Goal: Entertainment & Leisure: Browse casually

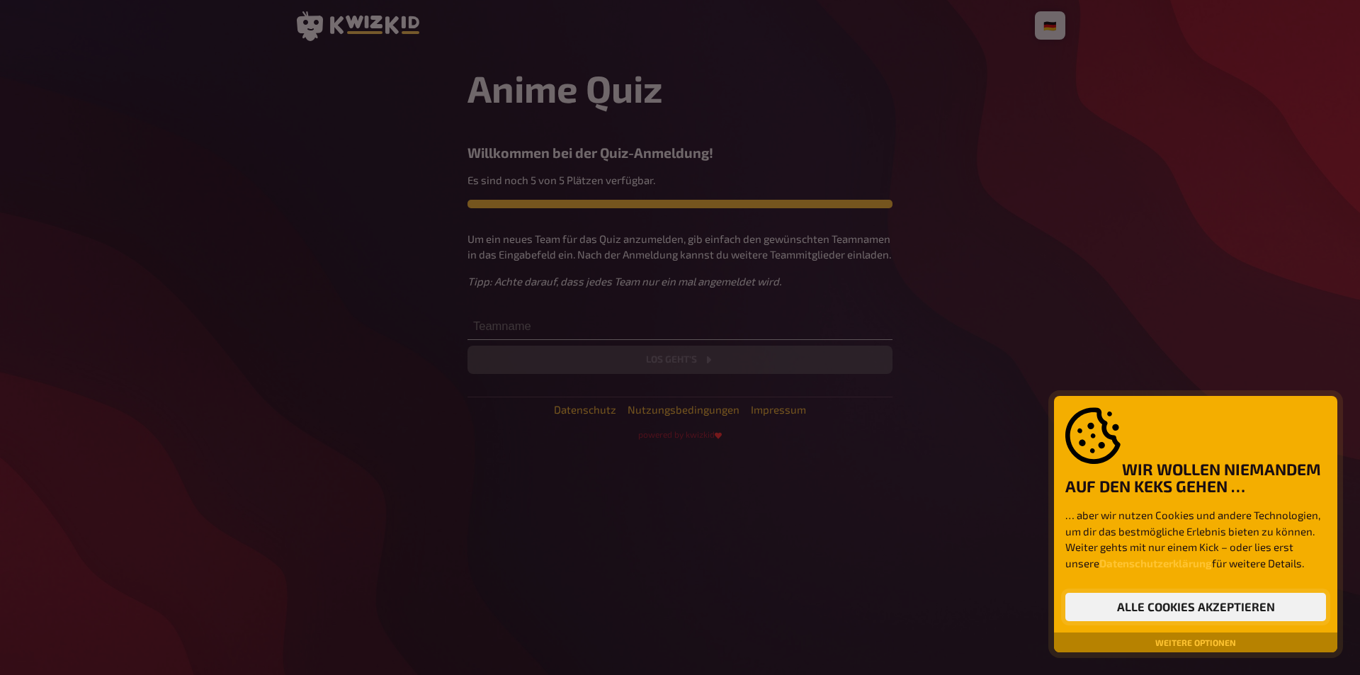
click at [1191, 601] on button "Alle Cookies akzeptieren" at bounding box center [1196, 607] width 261 height 28
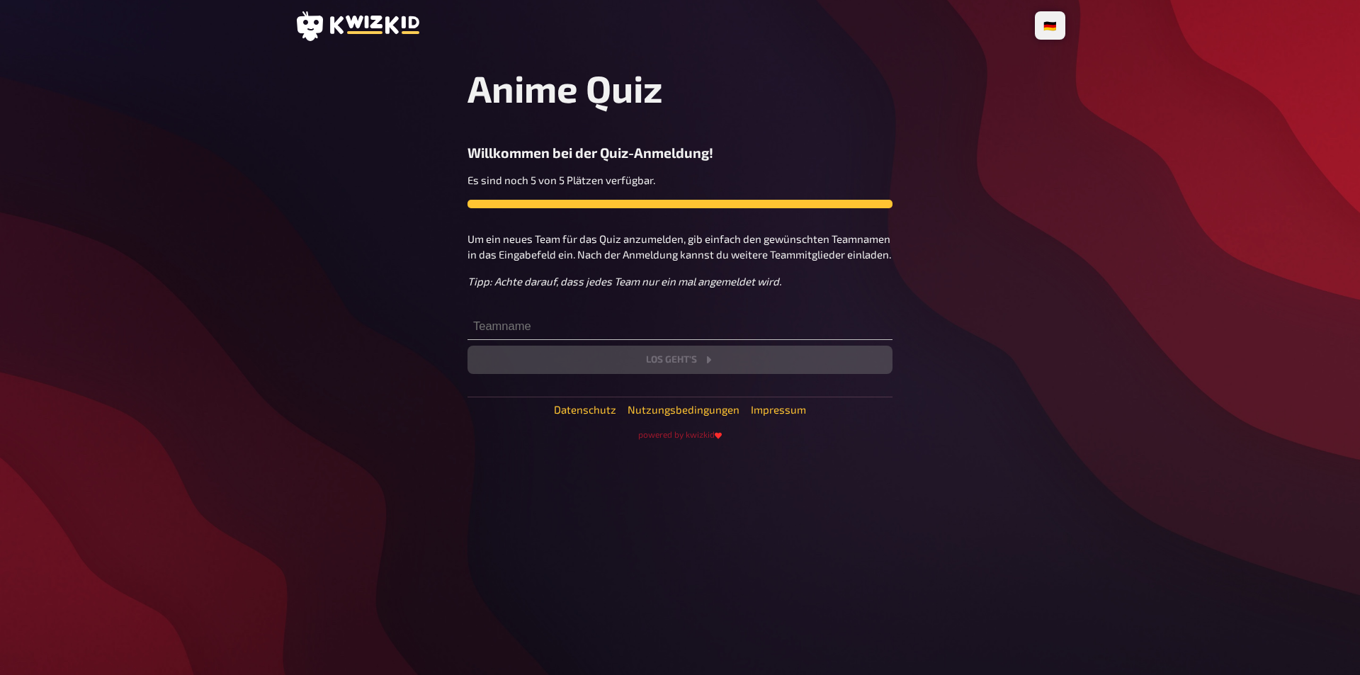
click at [702, 249] on p "Um ein neues Team für das Quiz anzumelden, gib einfach den gewünschten Teamname…" at bounding box center [680, 247] width 425 height 32
click at [666, 330] on input "text" at bounding box center [680, 326] width 425 height 28
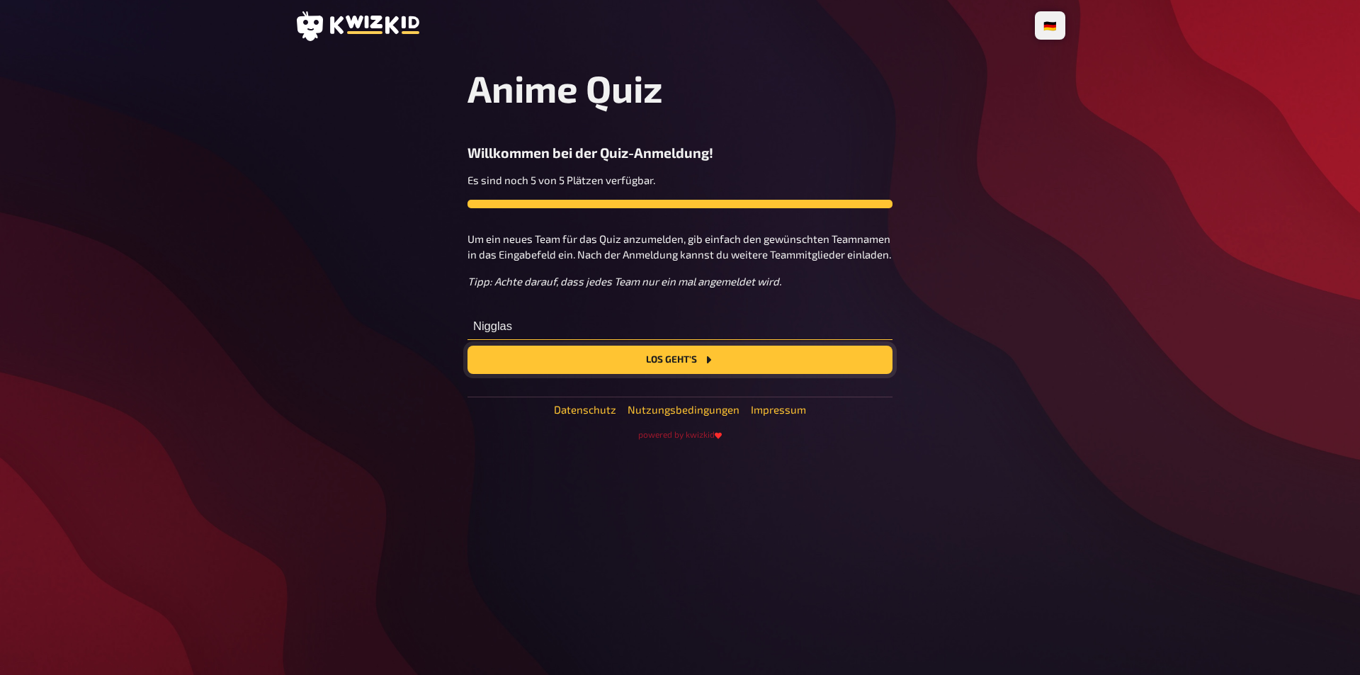
type input "Nigglas"
click at [711, 368] on button "Los geht's" at bounding box center [680, 360] width 425 height 28
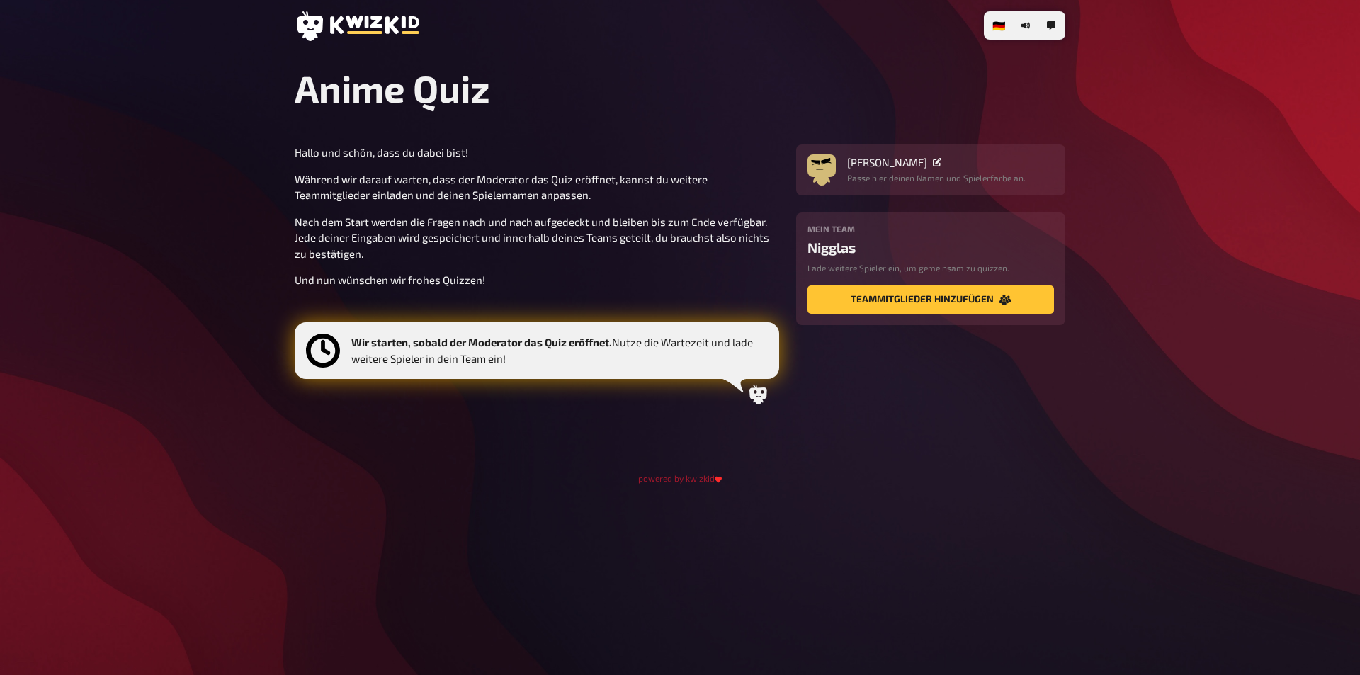
click at [920, 196] on div "[PERSON_NAME] Passe hier deinen Namen und Spielerfarbe an. Mein Team Nigglas La…" at bounding box center [930, 235] width 269 height 181
click at [761, 394] on icon at bounding box center [759, 395] width 18 height 20
click at [963, 204] on div "[PERSON_NAME] Passe hier deinen Namen und Spielerfarbe an. Mein Team Nigglas La…" at bounding box center [930, 235] width 269 height 181
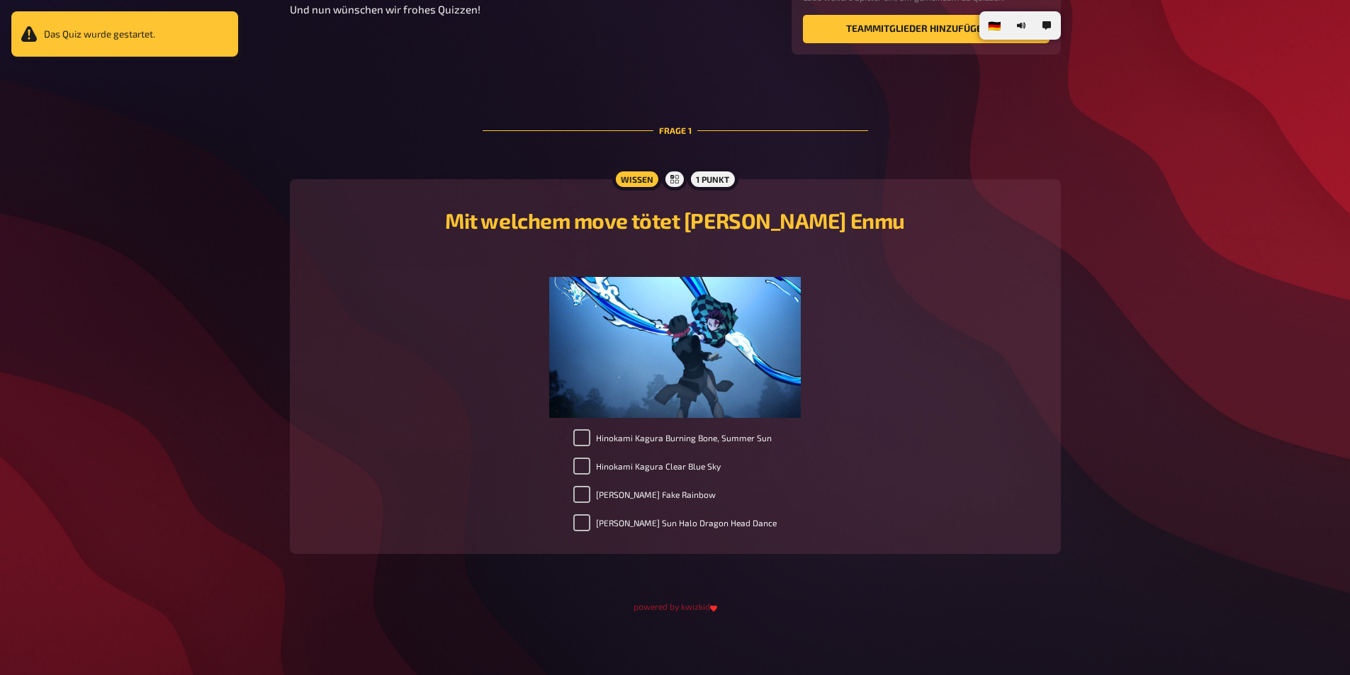
scroll to position [276, 0]
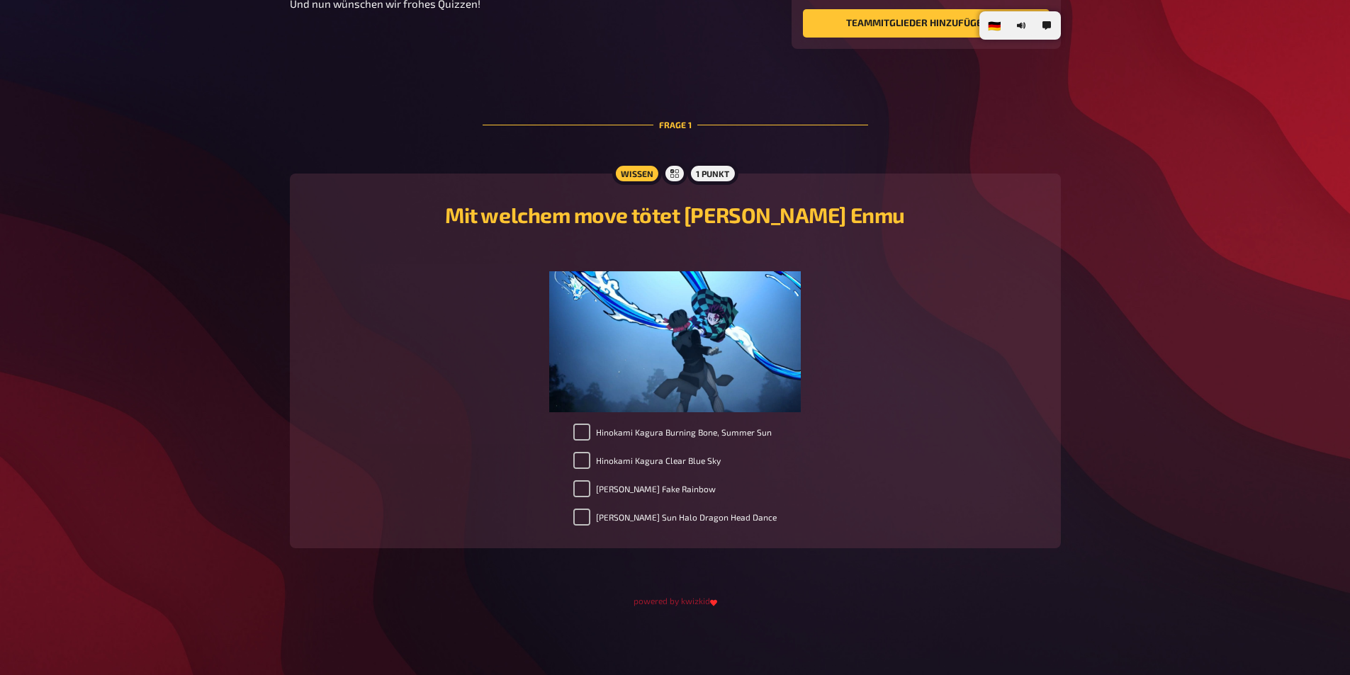
click at [706, 458] on label "Hinokami Kagura Clear Blue Sky" at bounding box center [646, 460] width 147 height 17
click at [590, 458] on input "Hinokami Kagura Clear Blue Sky" at bounding box center [581, 460] width 17 height 17
checkbox input "true"
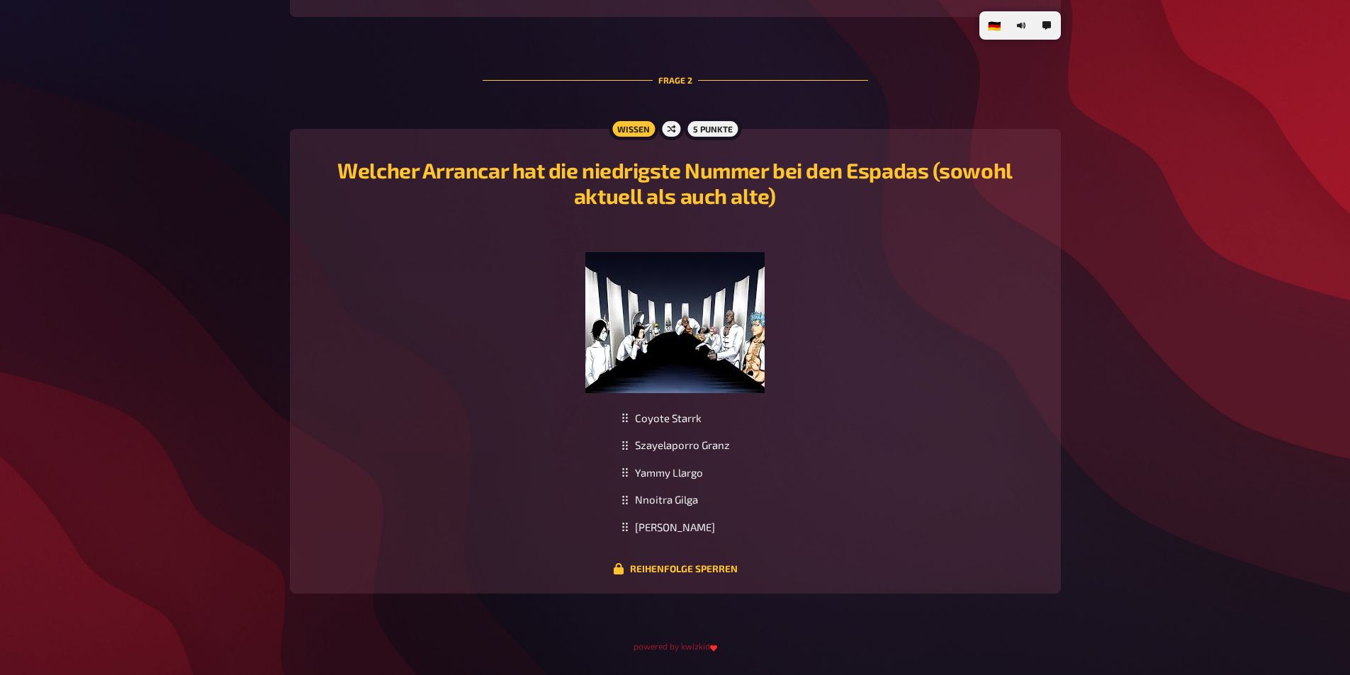
scroll to position [843, 0]
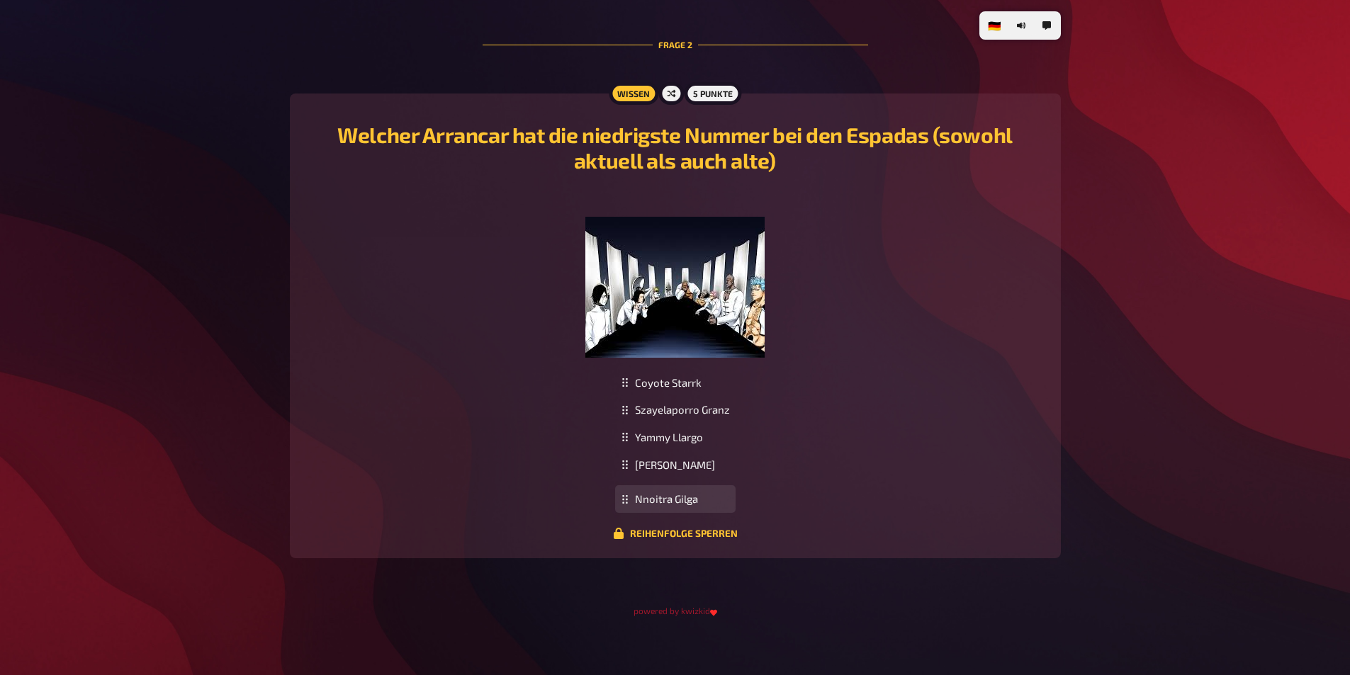
drag, startPoint x: 691, startPoint y: 458, endPoint x: 693, endPoint y: 493, distance: 34.8
click at [699, 460] on div "[PERSON_NAME]" at bounding box center [675, 470] width 120 height 28
drag, startPoint x: 704, startPoint y: 446, endPoint x: 711, endPoint y: 407, distance: 39.6
click at [711, 407] on div "Yammy Llargo" at bounding box center [675, 399] width 120 height 28
drag, startPoint x: 697, startPoint y: 464, endPoint x: 703, endPoint y: 434, distance: 31.1
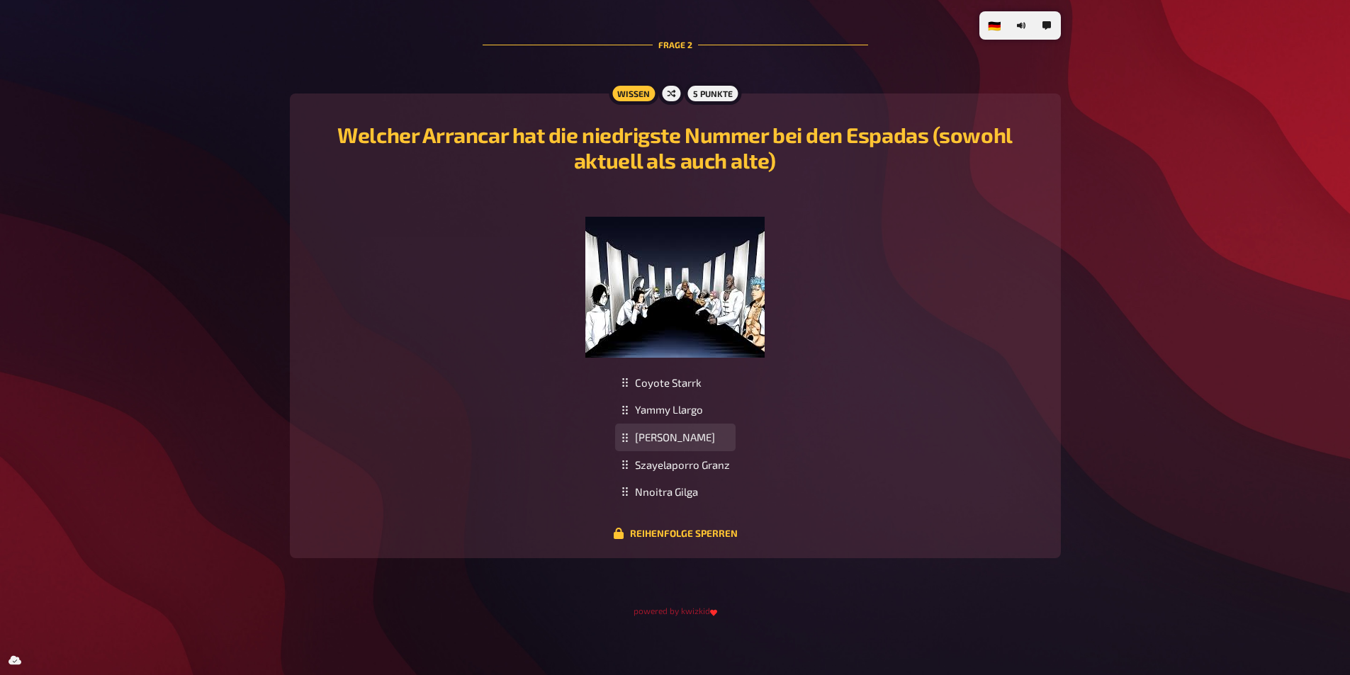
click at [703, 434] on div "[PERSON_NAME]" at bounding box center [675, 438] width 120 height 28
click at [886, 466] on div "Coyote Starrk Yammy Llargo [PERSON_NAME] Granz Nnoitra Gilga To pick up a dragg…" at bounding box center [675, 437] width 737 height 137
click at [706, 540] on div "Reihenfolge sperren" at bounding box center [675, 534] width 737 height 13
click at [709, 536] on button "Reihenfolge sperren" at bounding box center [675, 533] width 125 height 11
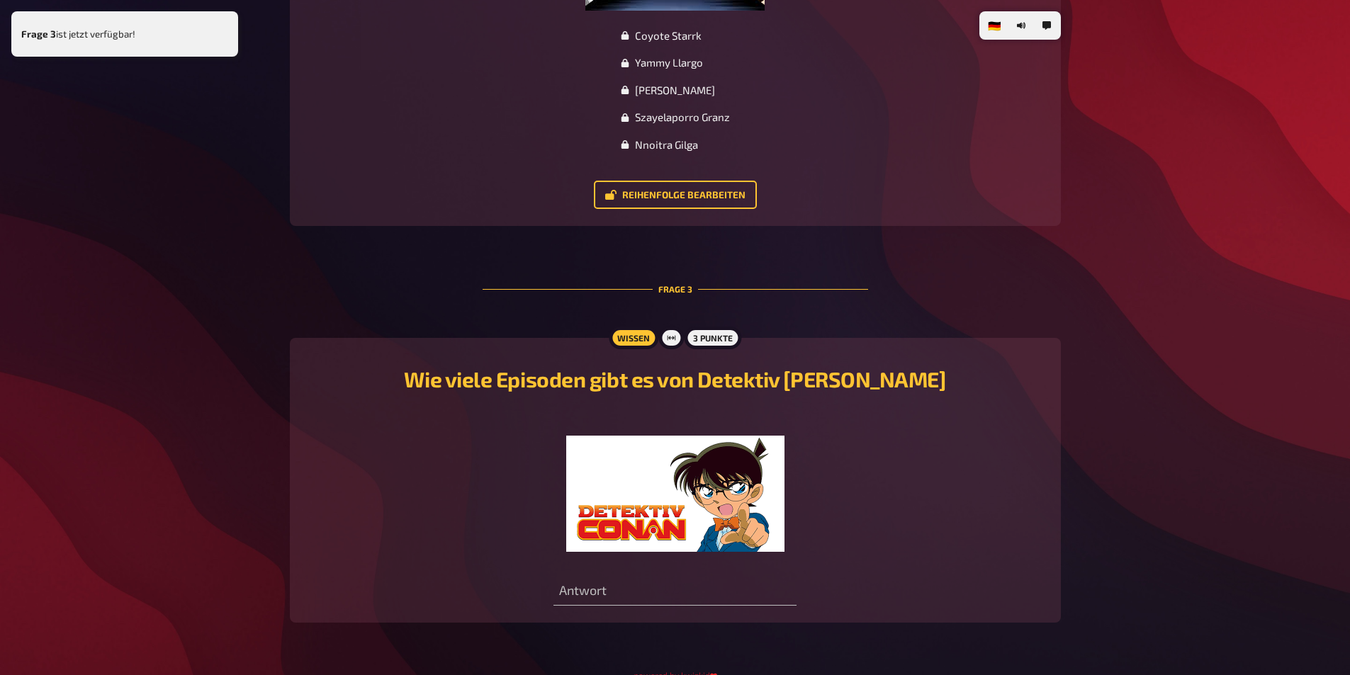
scroll to position [1265, 0]
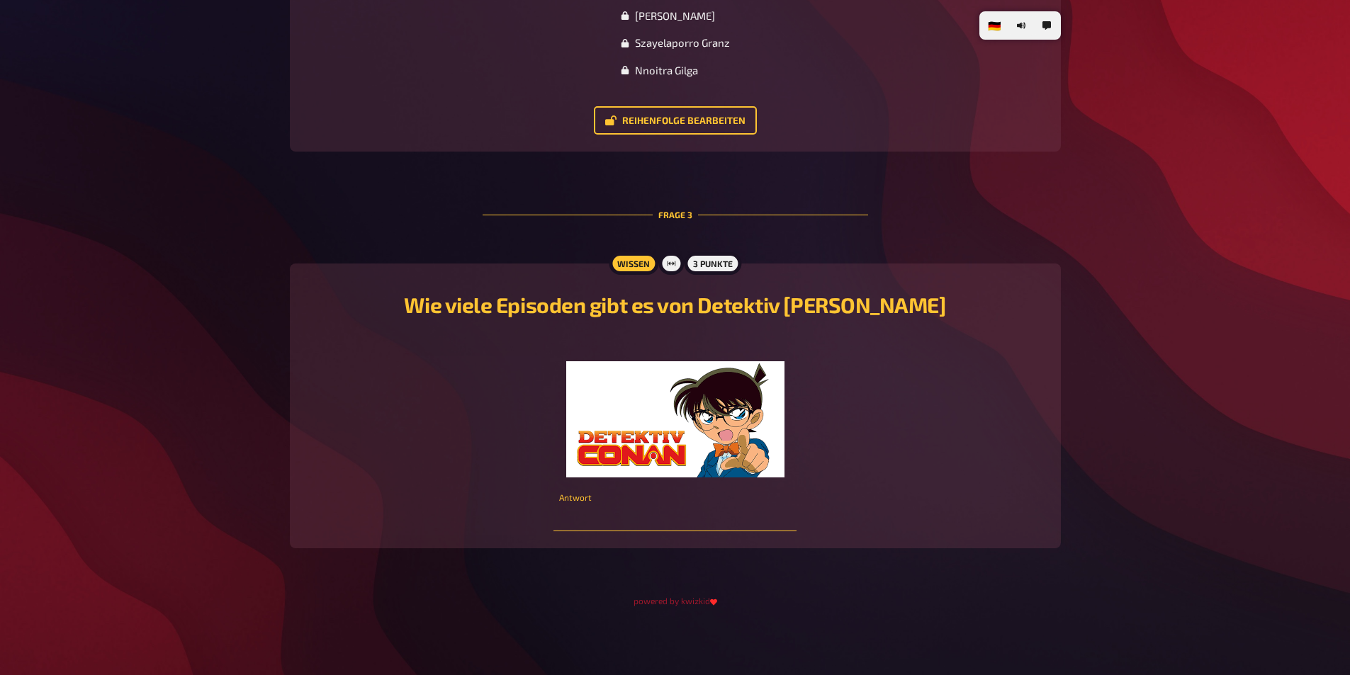
click at [738, 522] on input "number" at bounding box center [674, 517] width 243 height 28
type input "1100"
click at [895, 480] on div "Wie viele Episoden gibt es von Detektiv [PERSON_NAME] ﻿ 1100 Antwort" at bounding box center [675, 406] width 737 height 251
click at [735, 522] on input "1100" at bounding box center [674, 517] width 243 height 28
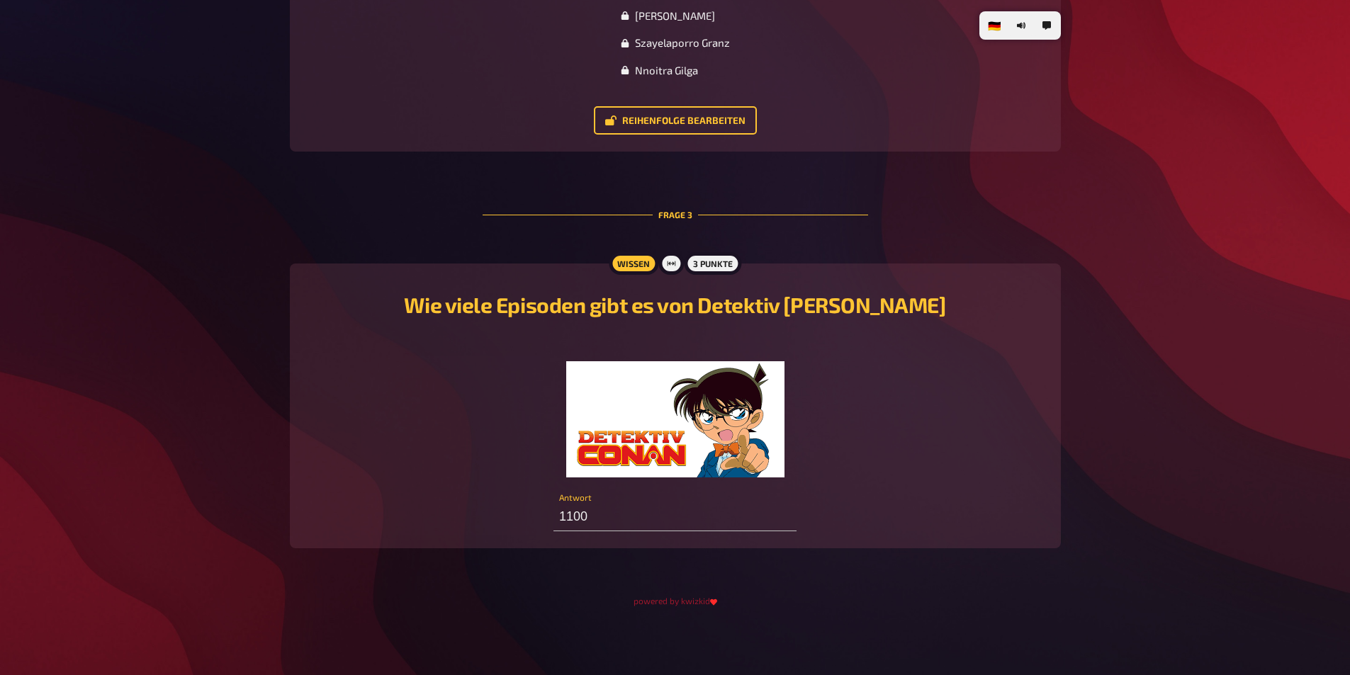
click at [830, 498] on div "Wie viele Episoden gibt es von Detektiv [PERSON_NAME] ﻿ 1100 Antwort" at bounding box center [675, 406] width 737 height 251
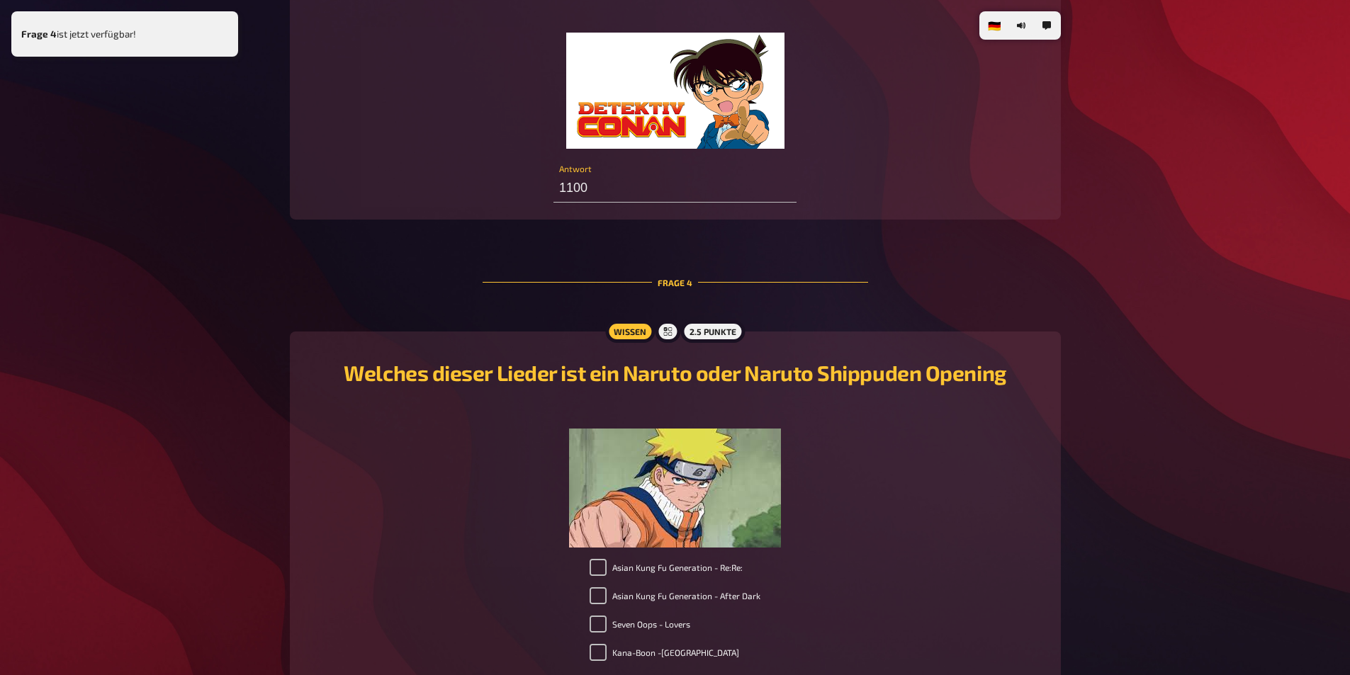
scroll to position [1619, 0]
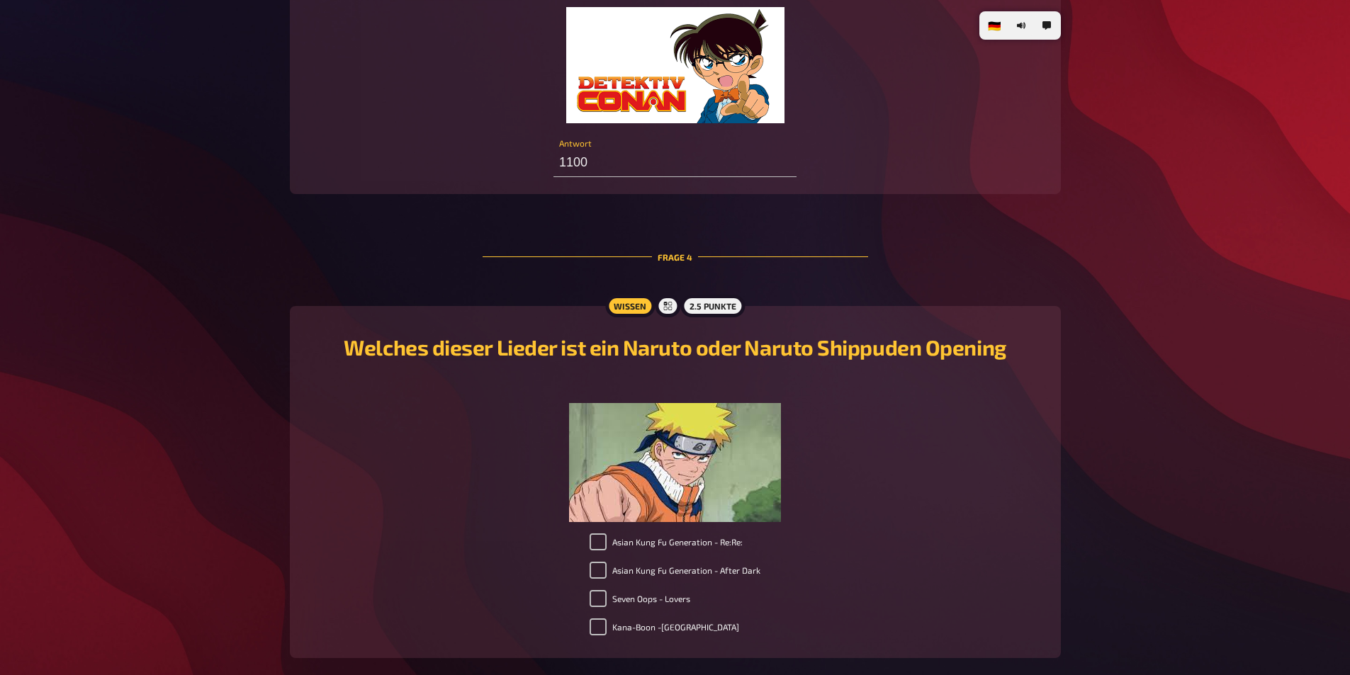
click at [687, 602] on label "Seven Oops - Lovers" at bounding box center [640, 598] width 101 height 17
click at [607, 602] on input "Seven Oops - Lovers" at bounding box center [598, 598] width 17 height 17
checkbox input "true"
click at [898, 556] on div "Asian Kung Fu Generation - Re:Re: Asian Kung Fu Generation - After Dark Seven O…" at bounding box center [675, 588] width 737 height 108
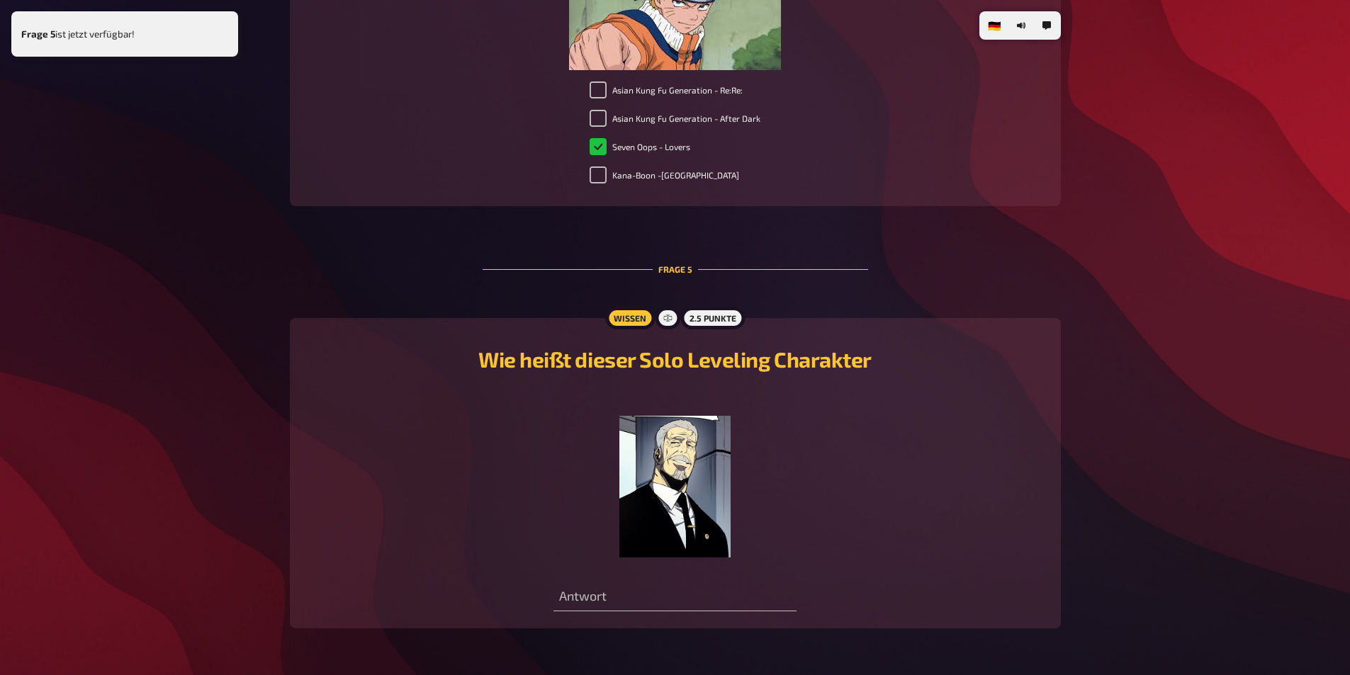
scroll to position [2151, 0]
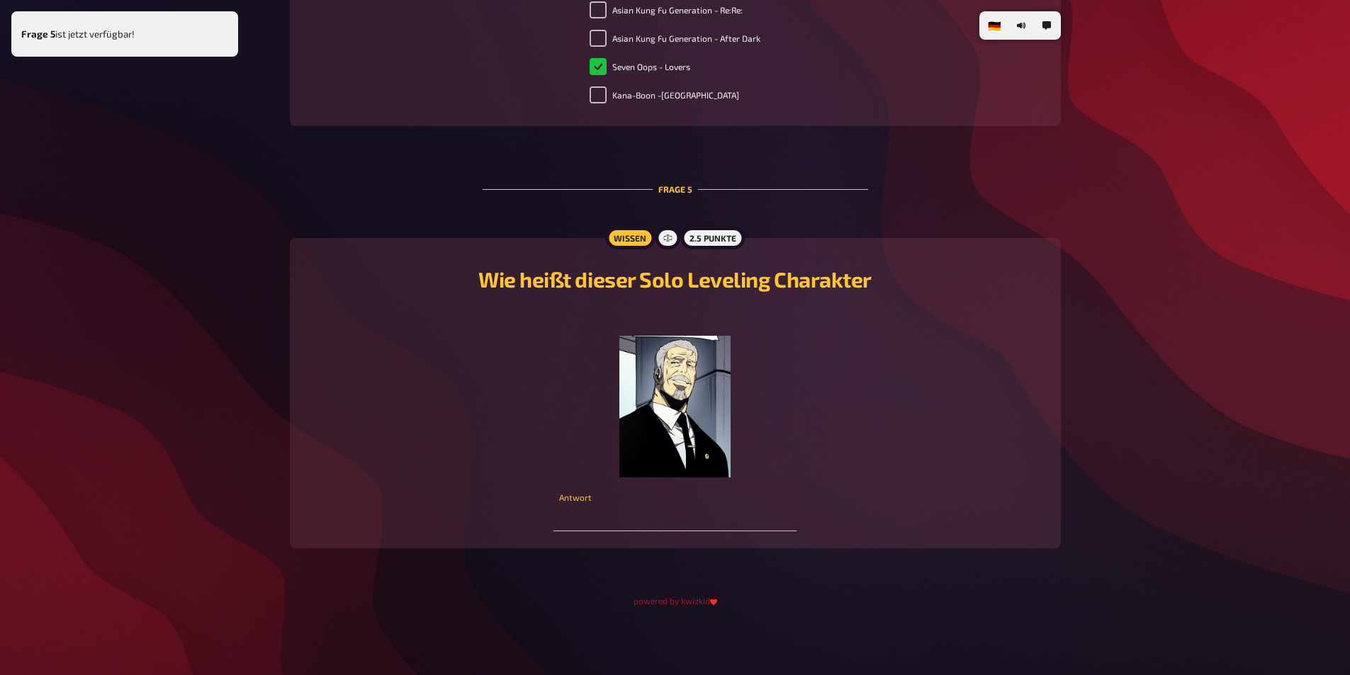
click at [698, 513] on input "text" at bounding box center [674, 517] width 243 height 28
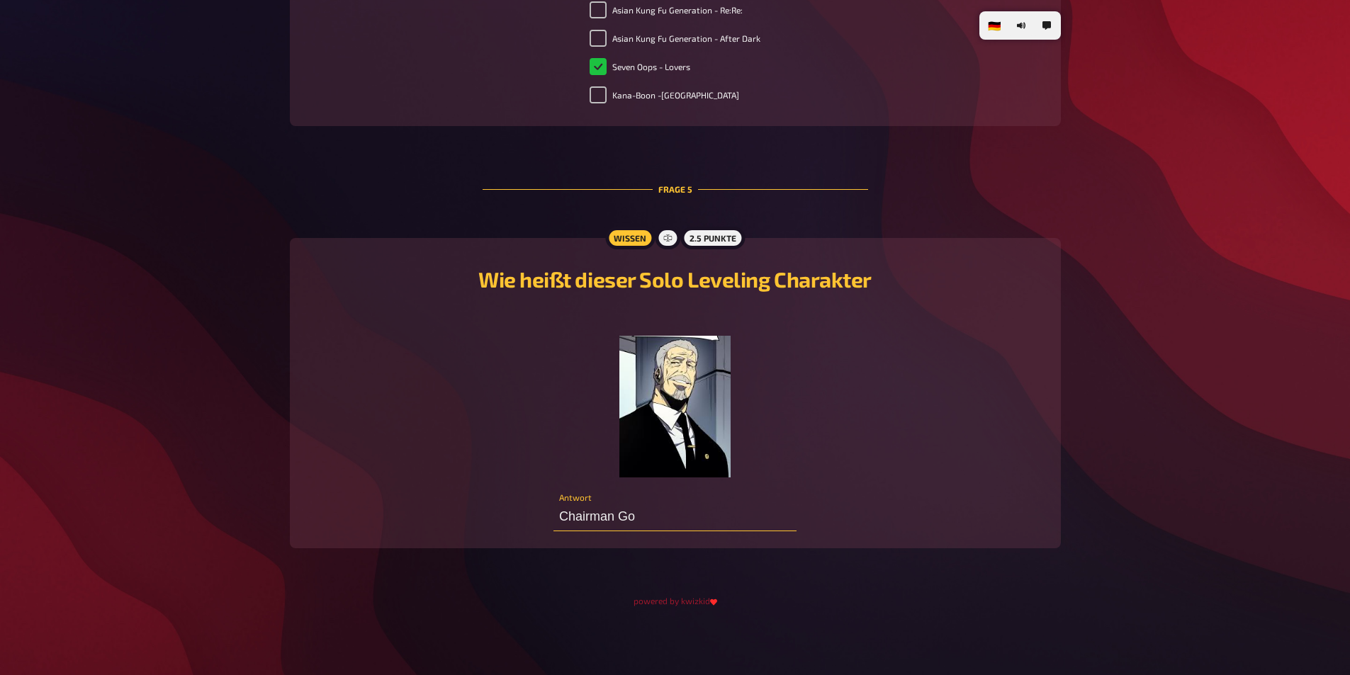
click at [726, 522] on input "Chairman Go" at bounding box center [674, 517] width 243 height 28
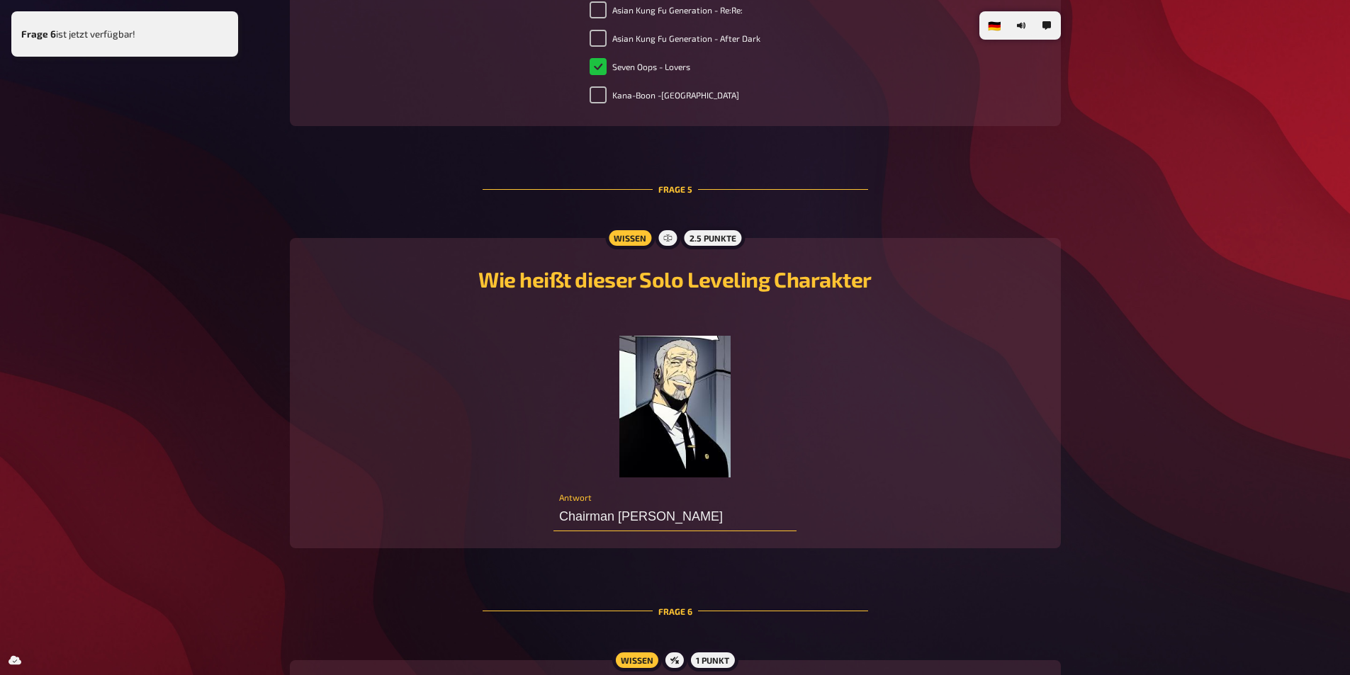
type input "Chairman [PERSON_NAME]"
drag, startPoint x: 877, startPoint y: 581, endPoint x: 884, endPoint y: 585, distance: 7.3
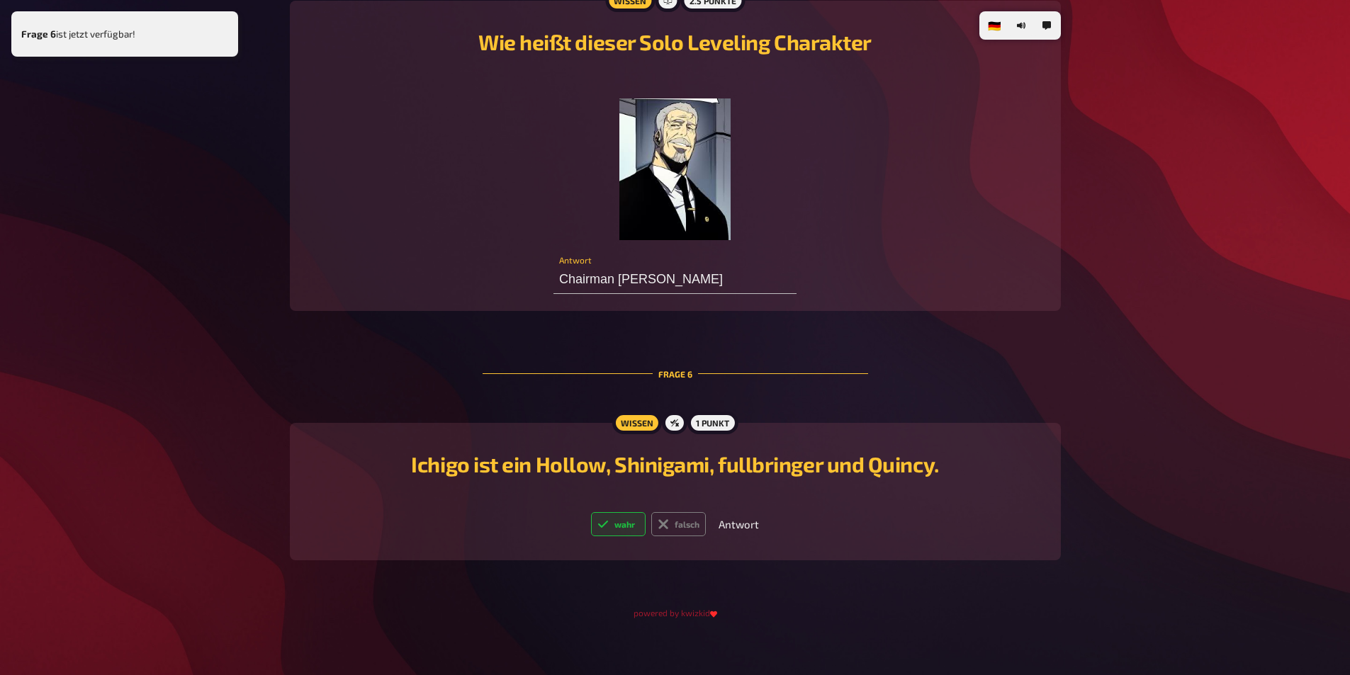
scroll to position [2401, 0]
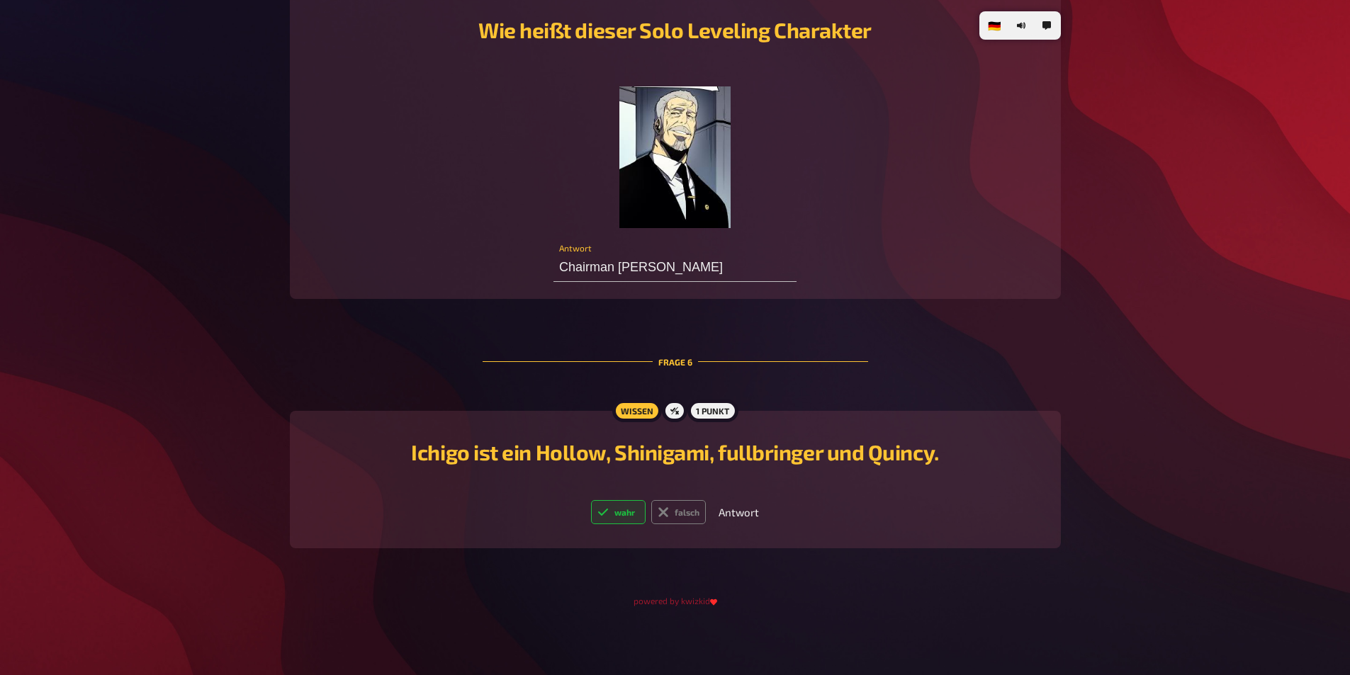
click at [624, 520] on label "wahr" at bounding box center [618, 512] width 55 height 24
click at [591, 500] on input "wahr" at bounding box center [590, 500] width 1 height 1
radio input "true"
click at [681, 507] on label "falsch" at bounding box center [678, 512] width 55 height 24
click at [591, 500] on input "falsch" at bounding box center [590, 500] width 1 height 1
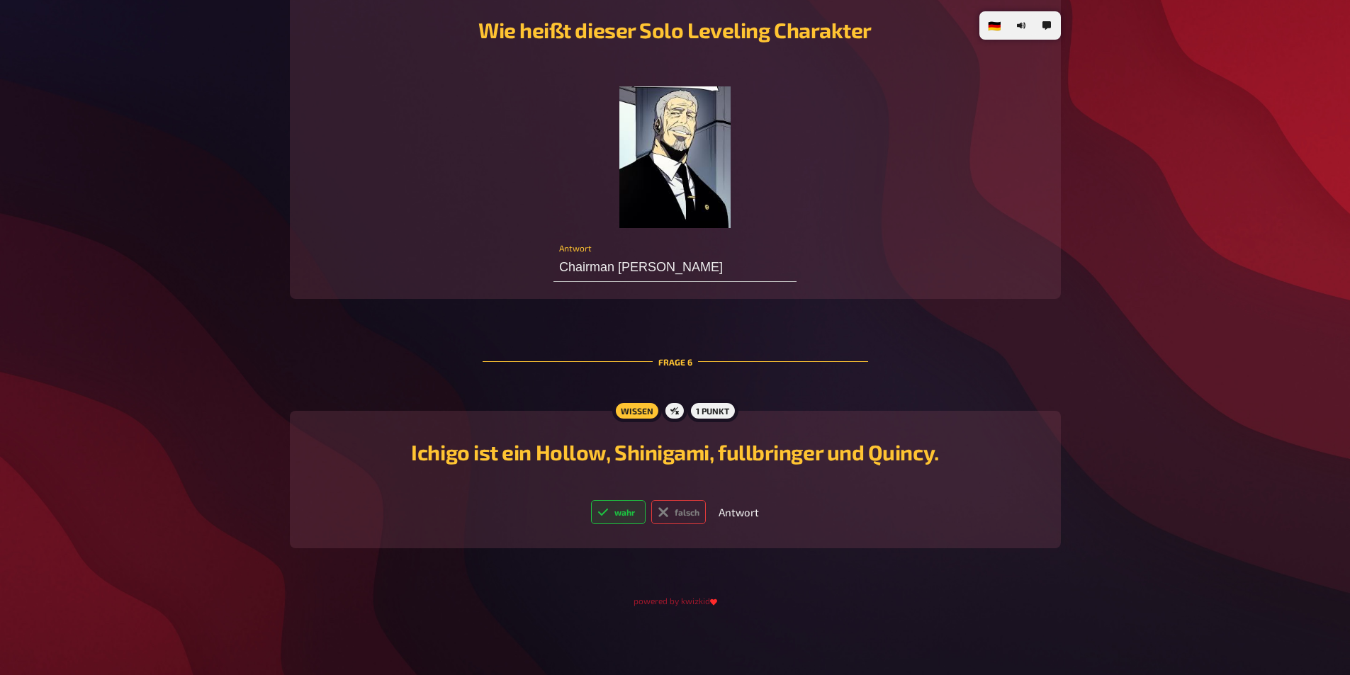
radio input "true"
click at [710, 463] on h2 "Ichigo ist ein Hollow, Shinigami, fullbringer und Quincy." at bounding box center [675, 452] width 737 height 26
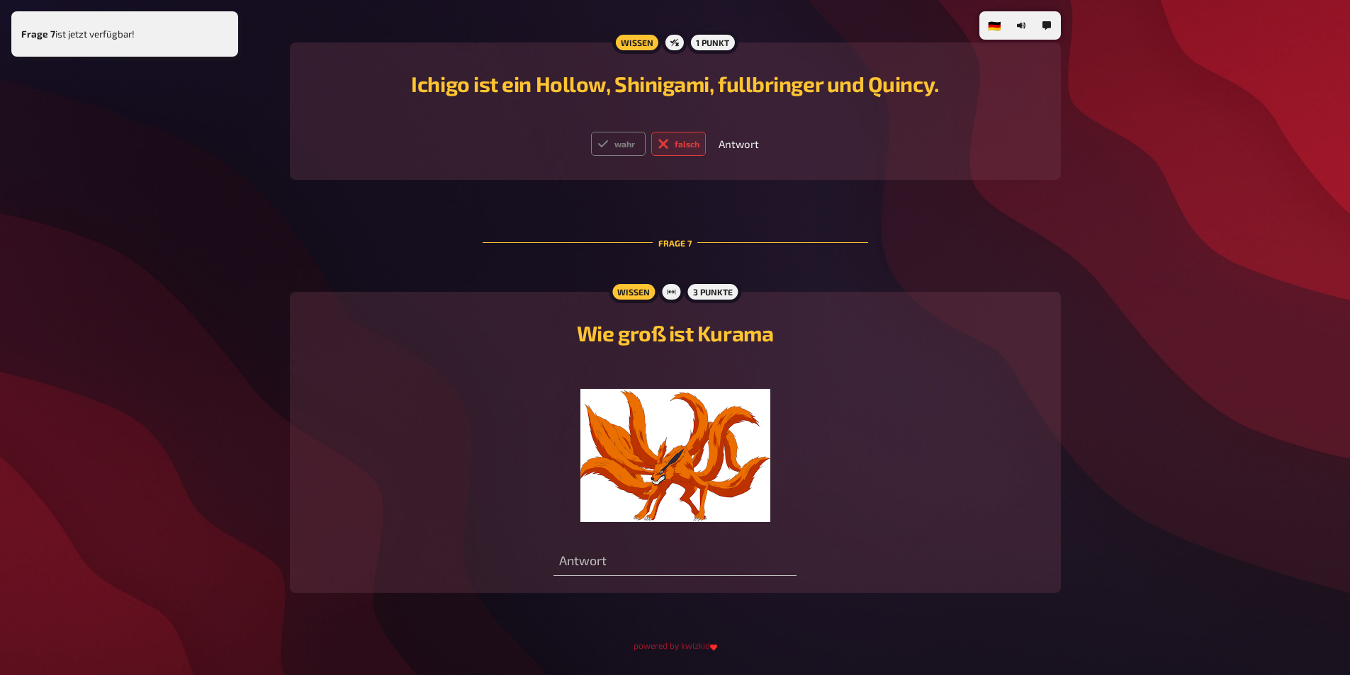
scroll to position [2814, 0]
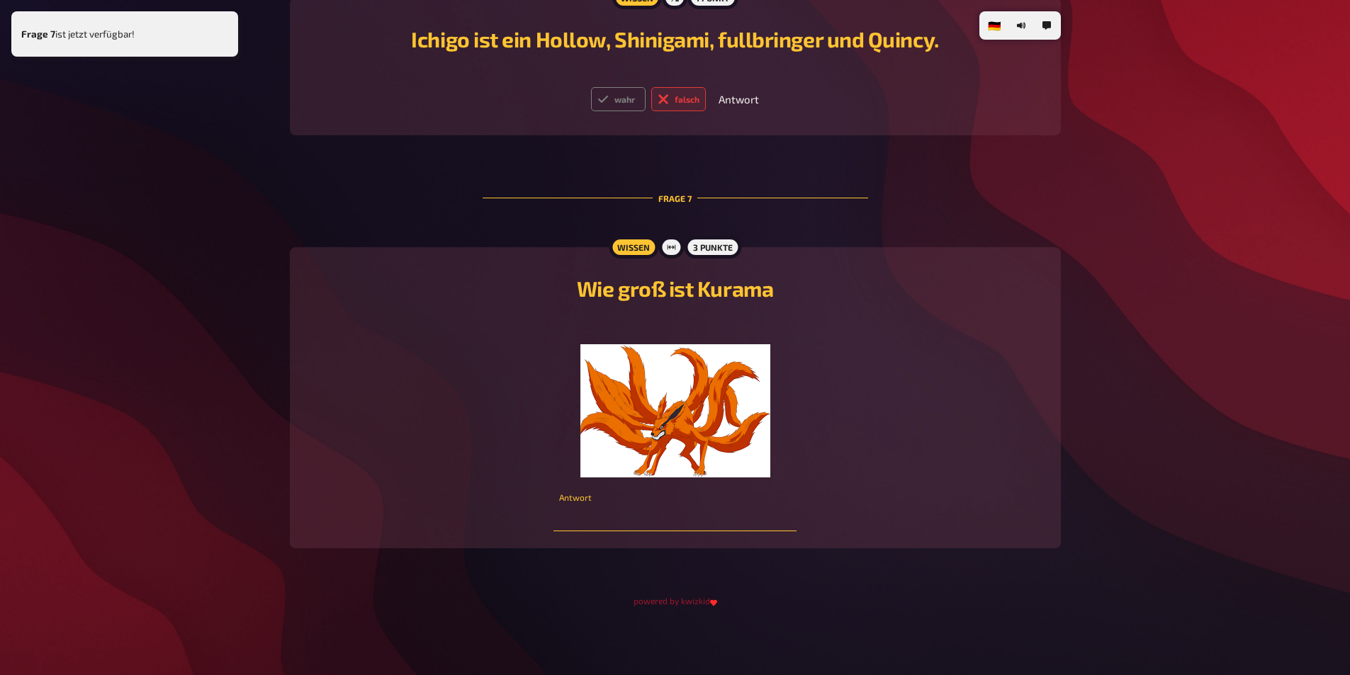
click at [715, 521] on input "number" at bounding box center [674, 517] width 243 height 28
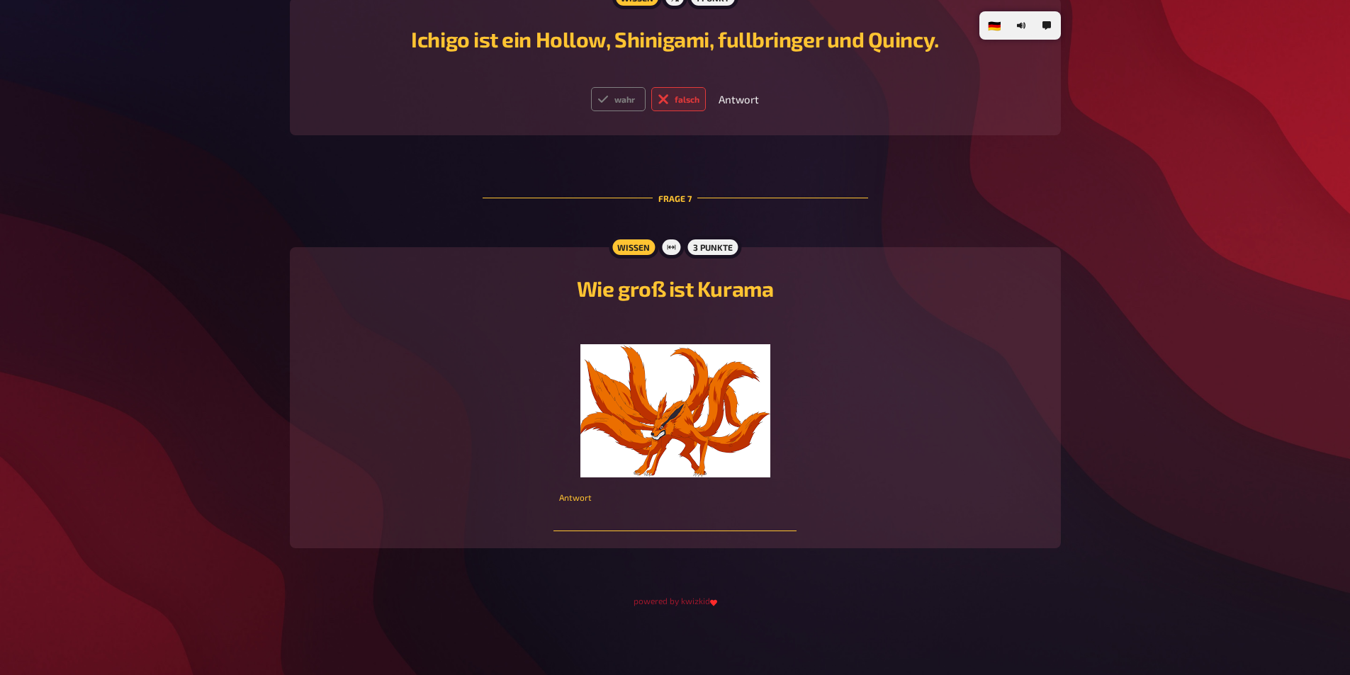
type input "2"
type input "1"
type input "100"
click at [996, 318] on div "﻿" at bounding box center [675, 398] width 737 height 160
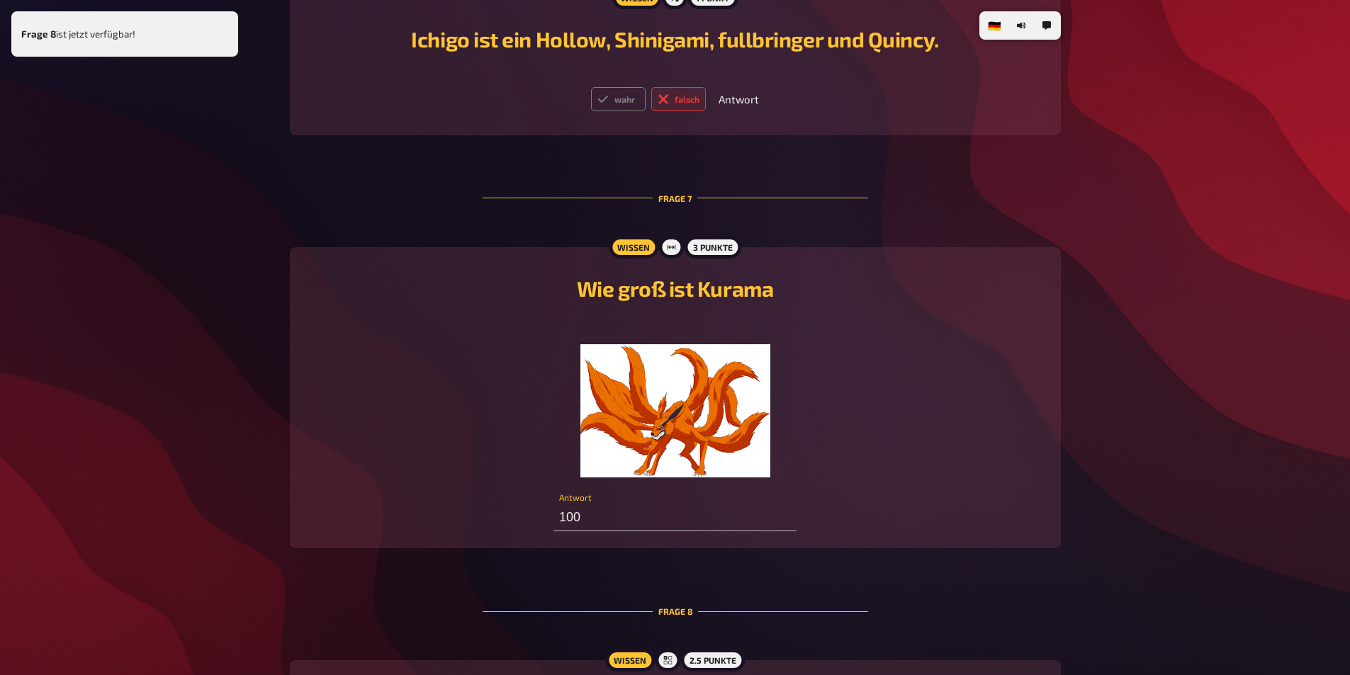
scroll to position [3133, 0]
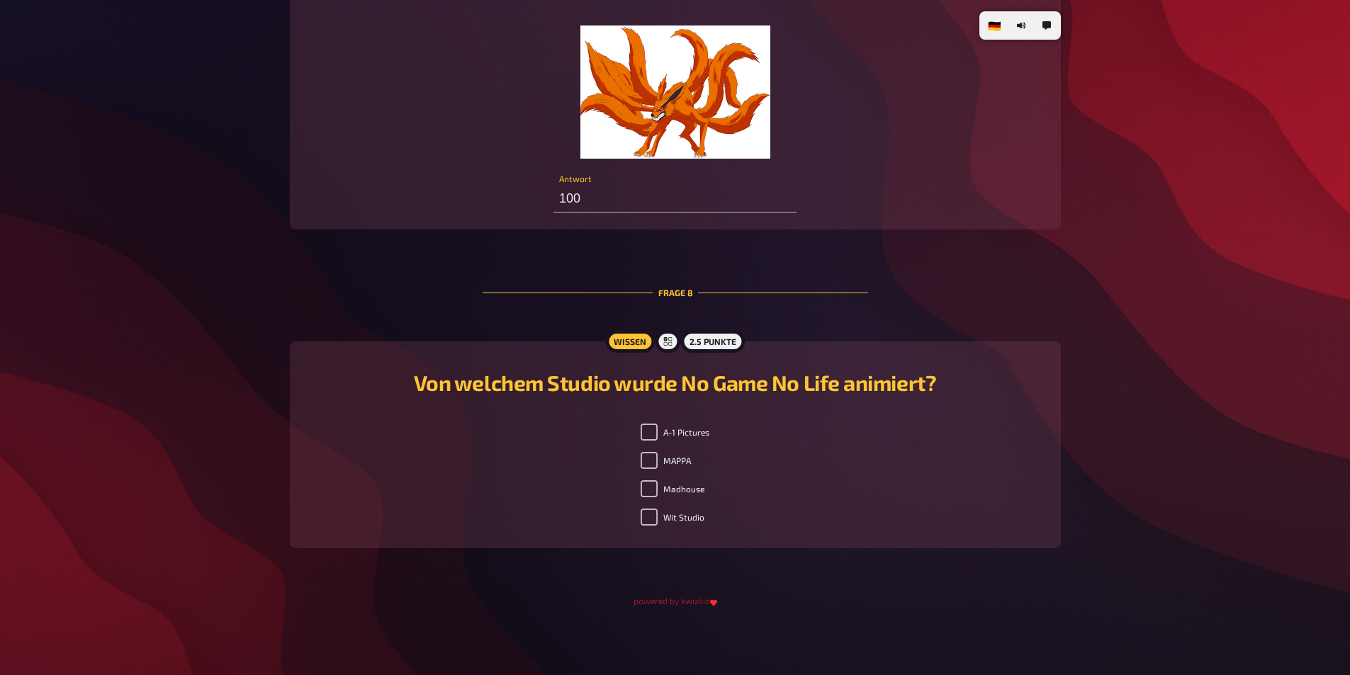
click at [701, 431] on label "A-1 Pictures" at bounding box center [675, 432] width 69 height 17
click at [658, 431] on input "A-1 Pictures" at bounding box center [649, 432] width 17 height 17
checkbox input "true"
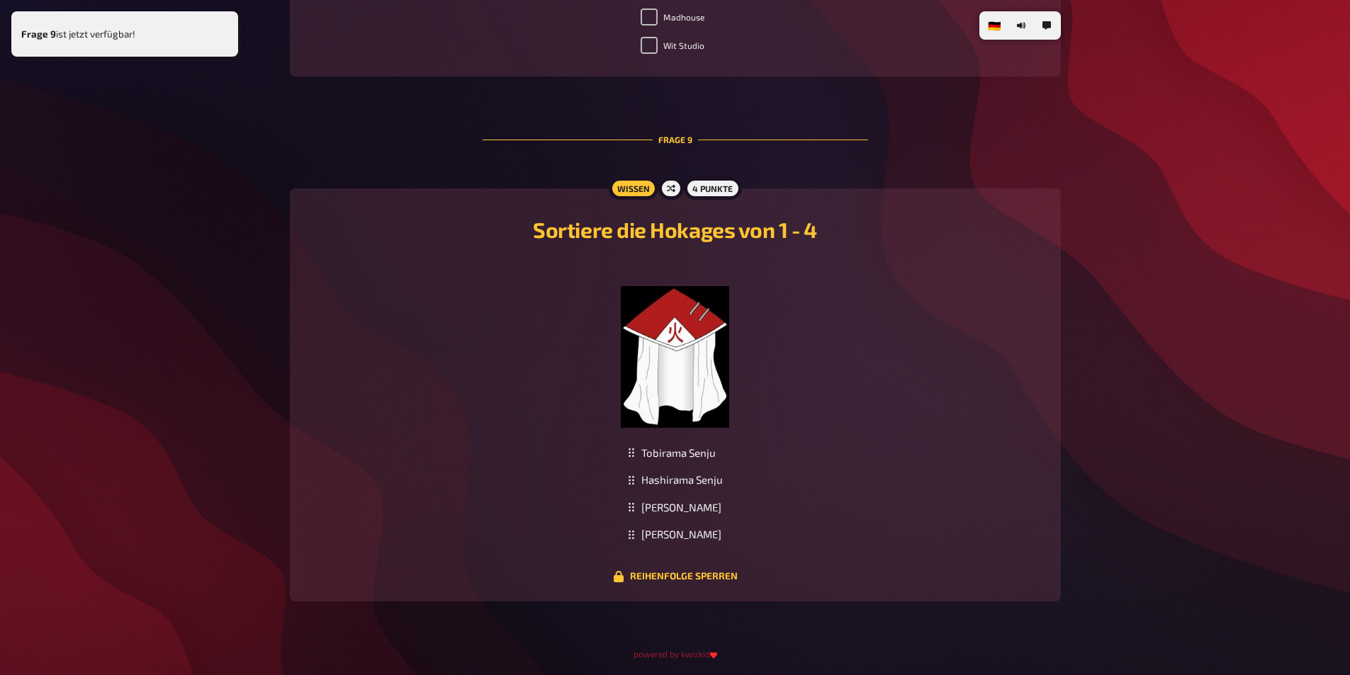
scroll to position [3658, 0]
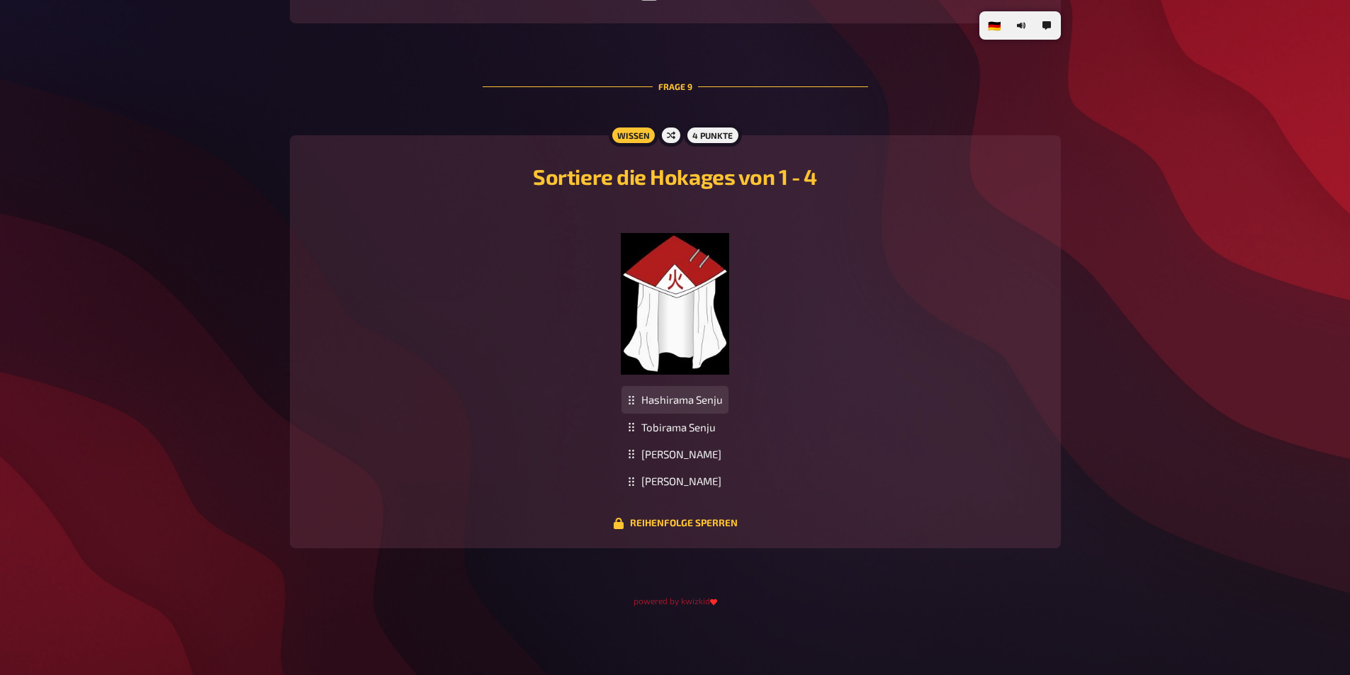
drag, startPoint x: 723, startPoint y: 432, endPoint x: 719, endPoint y: 405, distance: 27.2
click at [719, 405] on div "Hashirama Senju" at bounding box center [674, 400] width 107 height 28
click at [883, 486] on div "Hashirama Senju Tobirama Senju [PERSON_NAME] Hiruzen Sarutobi To pick up a drag…" at bounding box center [675, 440] width 737 height 109
click at [734, 526] on button "Reihenfolge sperren" at bounding box center [675, 523] width 125 height 11
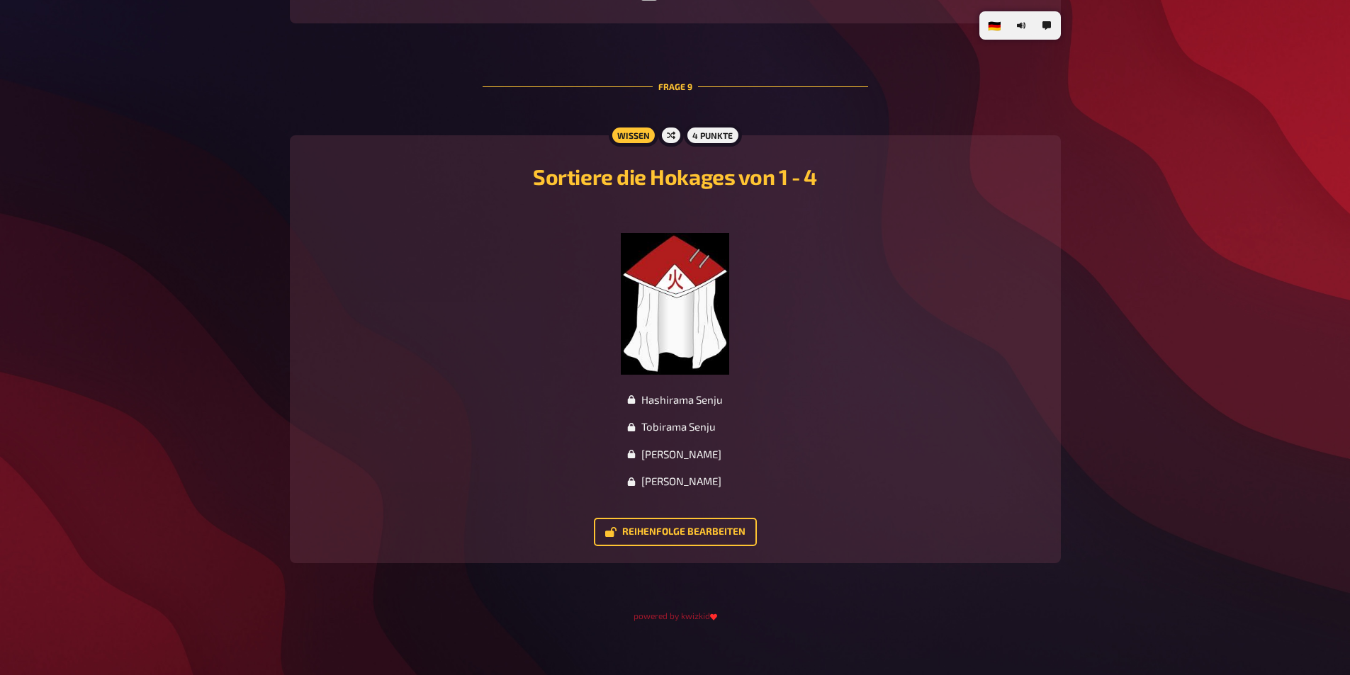
click at [947, 519] on div "Reihenfolge bearbeiten" at bounding box center [675, 532] width 737 height 28
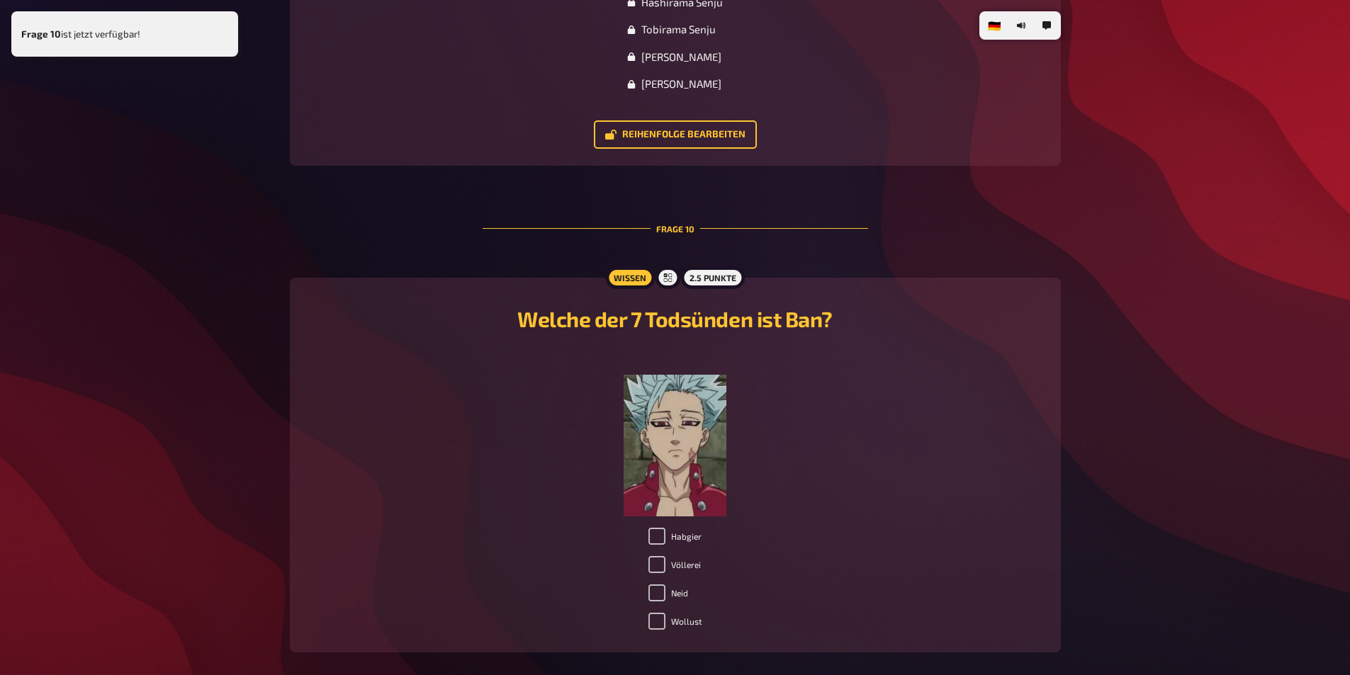
scroll to position [4098, 0]
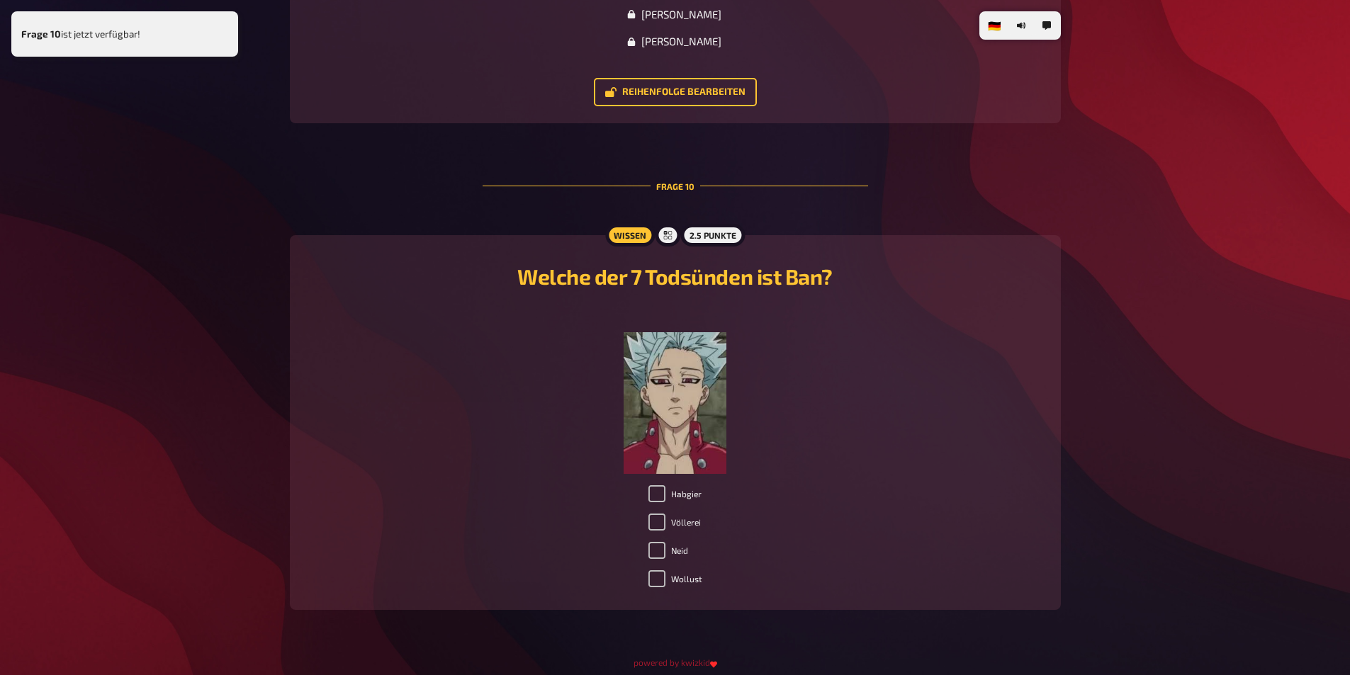
click at [682, 485] on label "Habgier" at bounding box center [674, 493] width 53 height 17
click at [665, 485] on input "Habgier" at bounding box center [656, 493] width 17 height 17
checkbox input "true"
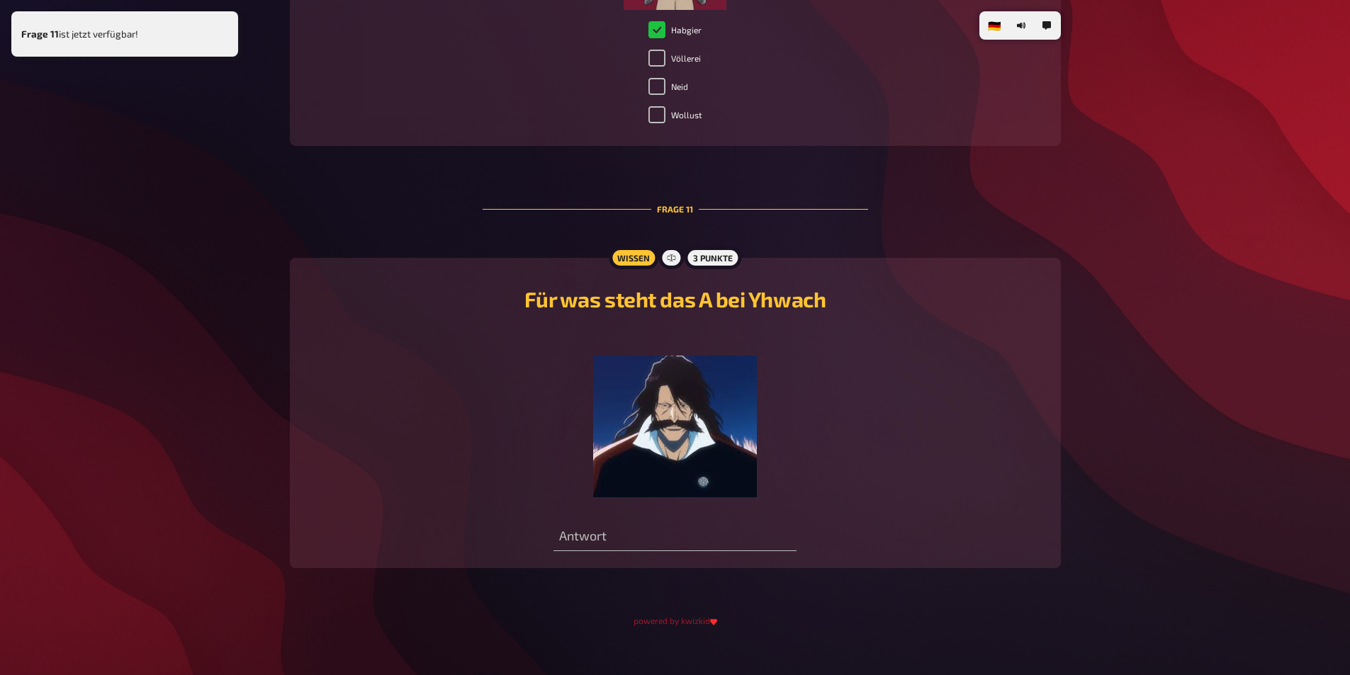
scroll to position [4582, 0]
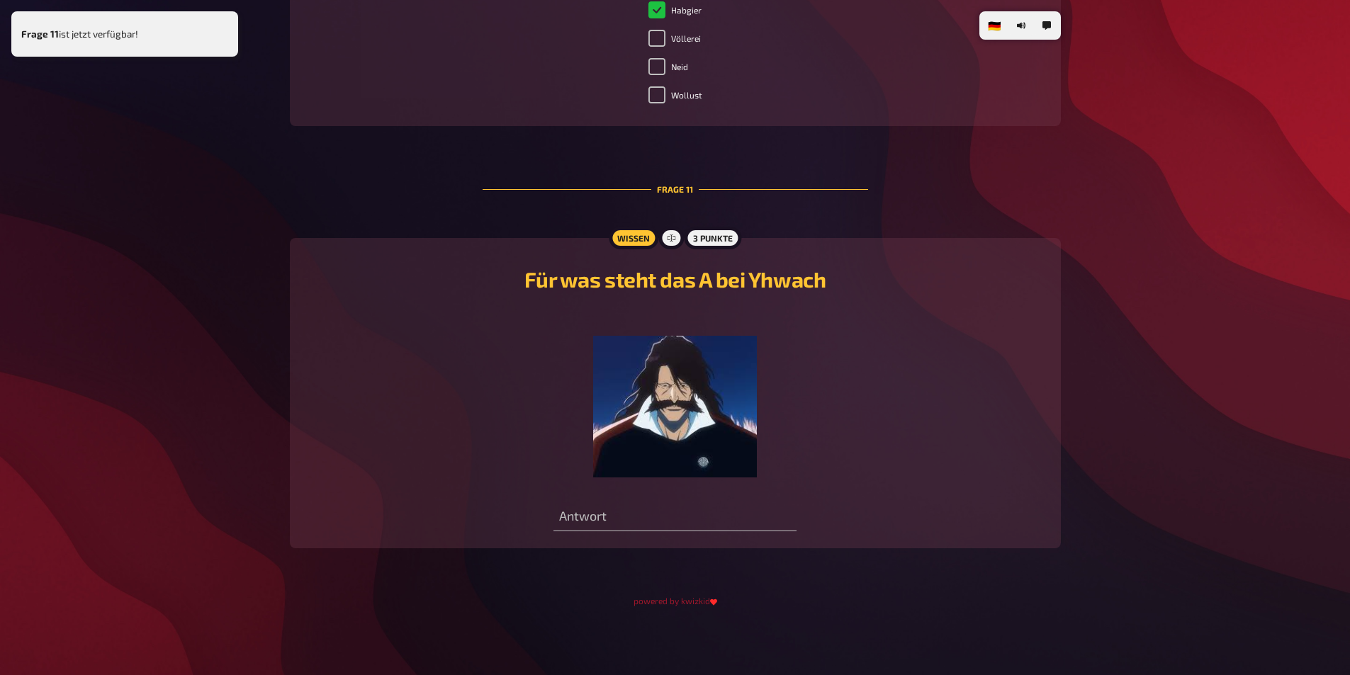
click at [751, 531] on span "Antwort" at bounding box center [674, 510] width 243 height 43
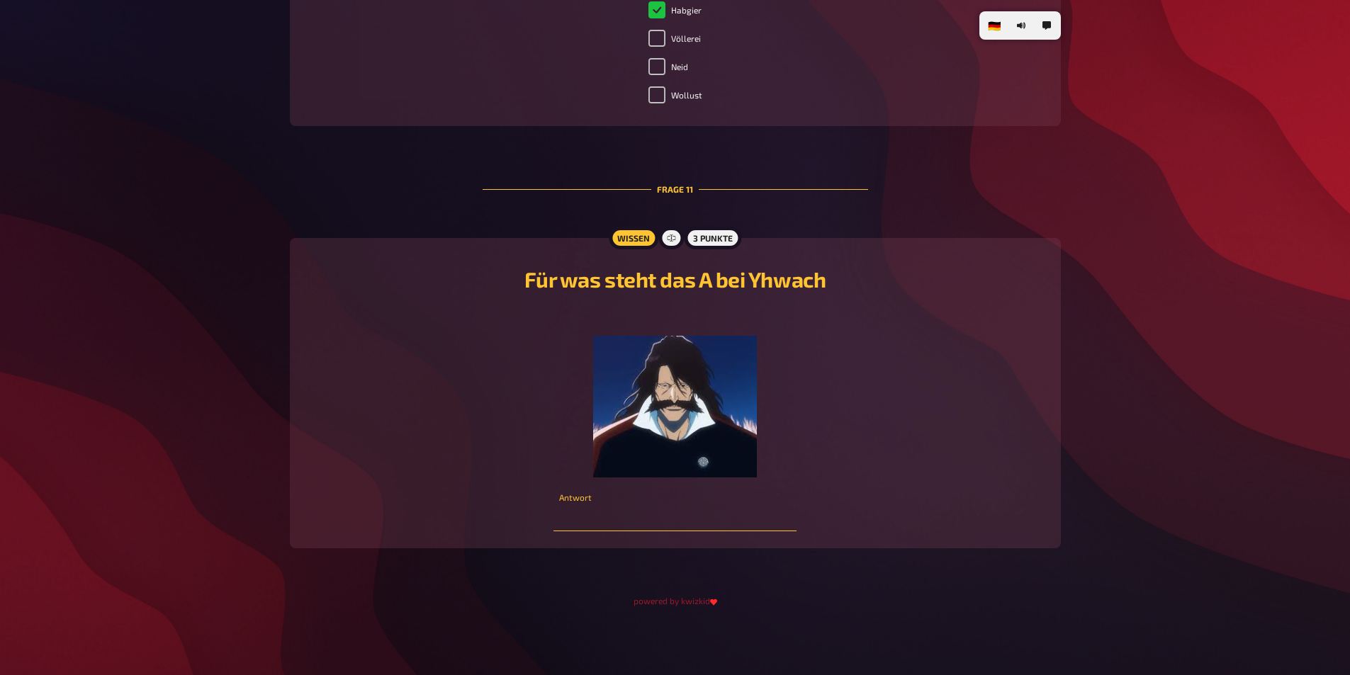
click at [748, 526] on input "text" at bounding box center [674, 517] width 243 height 28
type input "A"
click at [561, 516] on input "Allmighty" at bounding box center [674, 517] width 243 height 28
click at [599, 520] on input "The Allmighty" at bounding box center [674, 517] width 243 height 28
drag, startPoint x: 692, startPoint y: 522, endPoint x: 807, endPoint y: 541, distance: 117.2
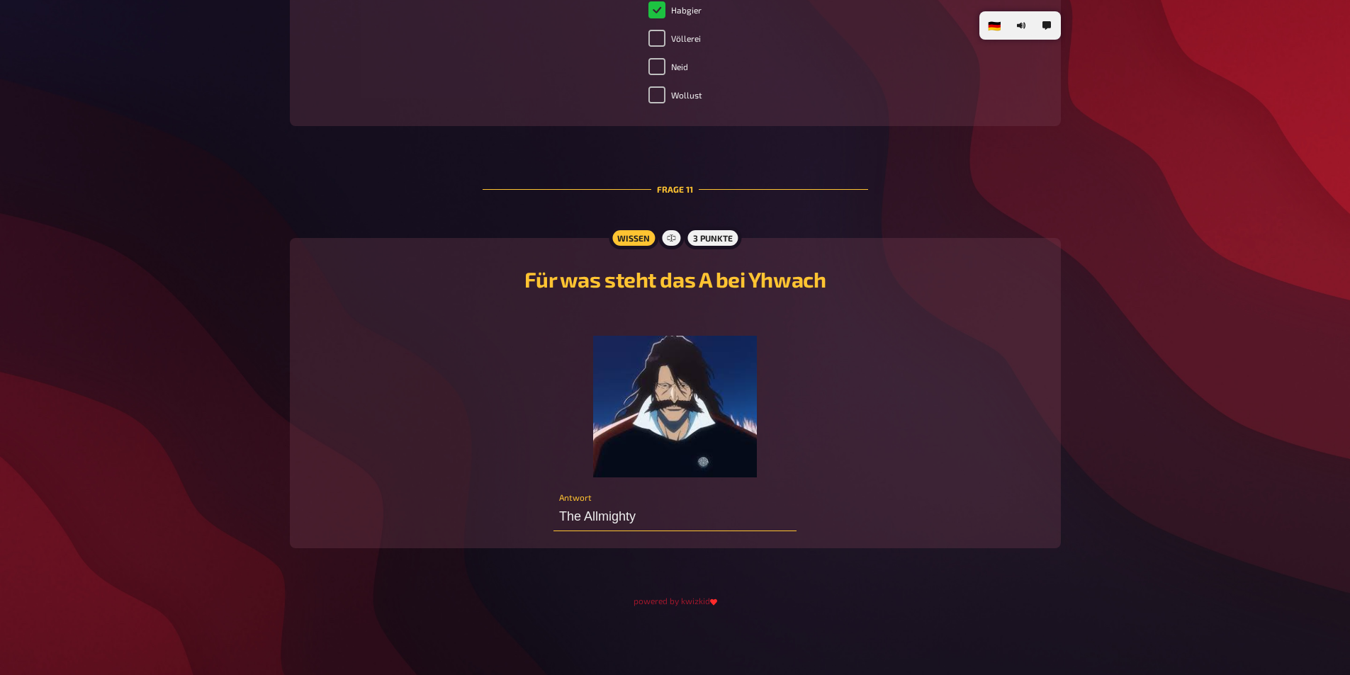
click at [693, 522] on input "The Allmighty" at bounding box center [674, 517] width 243 height 28
type input "The Allmighty"
click at [925, 490] on div "Für was steht das A bei Yhwach ﻿ The Allmighty Antwort" at bounding box center [675, 393] width 737 height 276
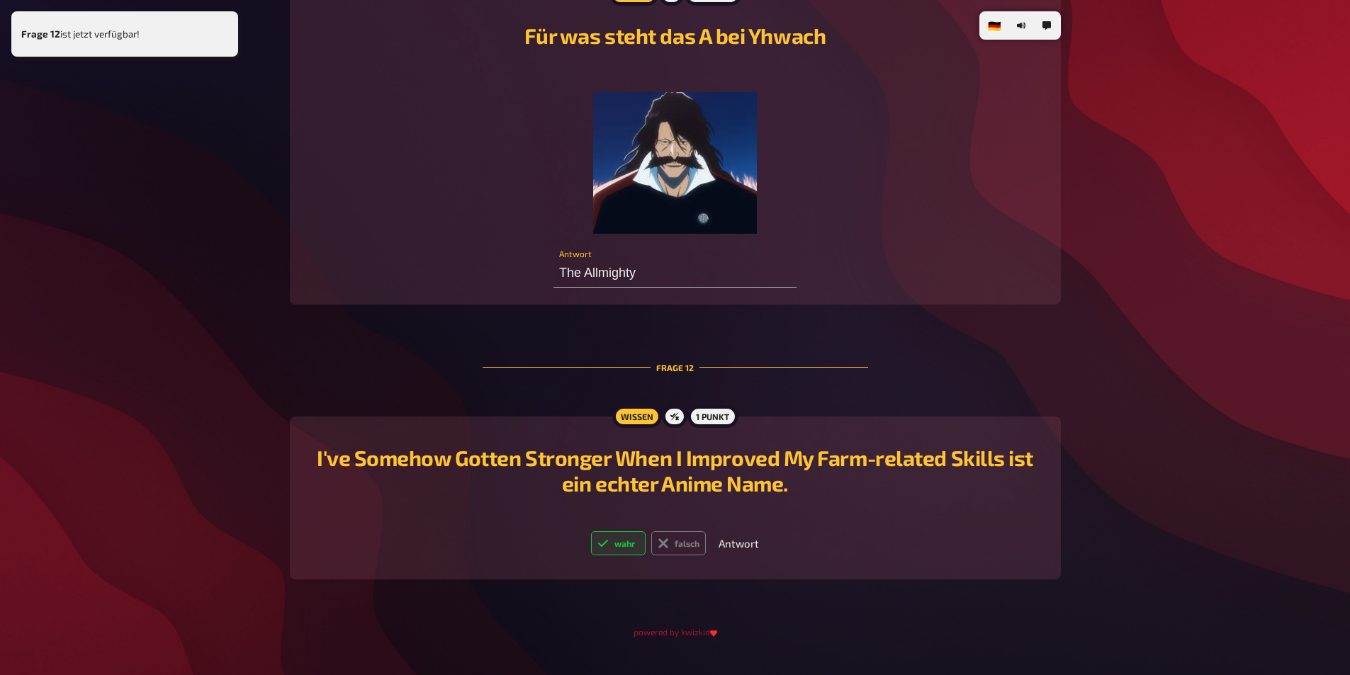
scroll to position [4856, 0]
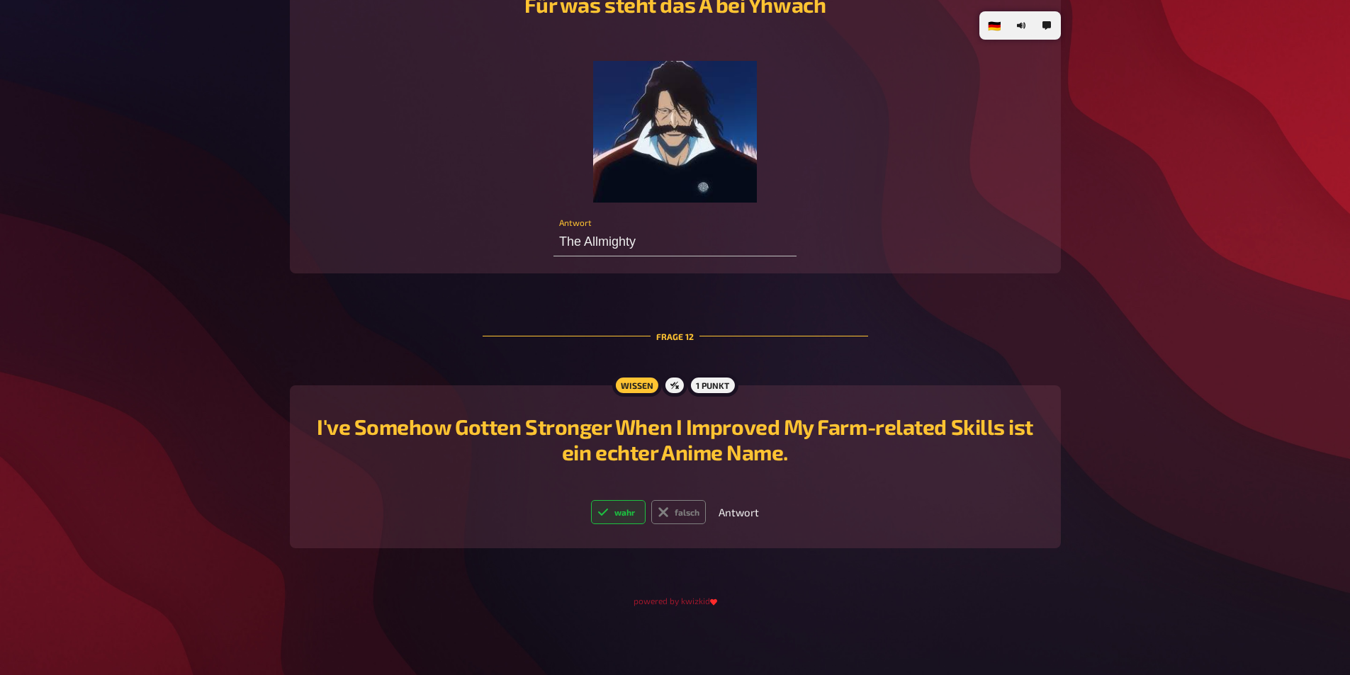
click at [636, 517] on label "wahr" at bounding box center [618, 512] width 55 height 24
click at [591, 500] on input "wahr" at bounding box center [590, 500] width 1 height 1
radio input "true"
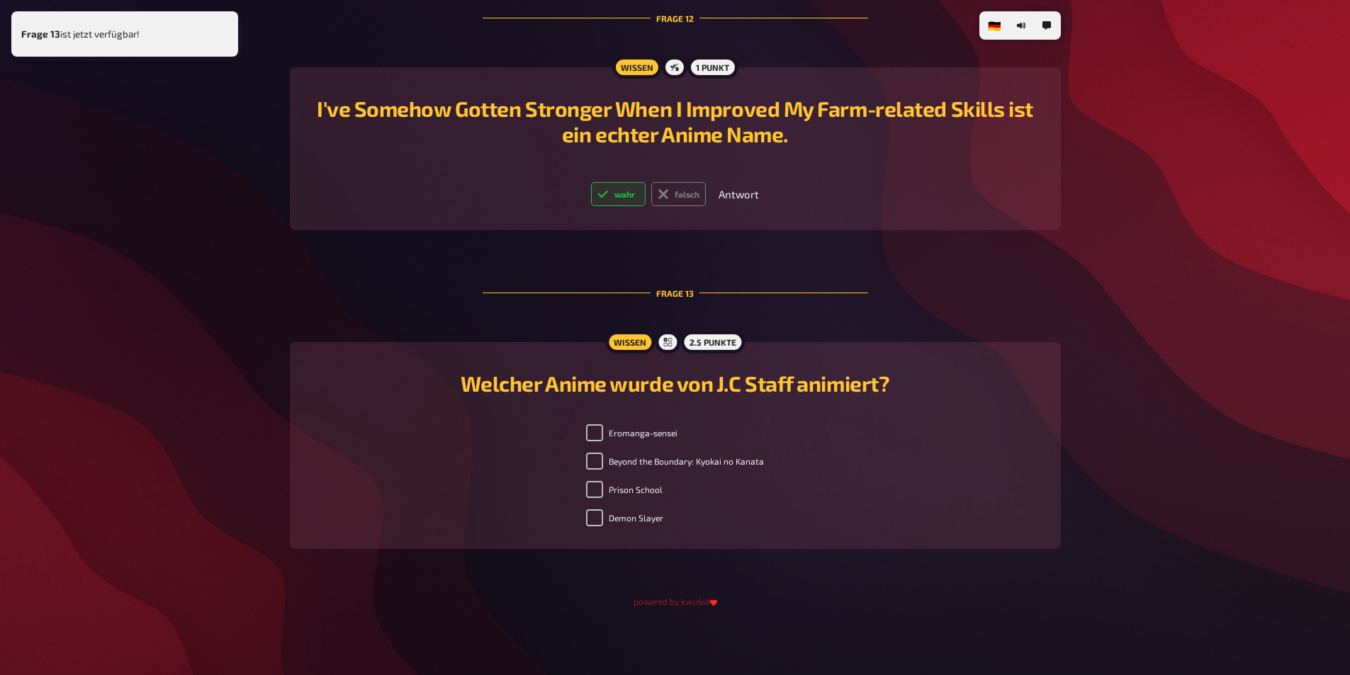
scroll to position [5175, 0]
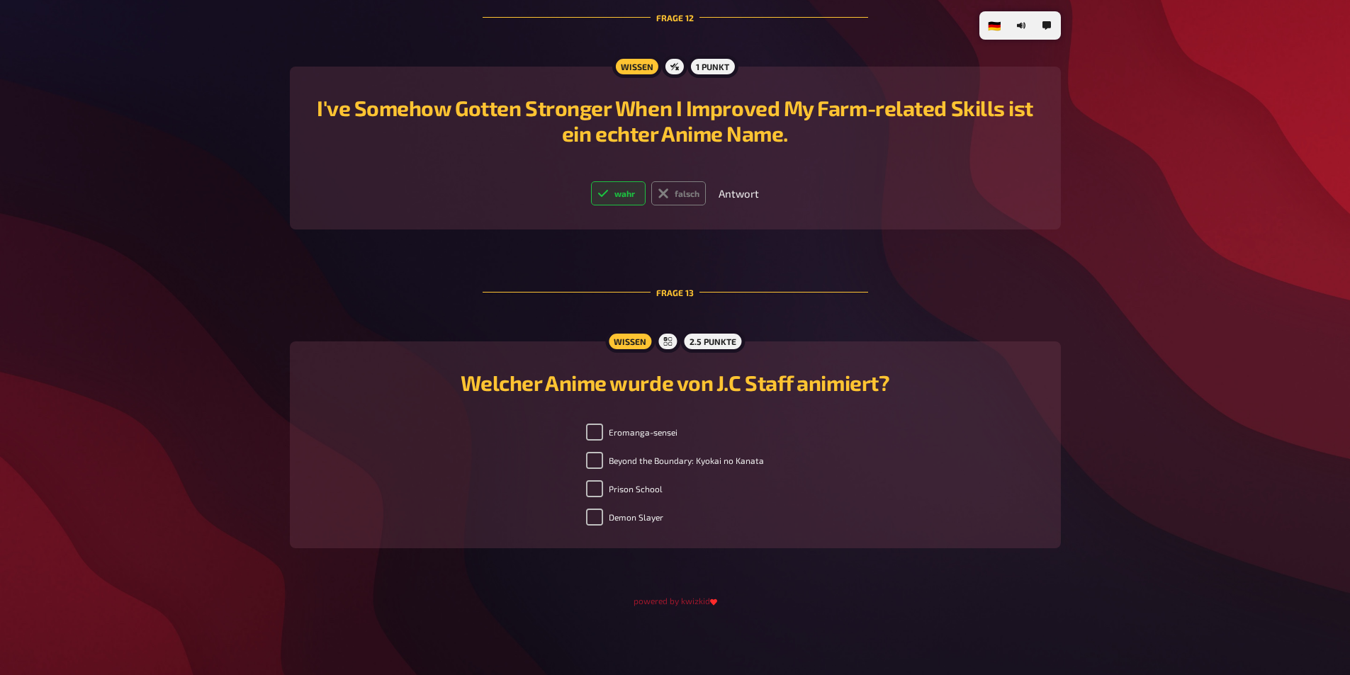
click at [650, 492] on label "Prison School" at bounding box center [624, 488] width 77 height 17
click at [603, 492] on input "Prison School" at bounding box center [594, 488] width 17 height 17
checkbox input "true"
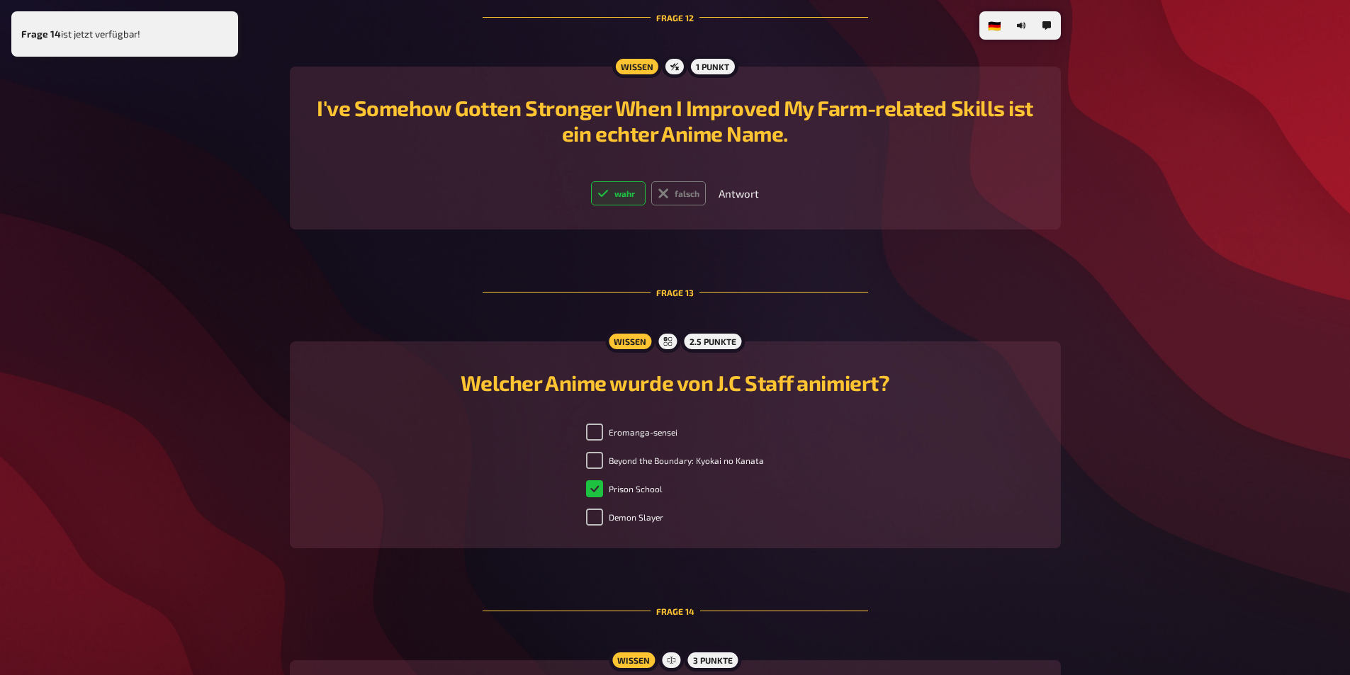
scroll to position [5597, 0]
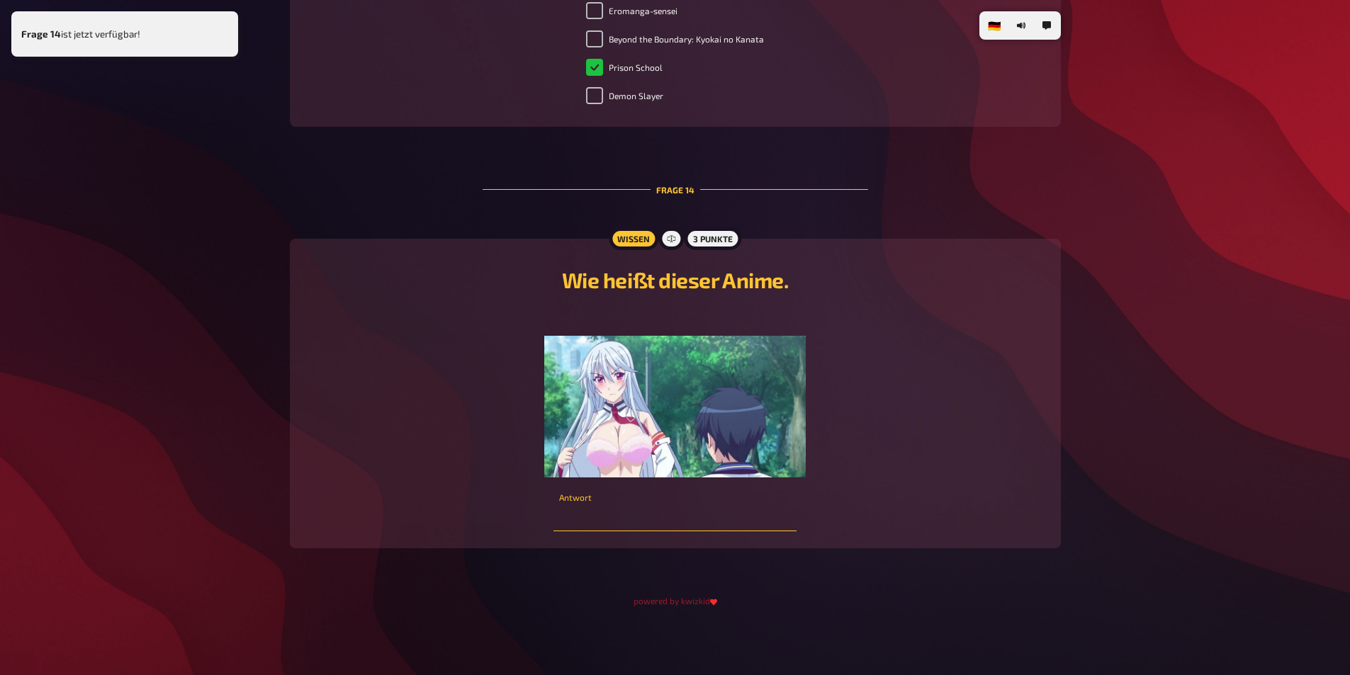
click at [788, 530] on input "text" at bounding box center [674, 517] width 243 height 28
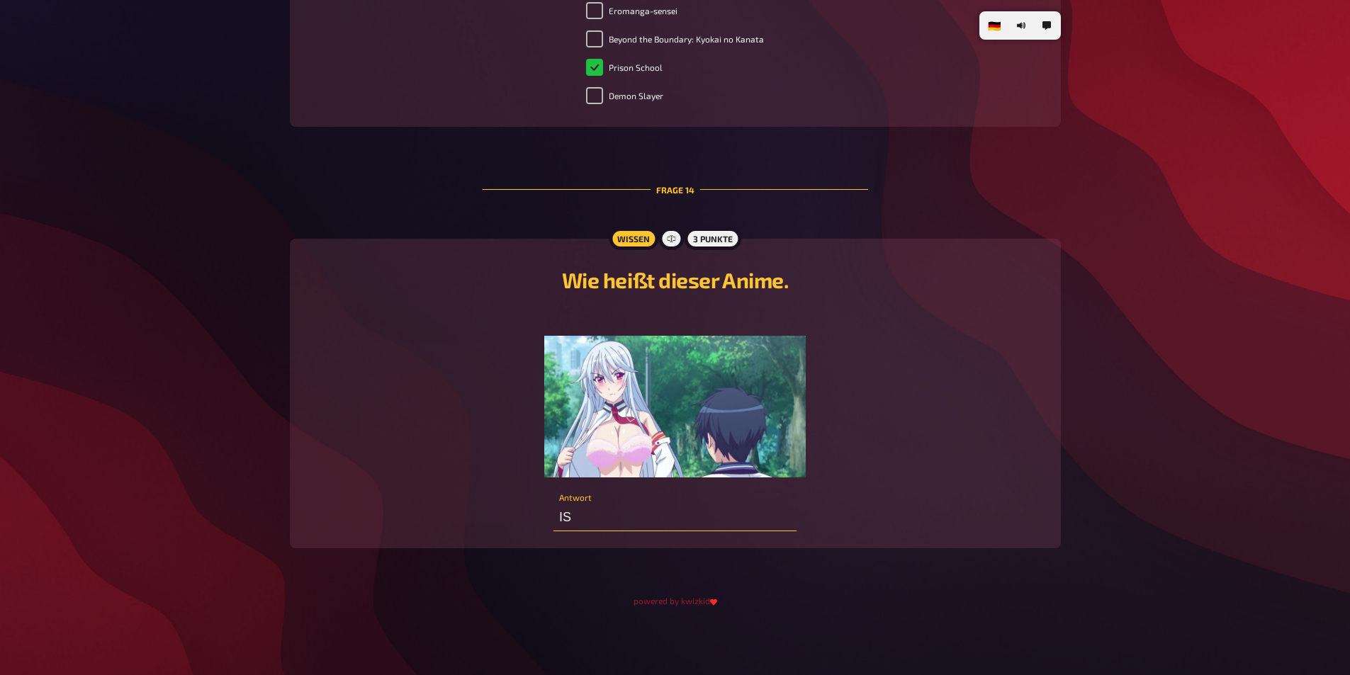
type input "IS"
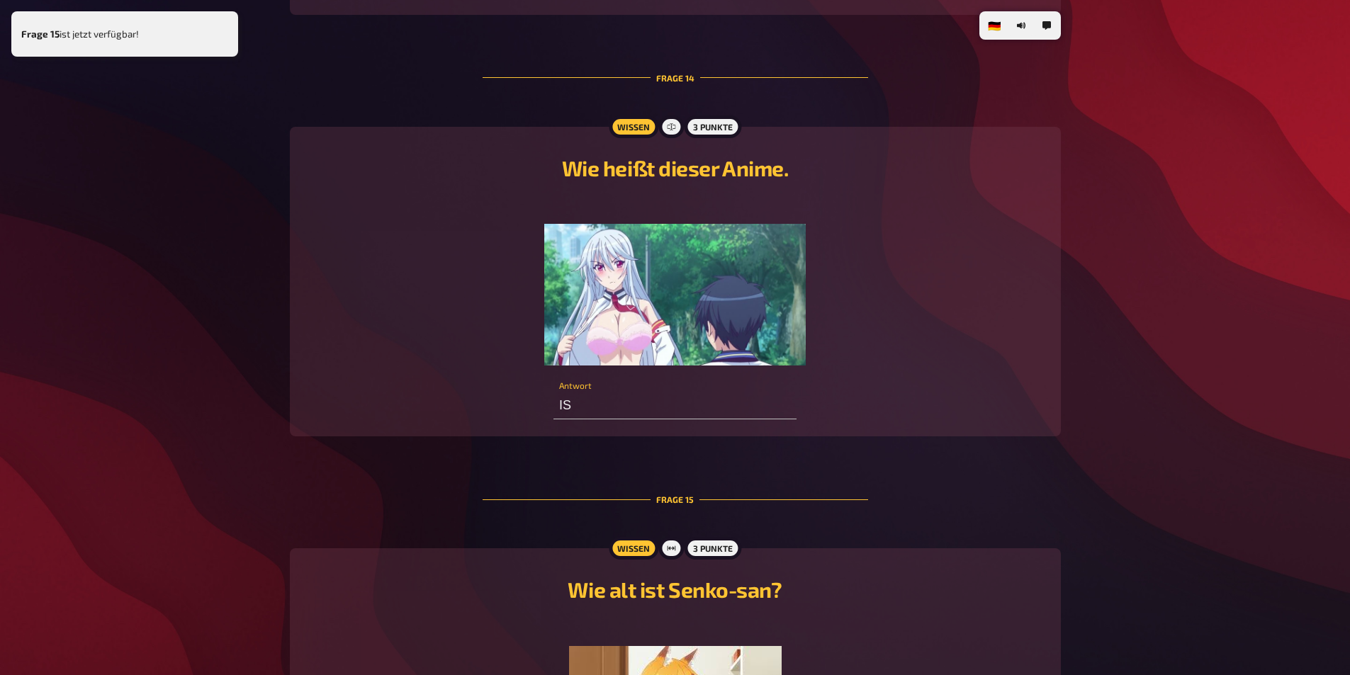
scroll to position [5997, 0]
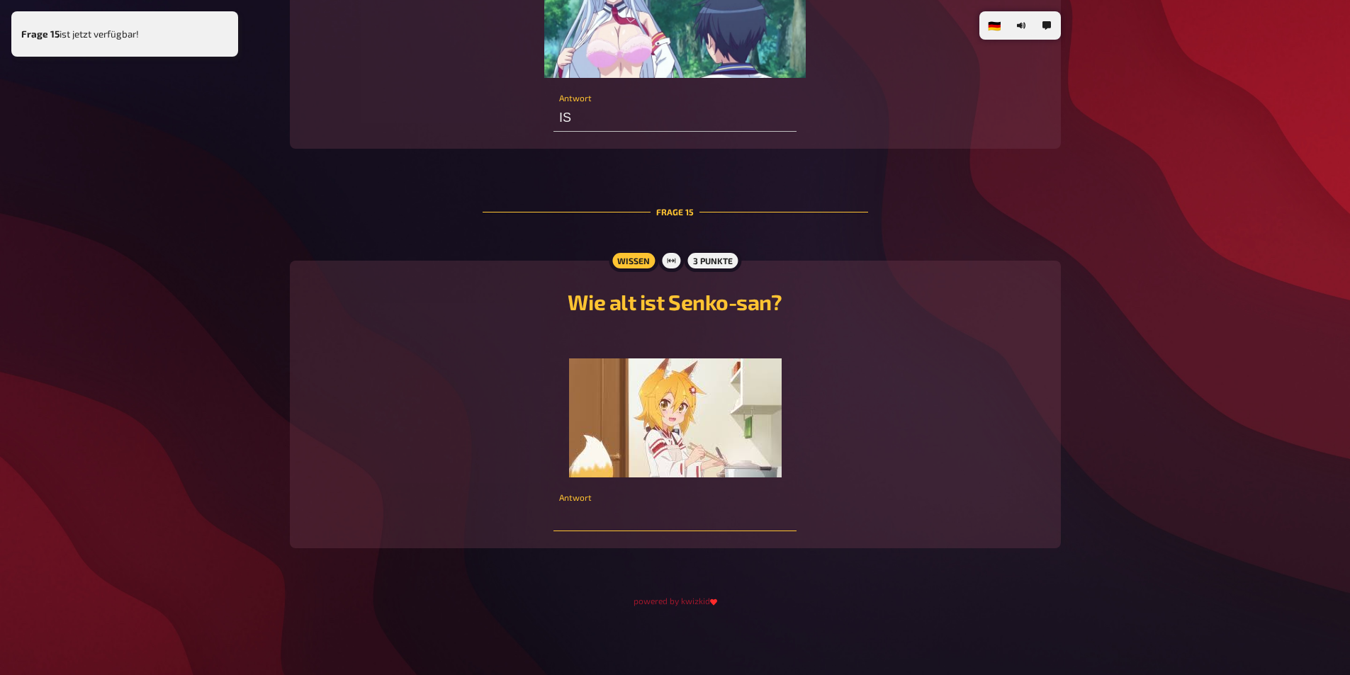
click at [701, 520] on input "number" at bounding box center [674, 517] width 243 height 28
type input "500"
click at [1041, 384] on div "﻿" at bounding box center [675, 405] width 737 height 146
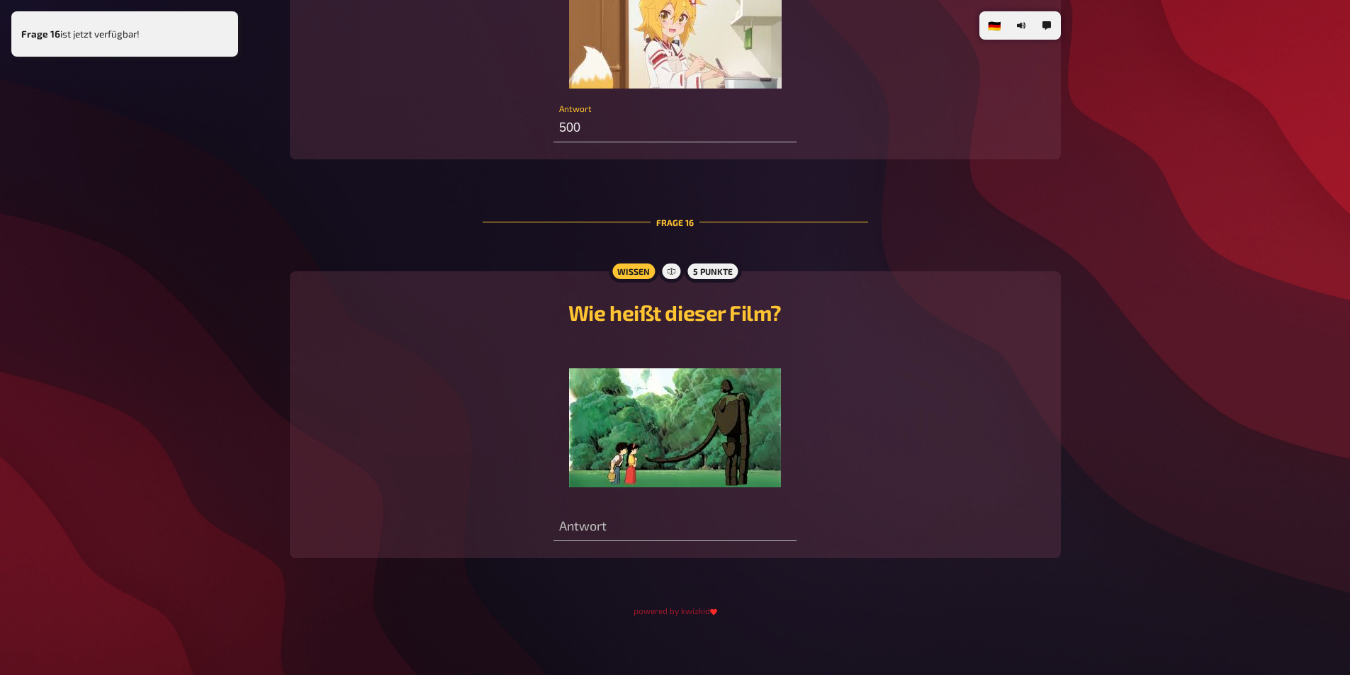
scroll to position [6395, 0]
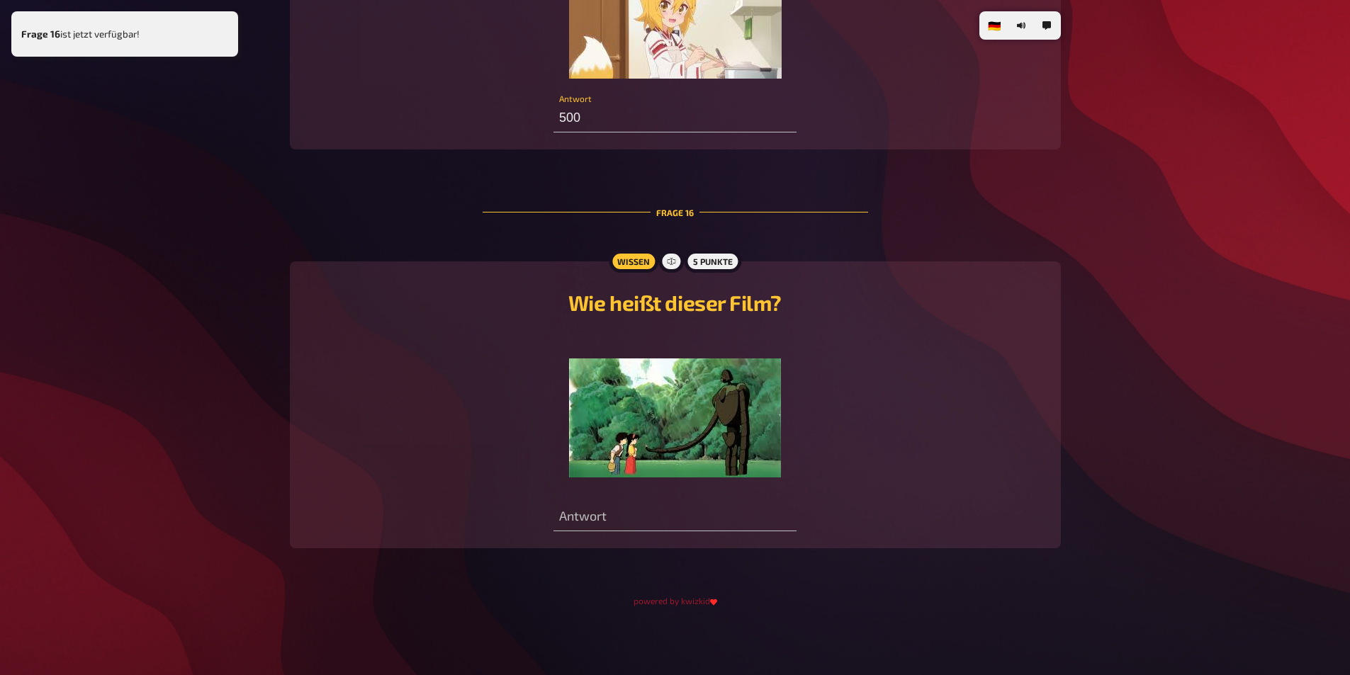
click at [726, 417] on img at bounding box center [675, 418] width 212 height 119
click at [703, 521] on input "text" at bounding box center [674, 517] width 243 height 28
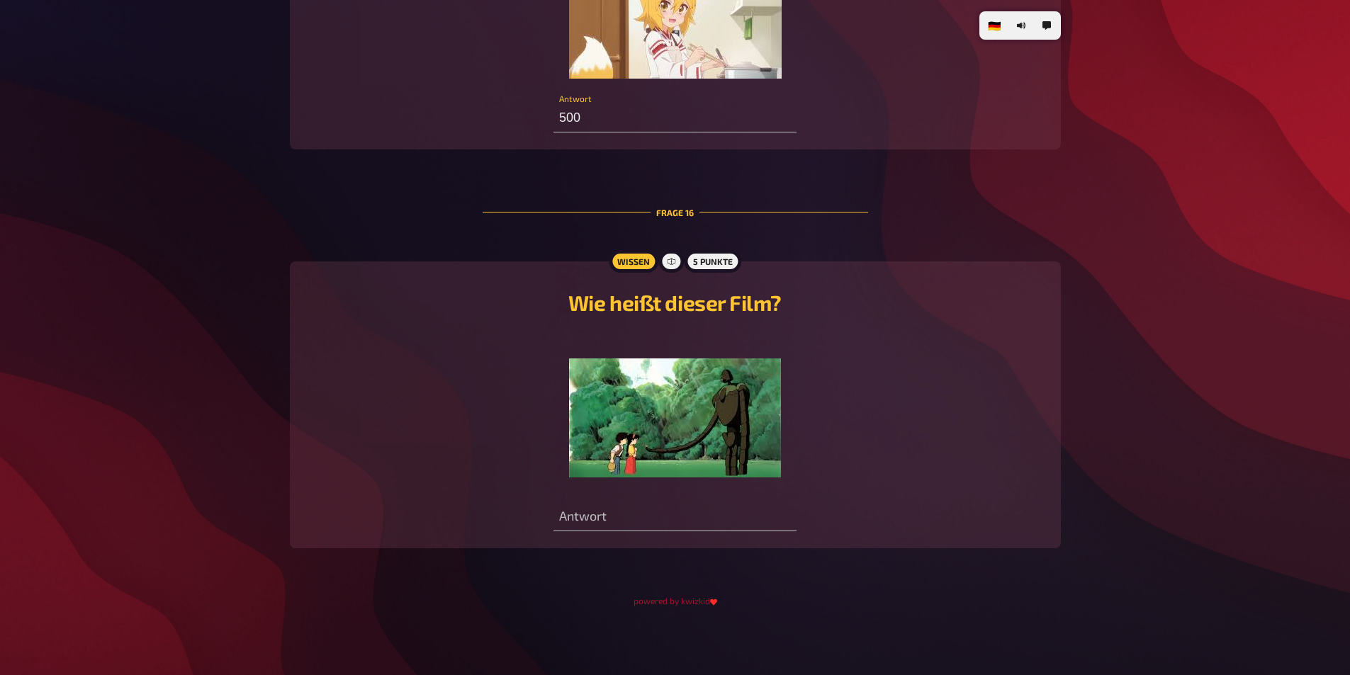
click at [719, 403] on img at bounding box center [675, 418] width 212 height 119
click at [715, 488] on div "Wie heißt dieser Film? ﻿ Antwort" at bounding box center [675, 405] width 737 height 254
click at [713, 510] on input "text" at bounding box center [674, 517] width 243 height 28
click at [735, 432] on img at bounding box center [675, 418] width 212 height 119
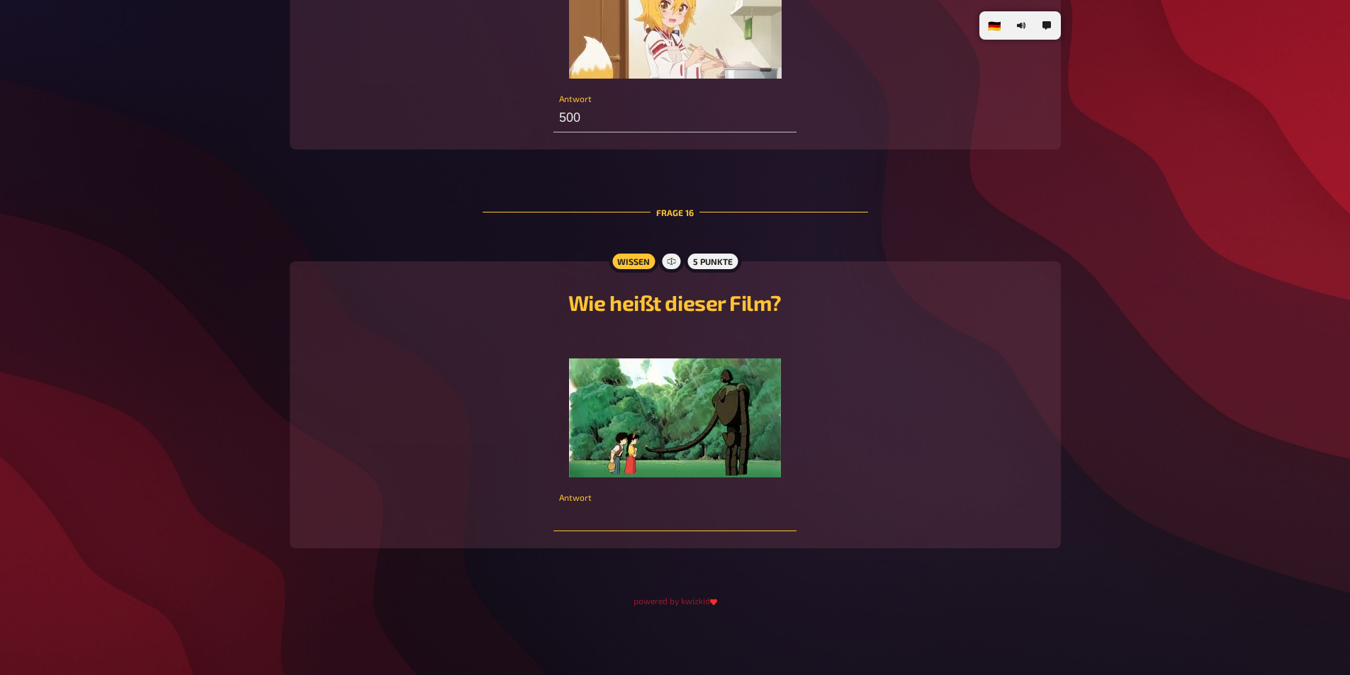
click at [762, 515] on input "text" at bounding box center [674, 517] width 243 height 28
type input "Heil Hitler"
click at [852, 468] on div "﻿" at bounding box center [675, 405] width 737 height 146
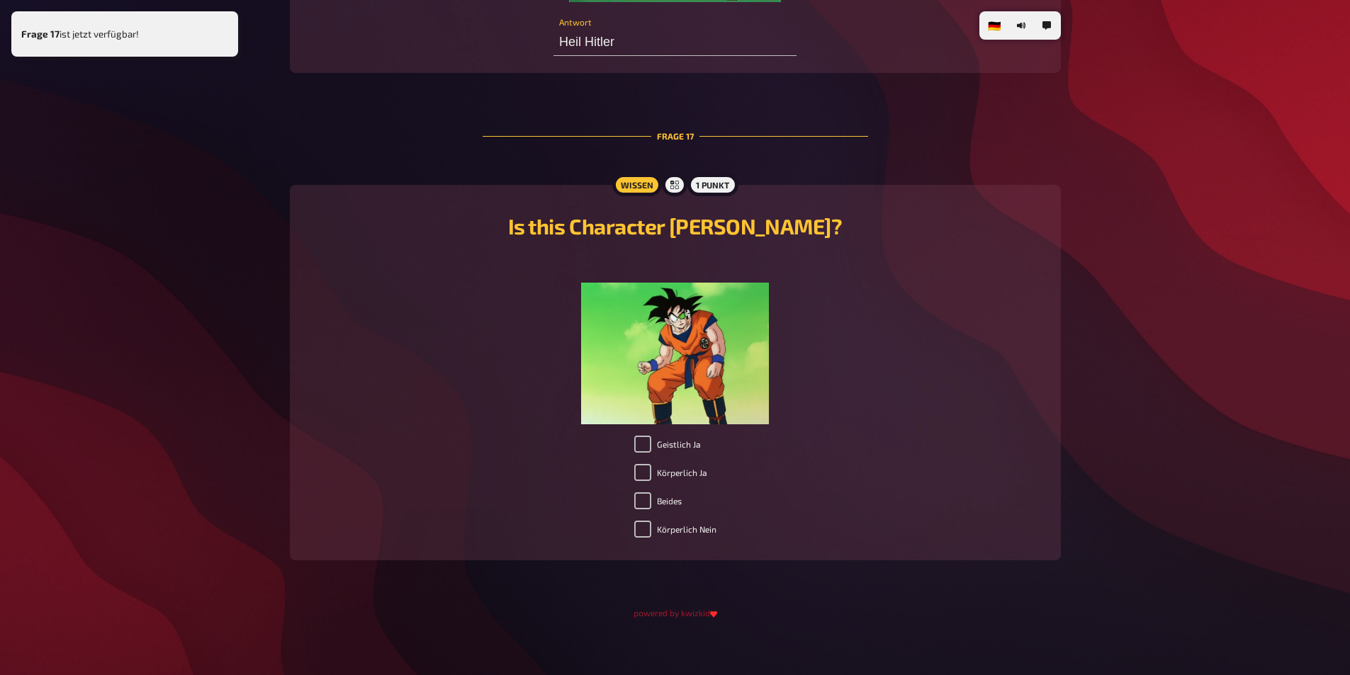
scroll to position [6883, 0]
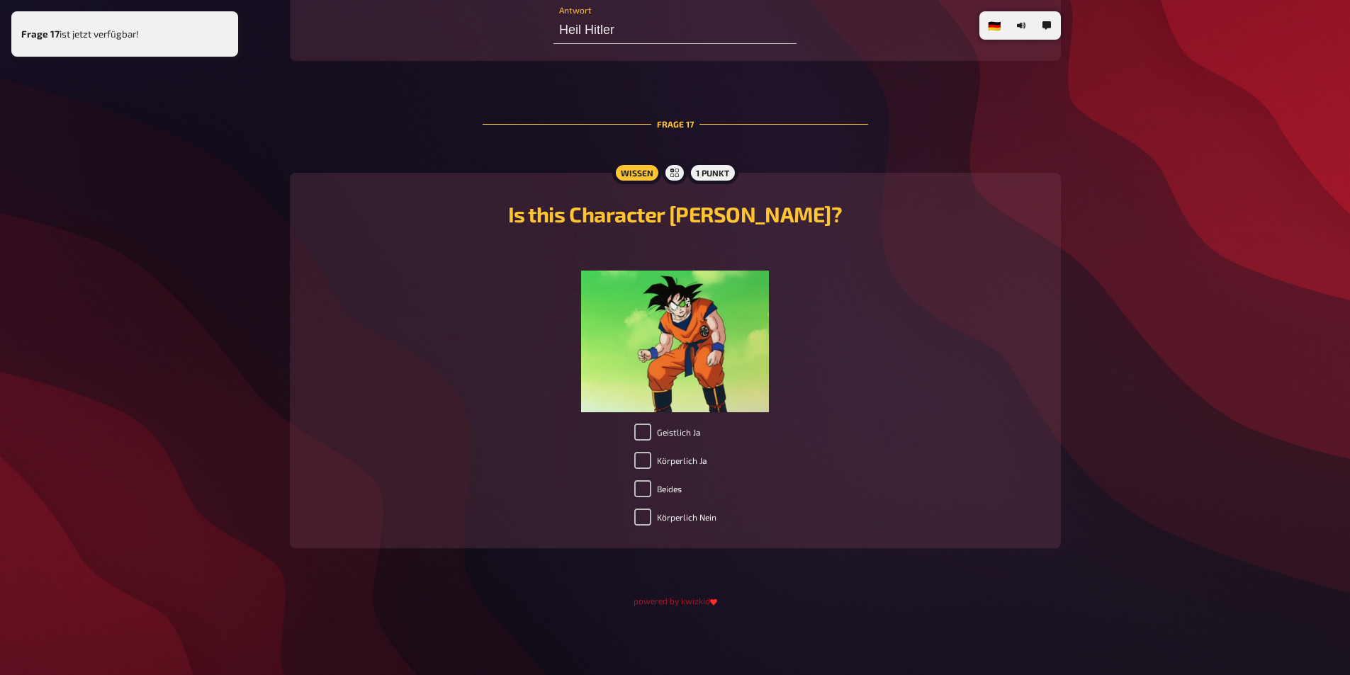
click at [680, 459] on label "Körperlich Ja" at bounding box center [670, 460] width 73 height 17
click at [651, 459] on input "Körperlich Ja" at bounding box center [642, 460] width 17 height 17
checkbox input "true"
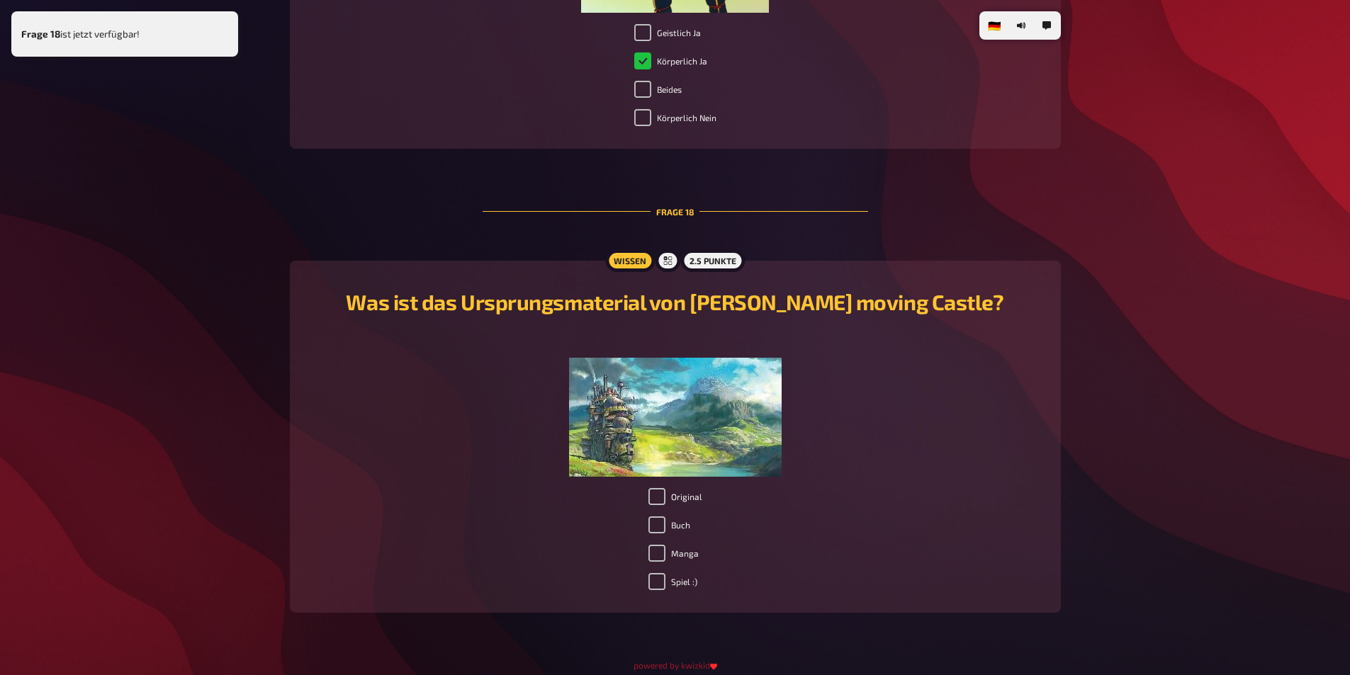
scroll to position [7308, 0]
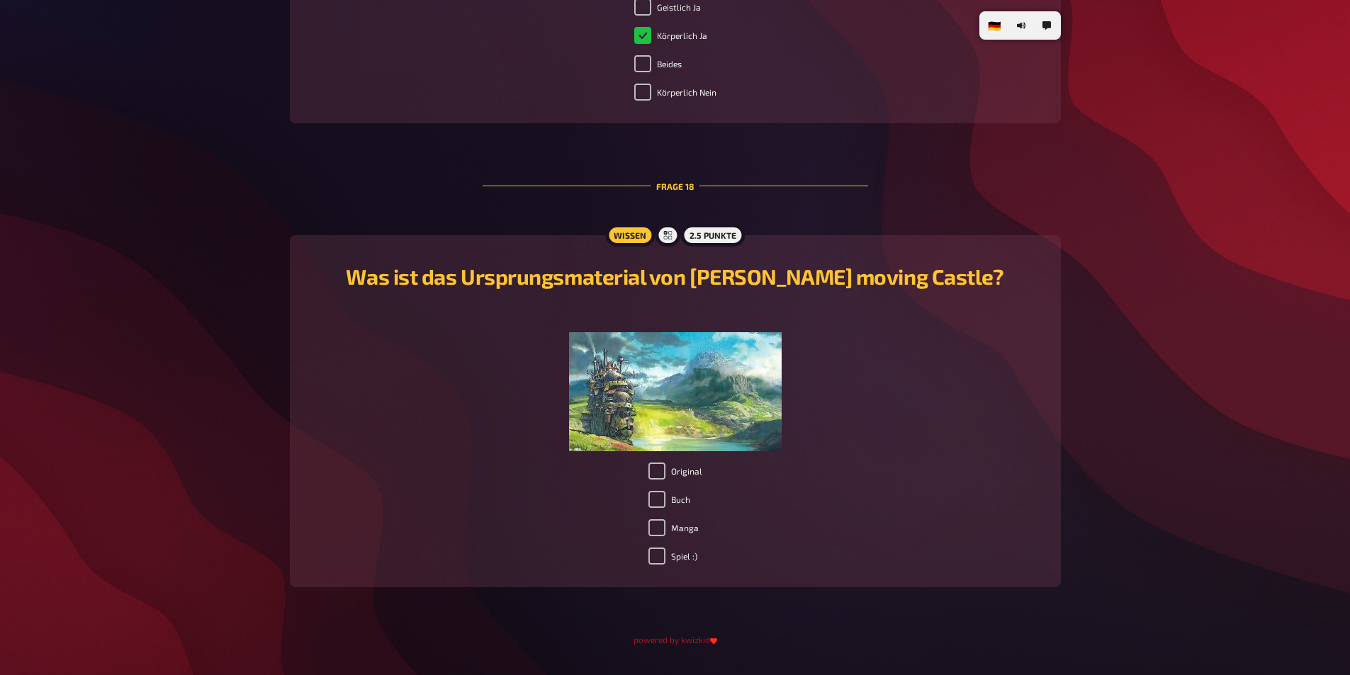
click at [680, 468] on label "Original" at bounding box center [675, 471] width 54 height 17
click at [665, 468] on input "Original" at bounding box center [656, 471] width 17 height 17
checkbox input "true"
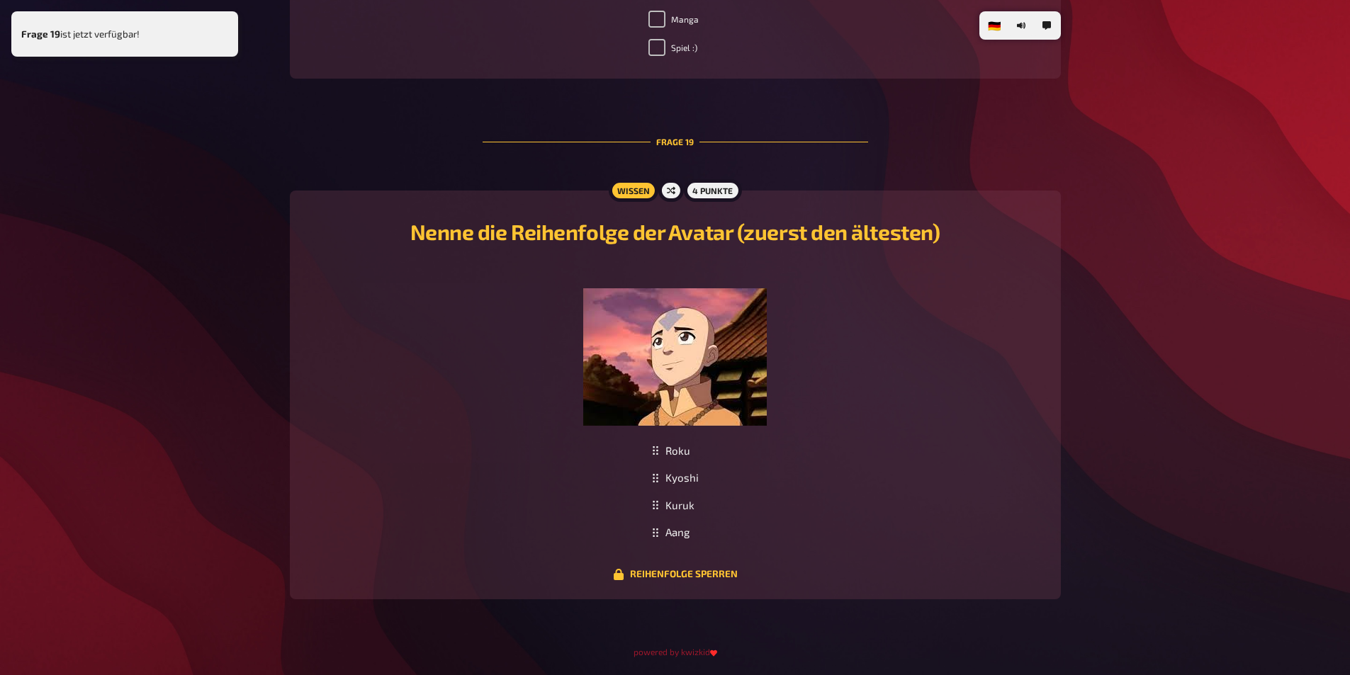
scroll to position [7868, 0]
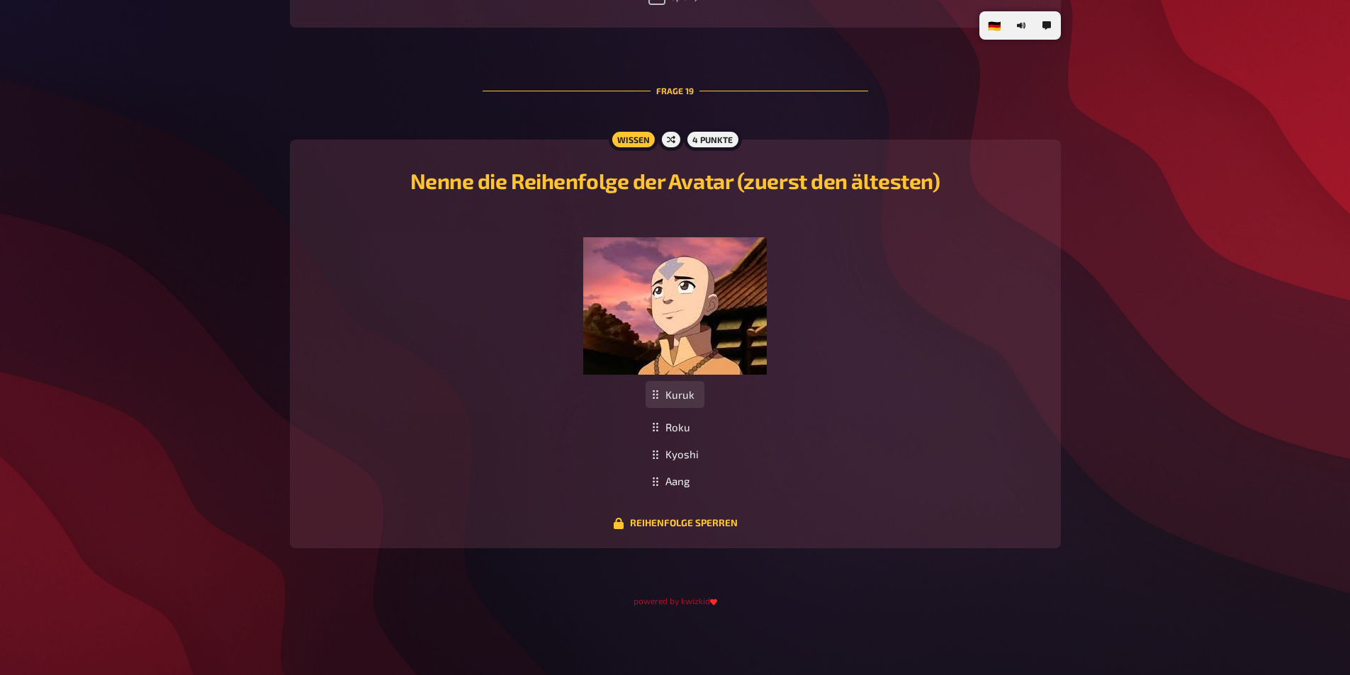
drag, startPoint x: 682, startPoint y: 454, endPoint x: 693, endPoint y: 395, distance: 60.5
click at [693, 395] on div "Kuruk" at bounding box center [674, 395] width 59 height 28
drag, startPoint x: 685, startPoint y: 433, endPoint x: 689, endPoint y: 463, distance: 30.1
click at [913, 417] on div "[PERSON_NAME] Roku Aang To pick up a draggable item, press the space bar. While…" at bounding box center [675, 440] width 737 height 109
click at [899, 441] on div "[PERSON_NAME] Roku Aang To pick up a draggable item, press the space bar. While…" at bounding box center [675, 440] width 737 height 109
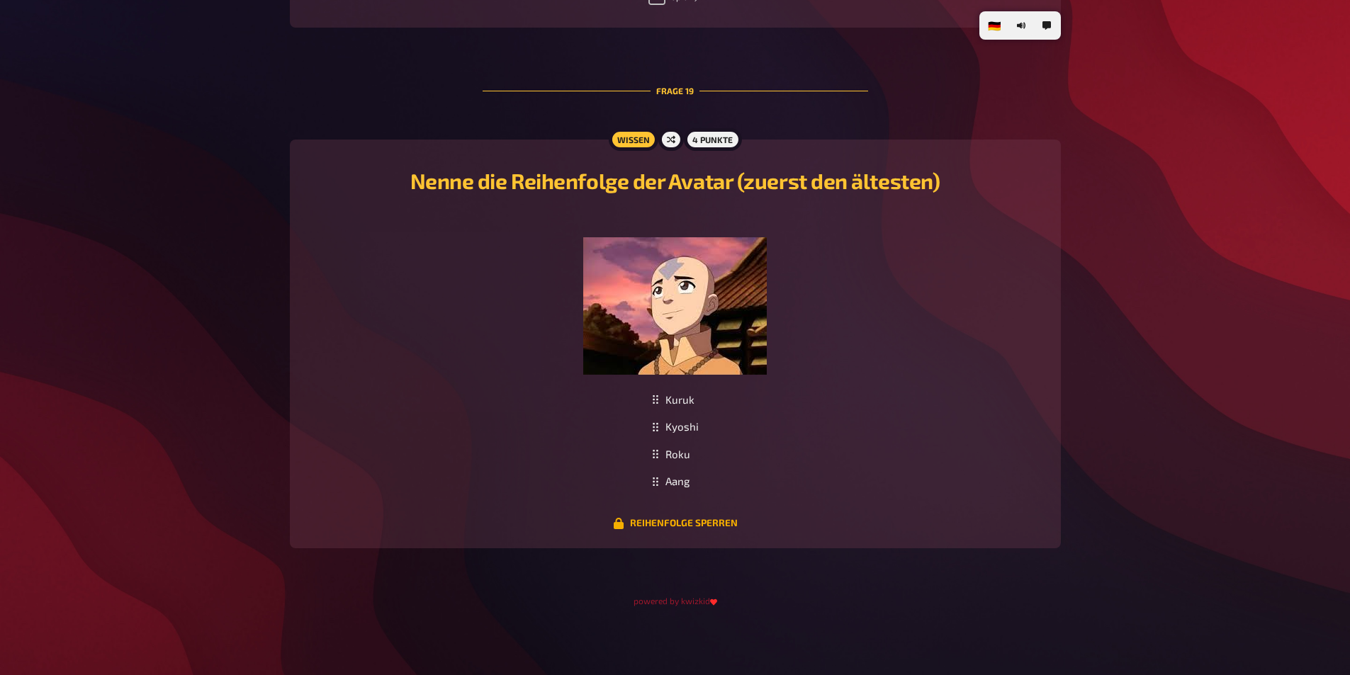
click at [705, 522] on button "Reihenfolge sperren" at bounding box center [675, 523] width 125 height 11
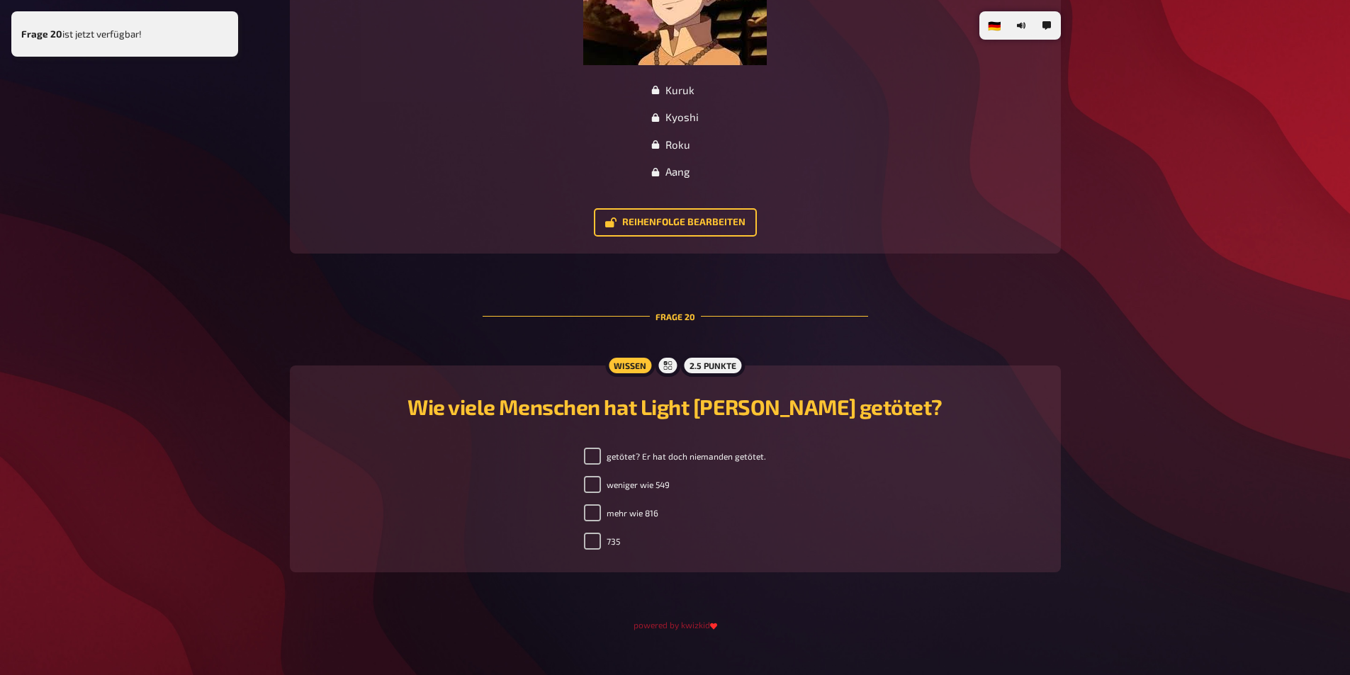
scroll to position [8202, 0]
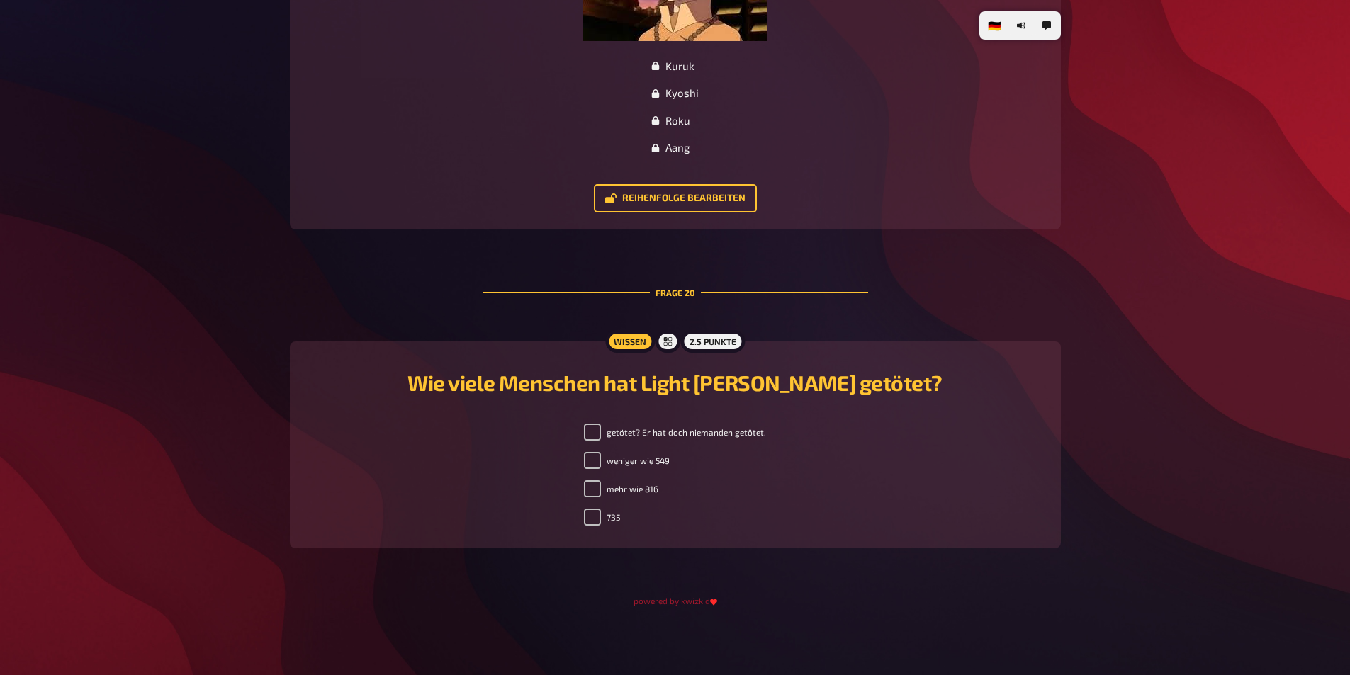
click at [630, 492] on label "mehr wie 816" at bounding box center [621, 488] width 74 height 17
click at [601, 492] on input "mehr wie 816" at bounding box center [592, 488] width 17 height 17
checkbox input "true"
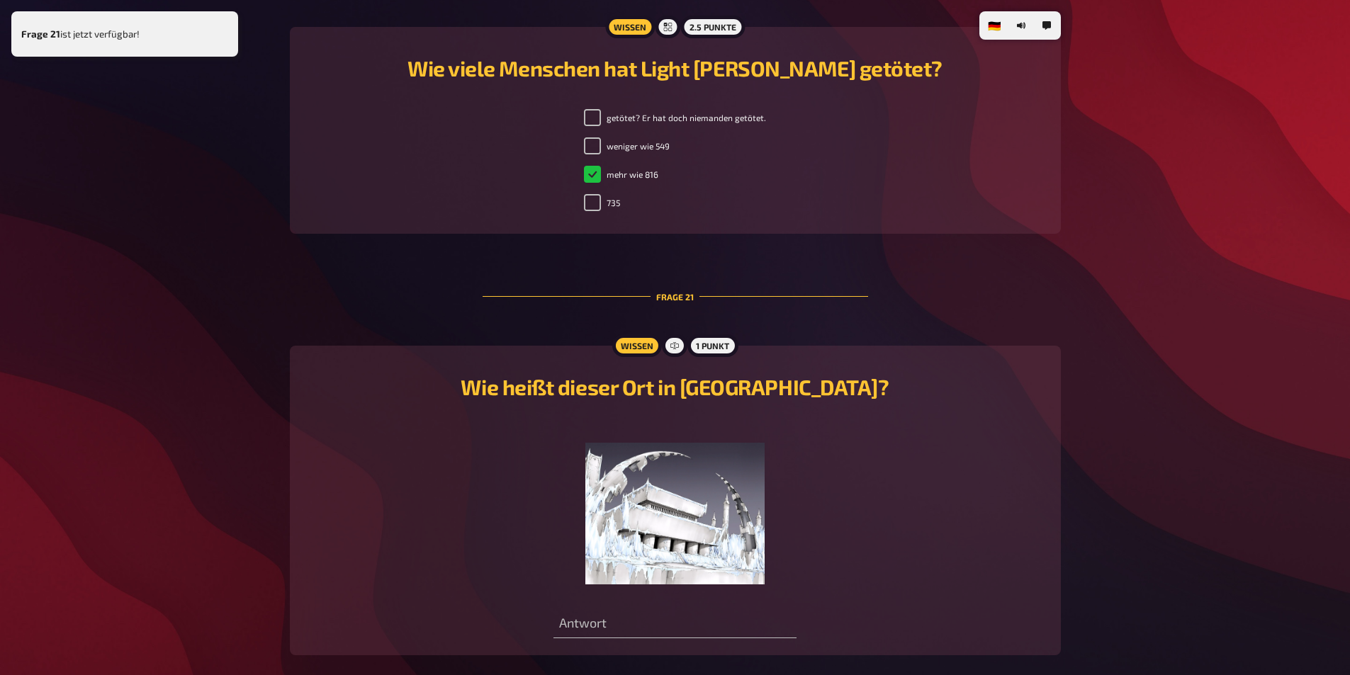
scroll to position [8623, 0]
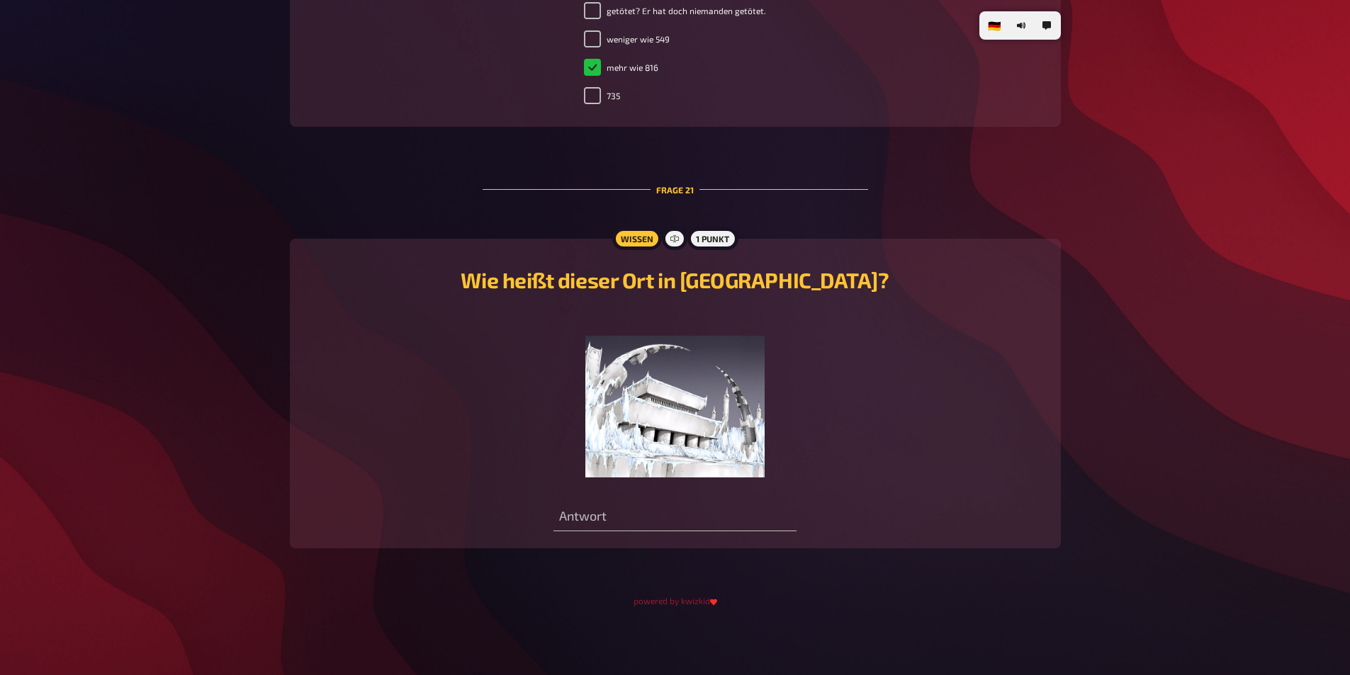
click at [702, 544] on div "Wissen 1 Punkt Wie heißt dieser Ort in [GEOGRAPHIC_DATA]? ﻿ Antwort" at bounding box center [675, 394] width 771 height 310
click at [709, 529] on input "text" at bounding box center [674, 517] width 243 height 28
type input "Mein Kühlschrank"
click at [873, 500] on div "Wie heißt dieser Ort in [GEOGRAPHIC_DATA]? ﻿ Mein Kühlschrank Antwort" at bounding box center [675, 394] width 737 height 276
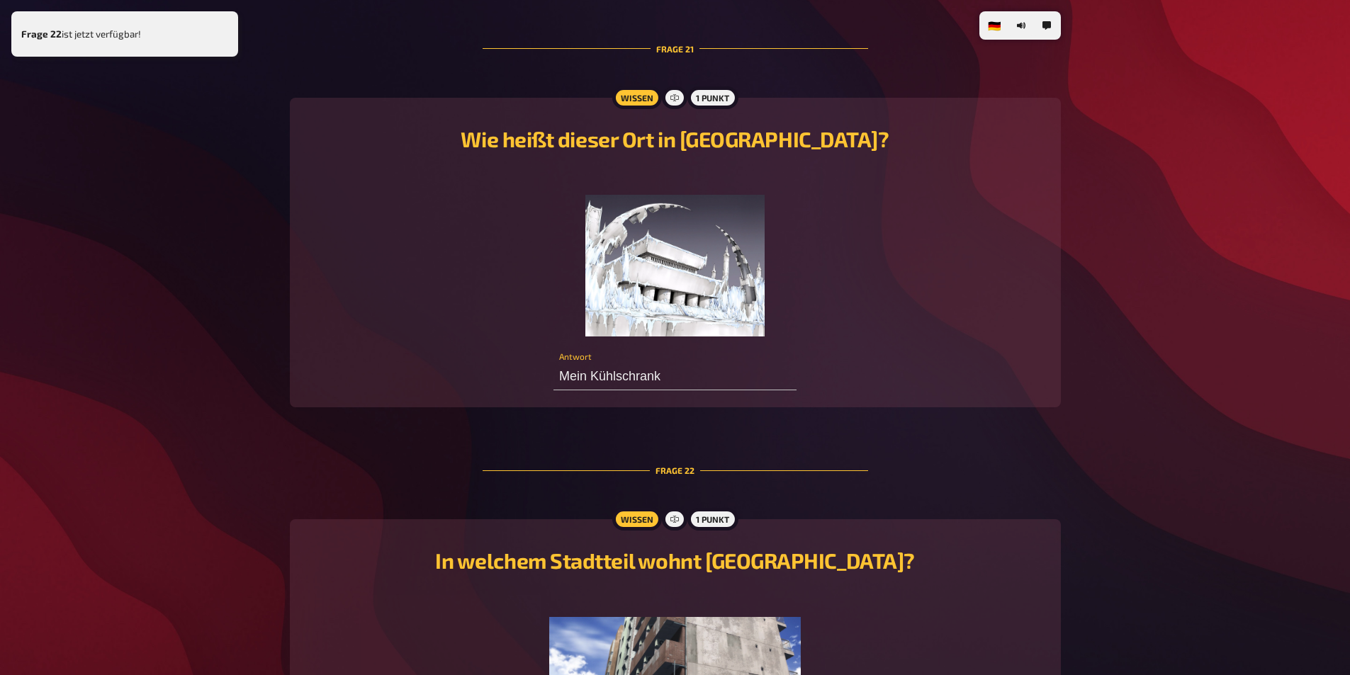
scroll to position [9045, 0]
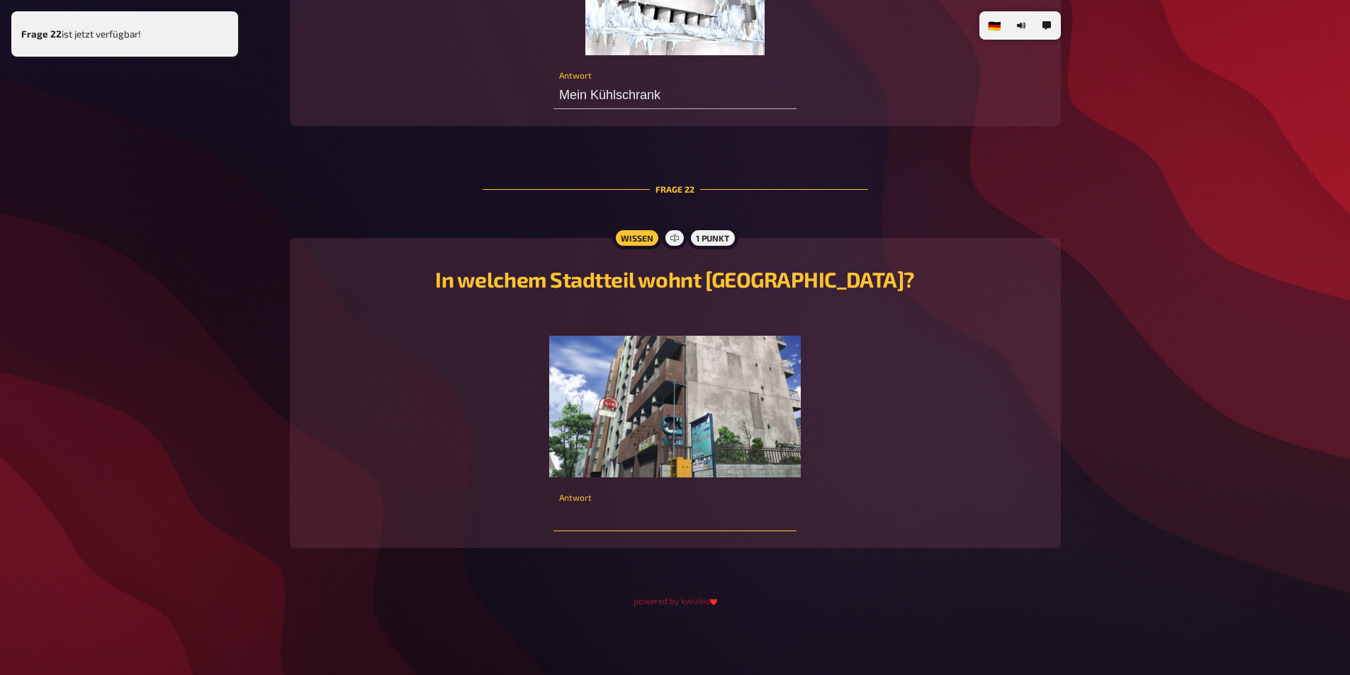
click at [740, 507] on input "text" at bounding box center [674, 517] width 243 height 28
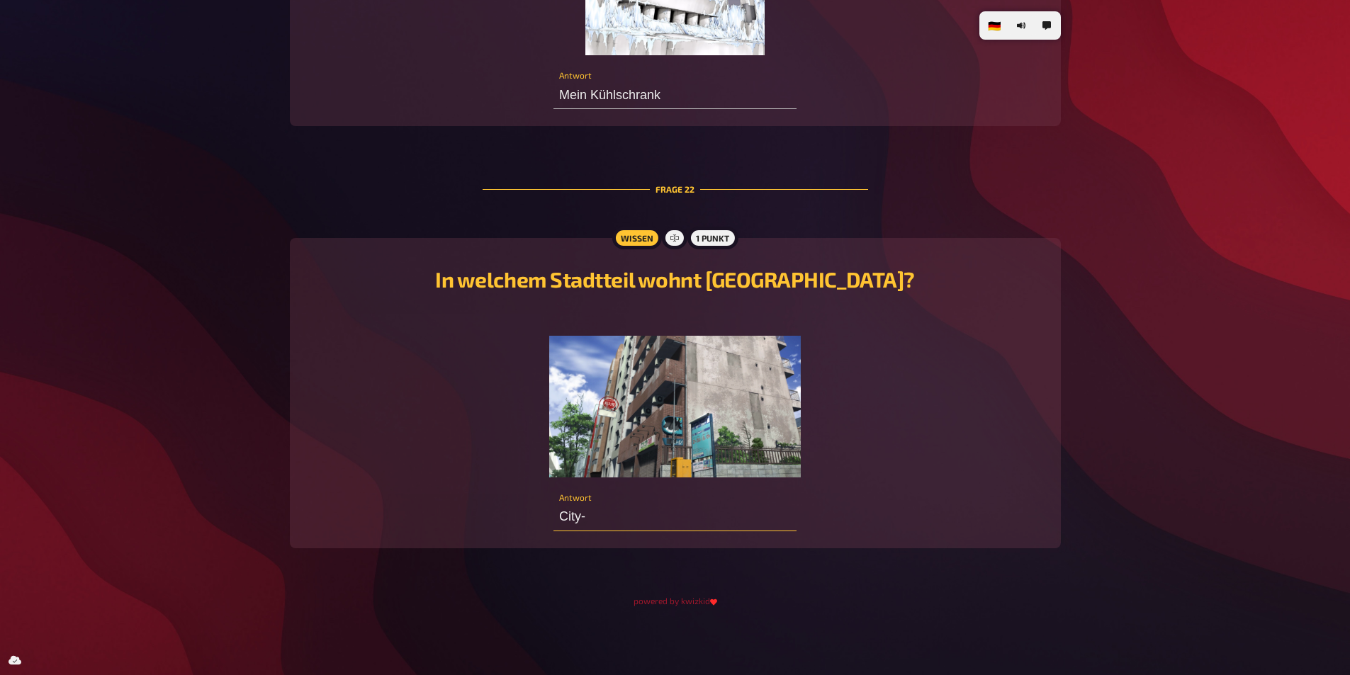
type input "City-Z"
drag, startPoint x: 614, startPoint y: 518, endPoint x: 430, endPoint y: 495, distance: 185.0
click at [443, 517] on div "In welchem Stadtteil wohnt [GEOGRAPHIC_DATA]? ﻿ City-Z Antwort" at bounding box center [675, 393] width 737 height 276
type input "Z-City"
click at [428, 491] on div "In welchem Stadtteil wohnt [GEOGRAPHIC_DATA]? ﻿ Z-City Antwort" at bounding box center [675, 393] width 737 height 276
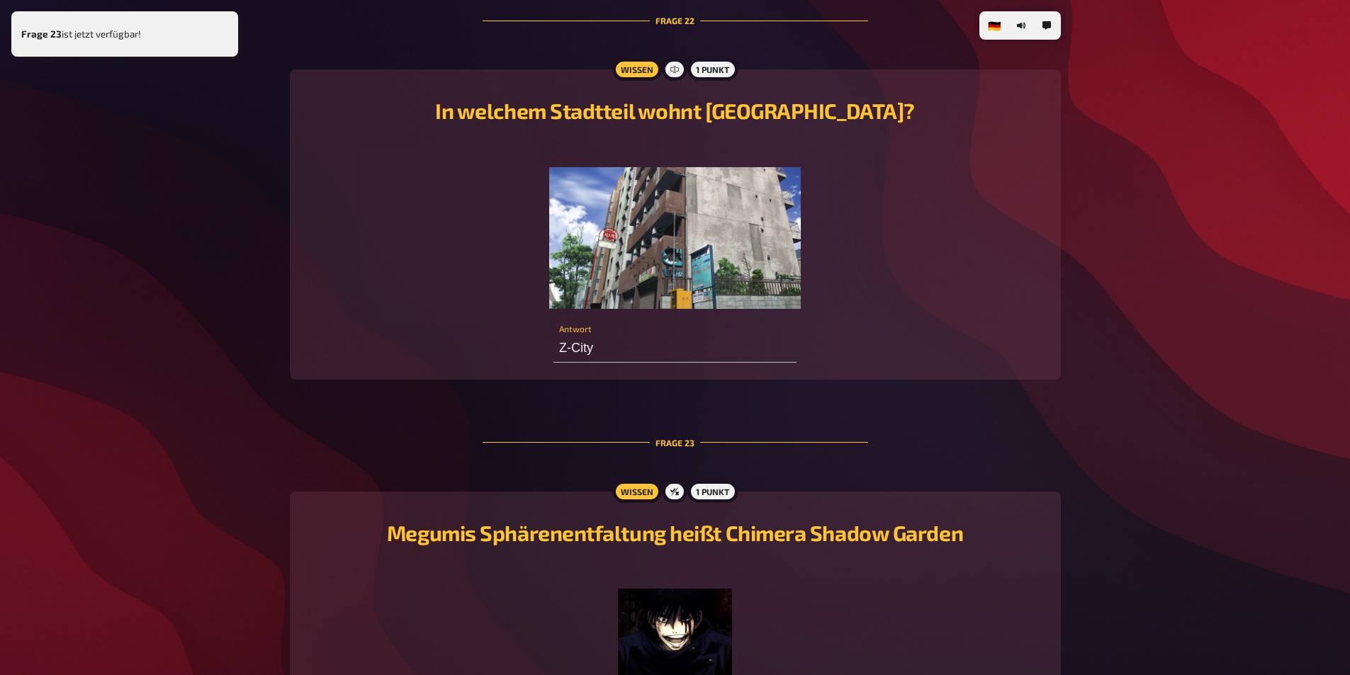
scroll to position [9463, 0]
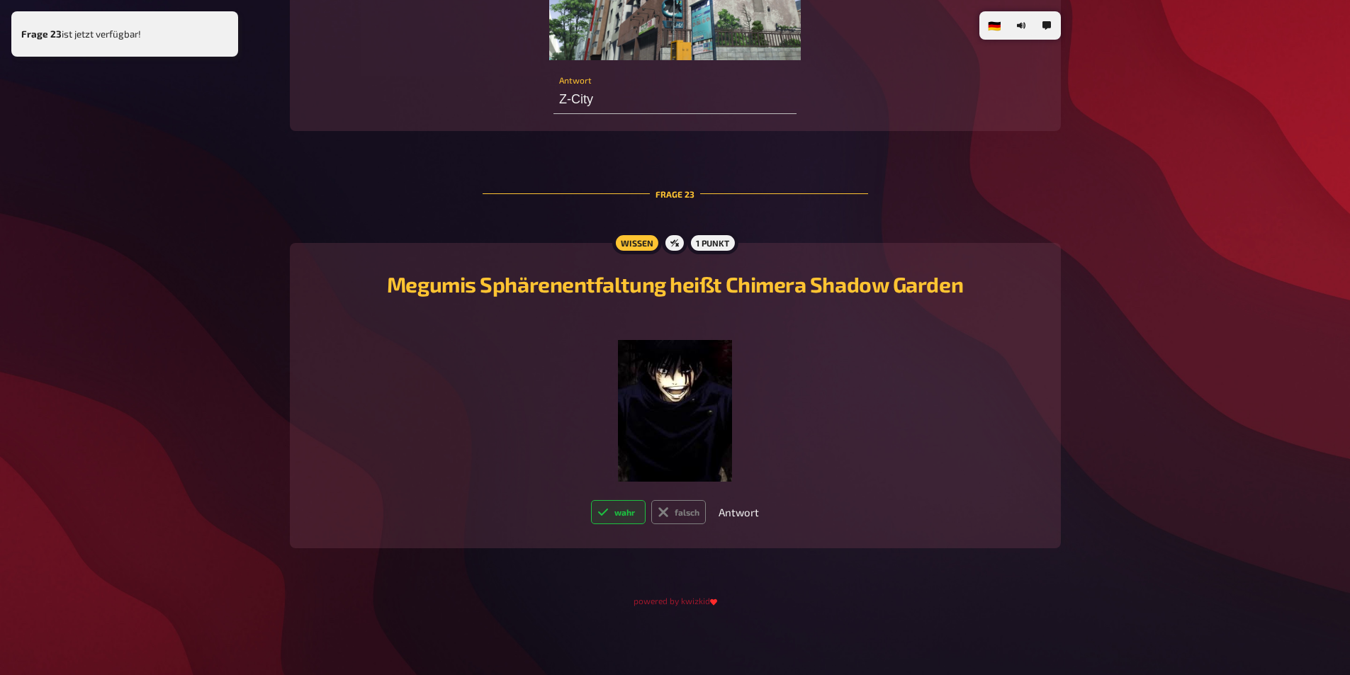
click at [609, 516] on icon at bounding box center [602, 512] width 11 height 11
click at [591, 500] on input "wahr" at bounding box center [590, 500] width 1 height 1
radio input "true"
click at [481, 449] on div "﻿" at bounding box center [675, 398] width 737 height 168
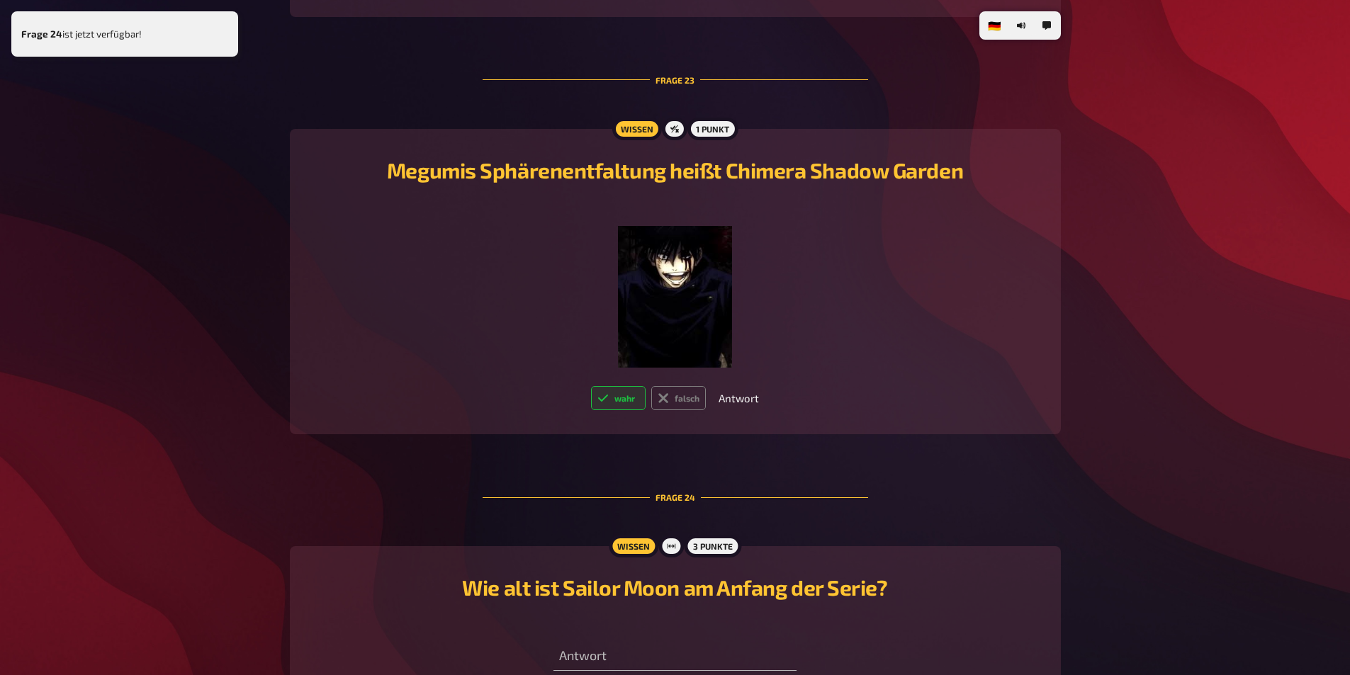
scroll to position [9717, 0]
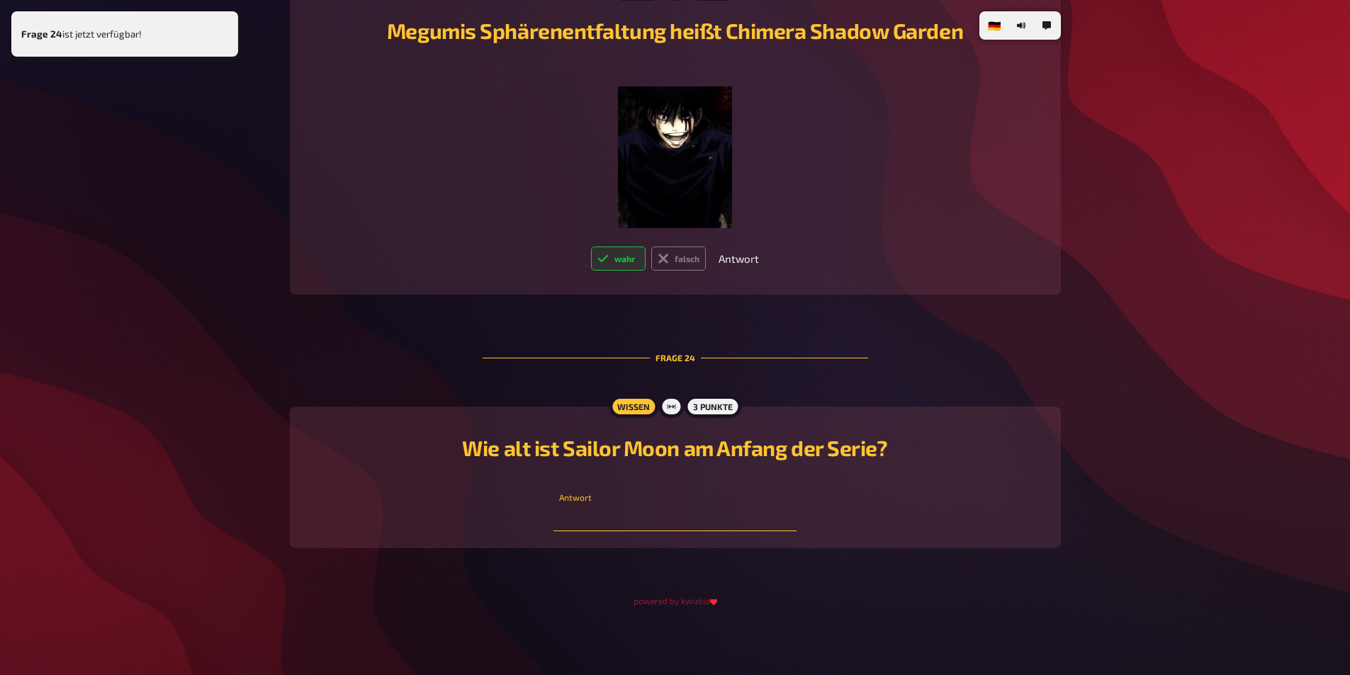
click at [651, 515] on input "number" at bounding box center [674, 517] width 243 height 28
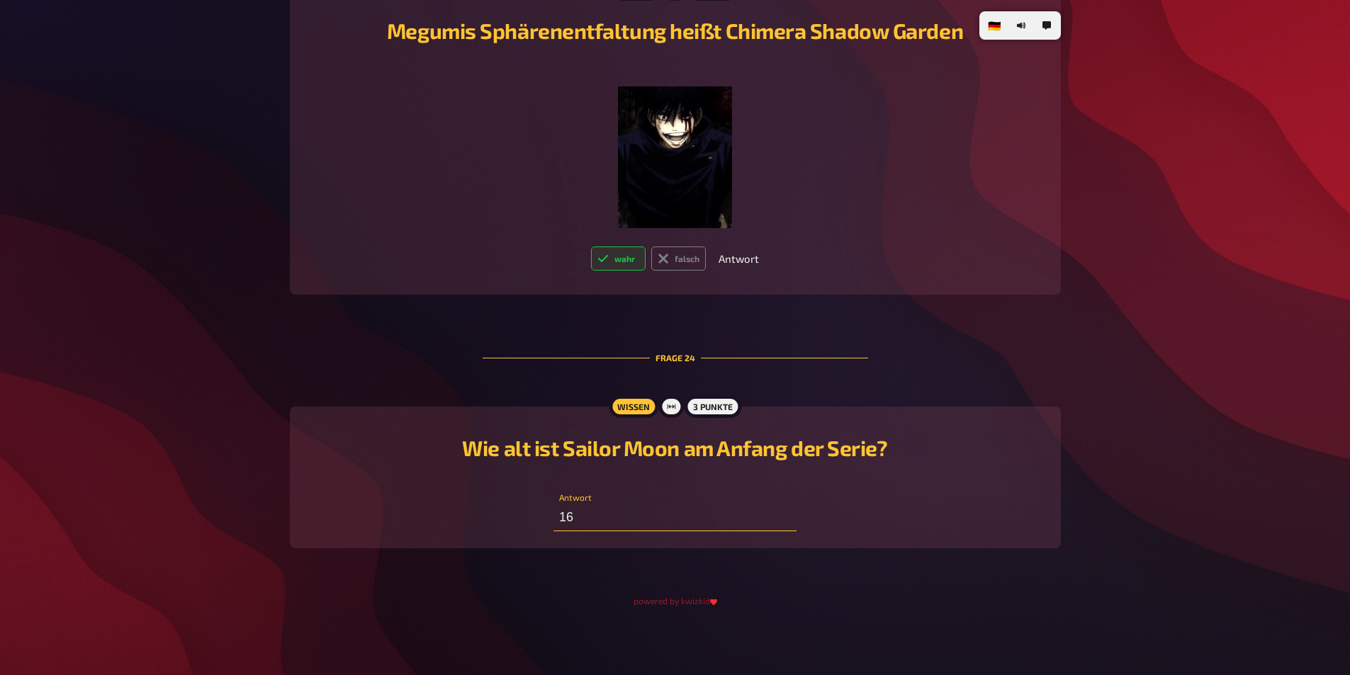
type input "16"
click at [1034, 433] on div "Wie alt ist Sailor Moon am Anfang der Serie?" at bounding box center [675, 451] width 737 height 54
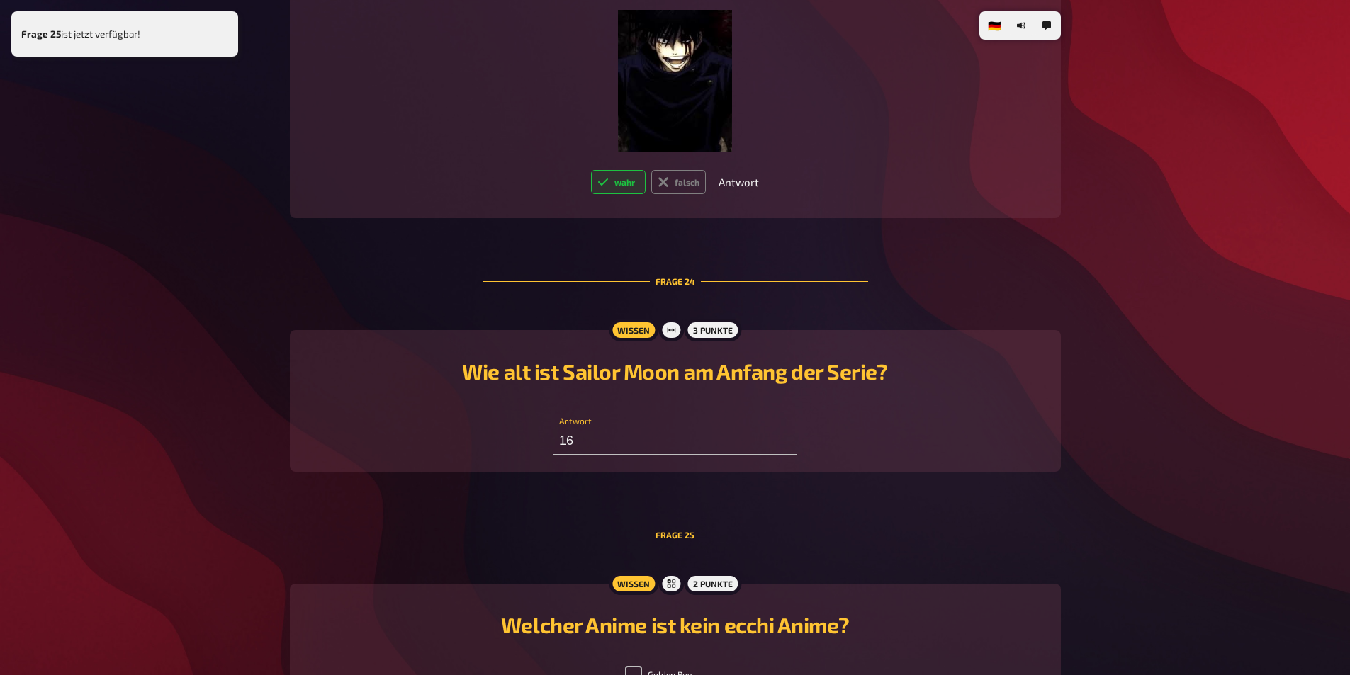
scroll to position [10035, 0]
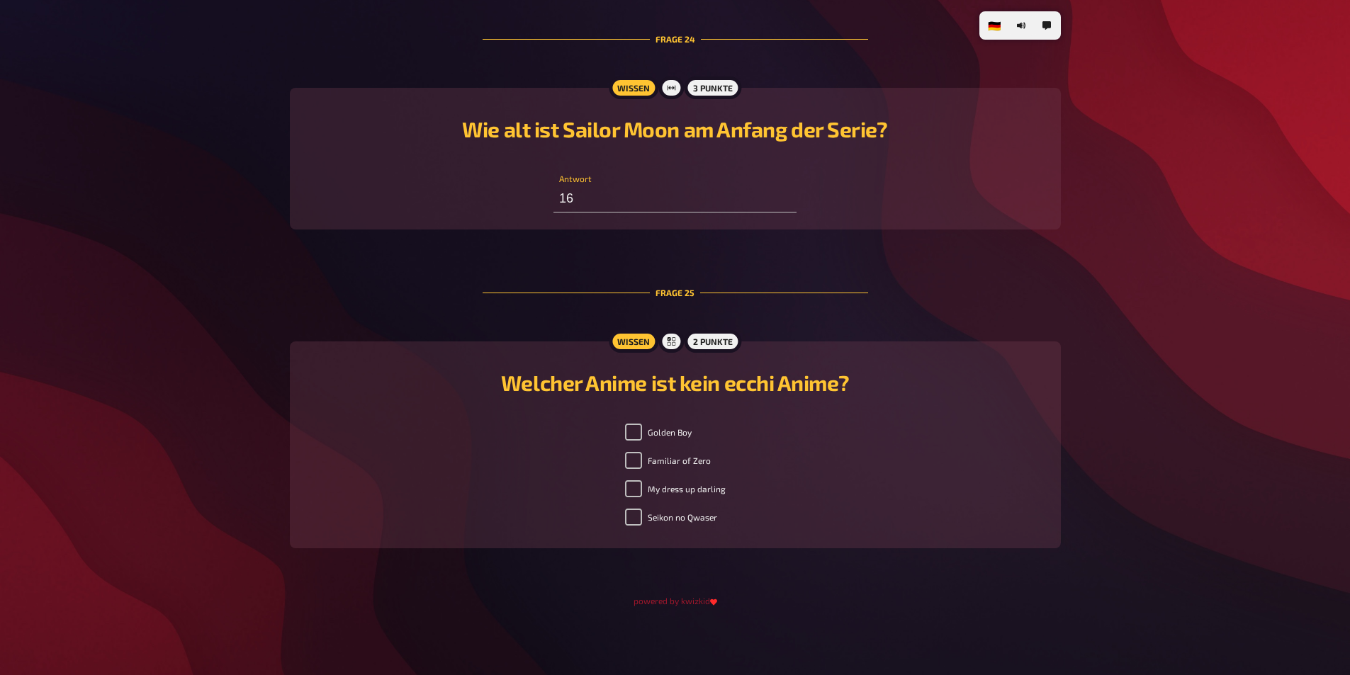
drag, startPoint x: 704, startPoint y: 460, endPoint x: 720, endPoint y: 456, distance: 16.8
click at [704, 459] on label "Familiar of Zero" at bounding box center [668, 460] width 86 height 17
click at [642, 459] on input "Familiar of Zero" at bounding box center [633, 460] width 17 height 17
checkbox input "true"
click at [872, 427] on div "Golden Boy Familiar of Zero My dress up darling Seikon no Qwaser" at bounding box center [675, 478] width 737 height 108
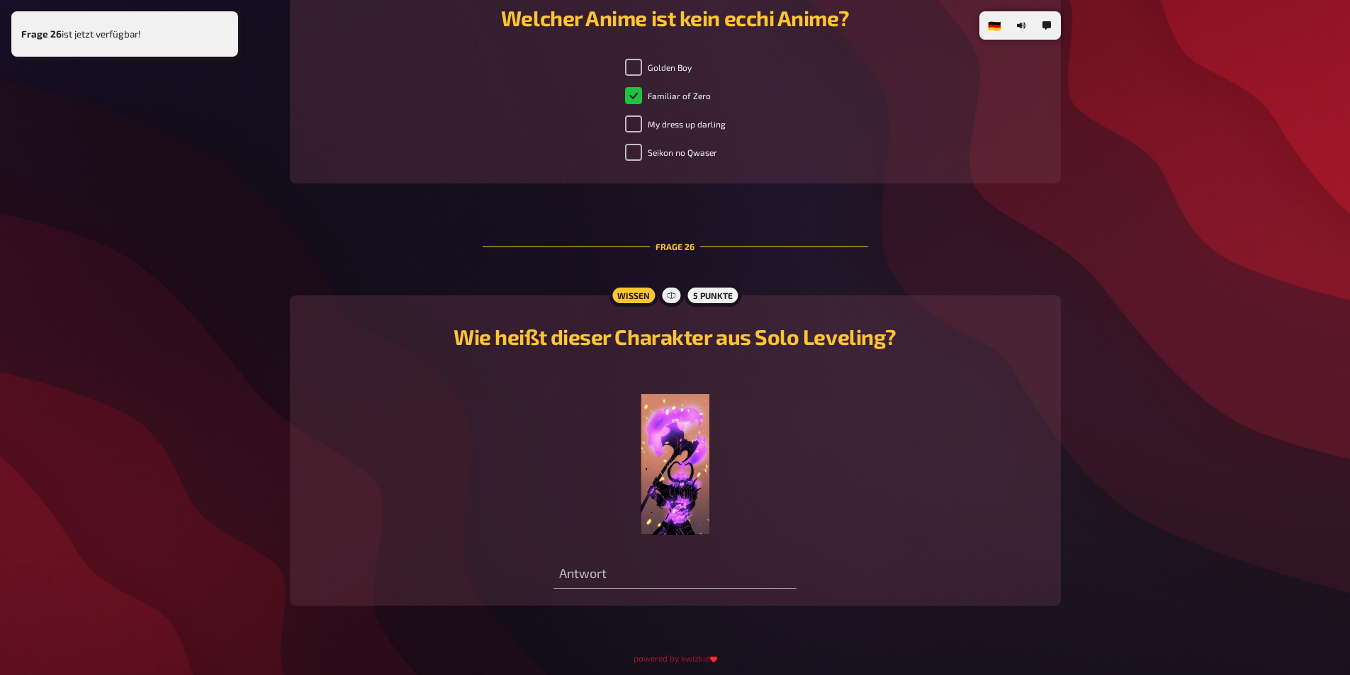
scroll to position [10458, 0]
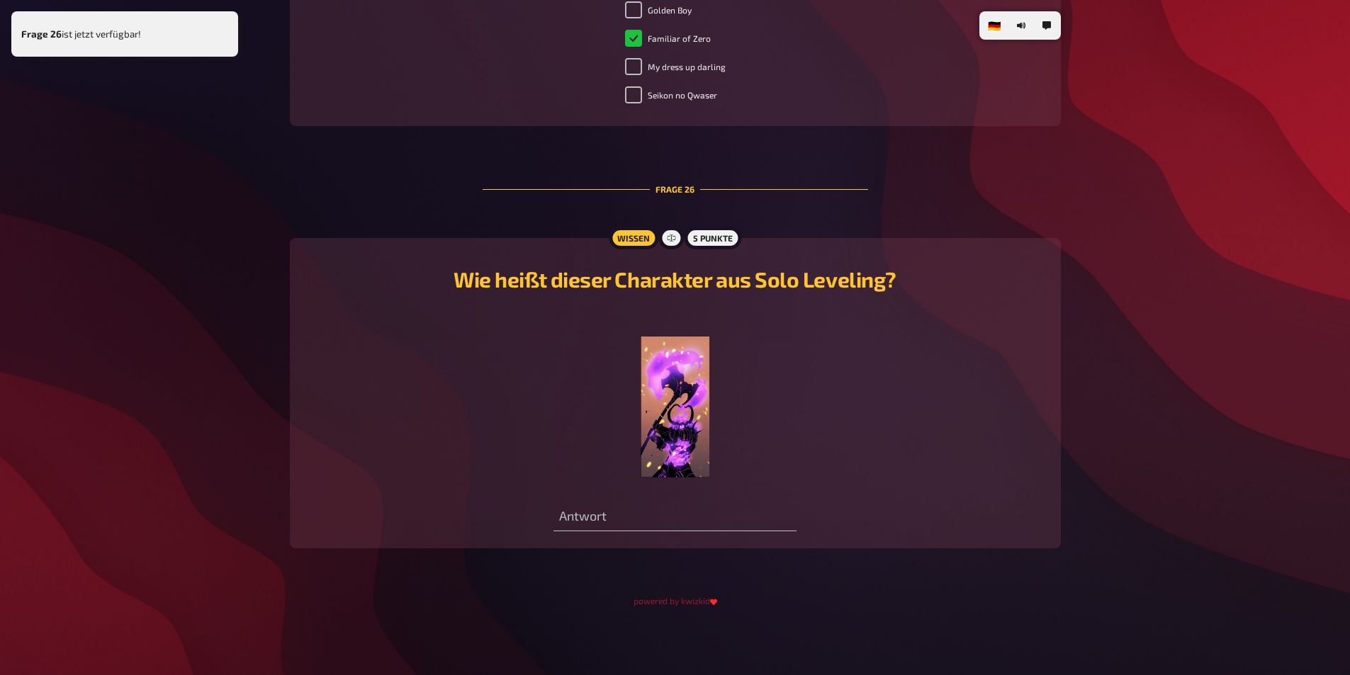
click at [681, 432] on img at bounding box center [675, 407] width 69 height 142
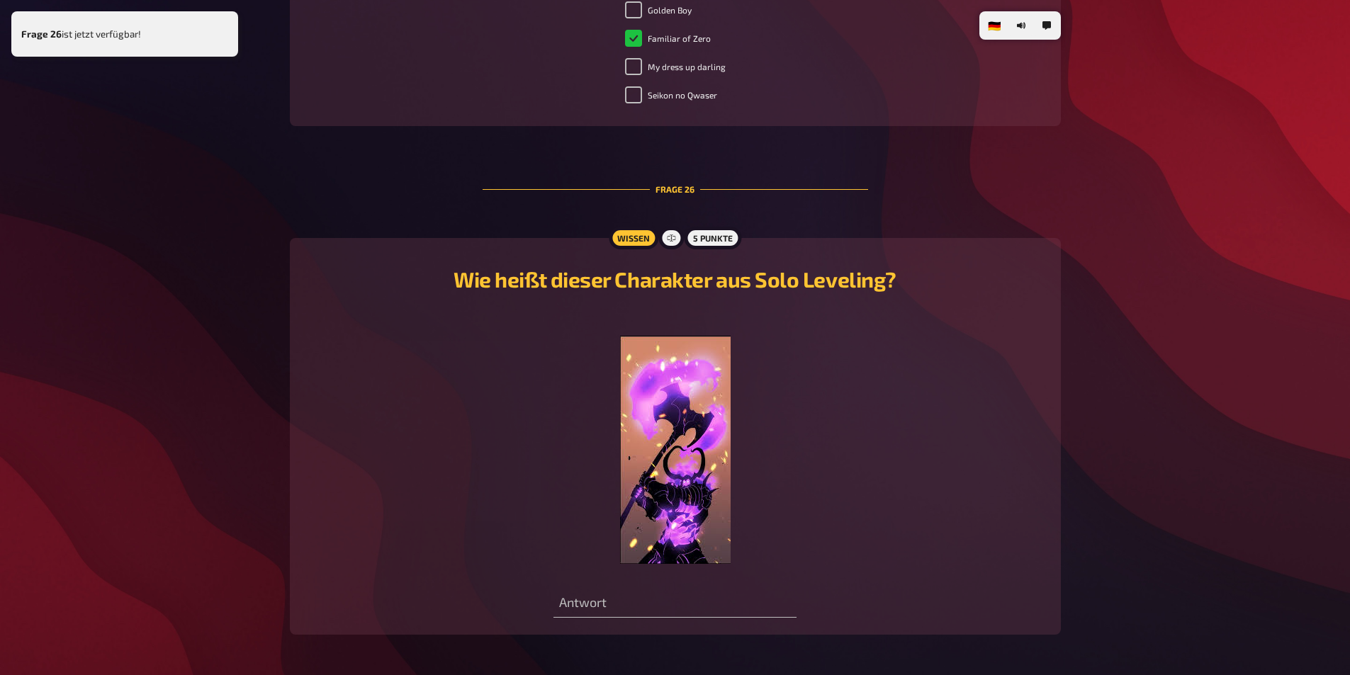
click at [681, 432] on img at bounding box center [675, 450] width 111 height 228
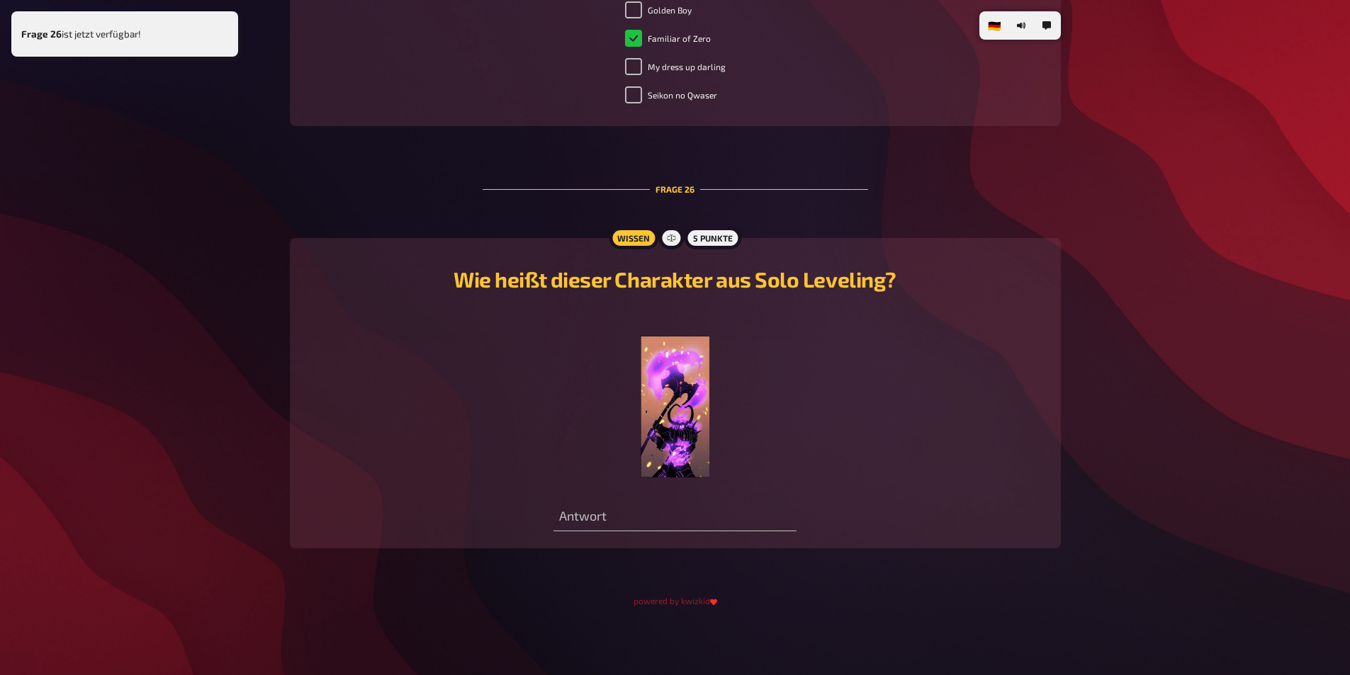
click at [665, 427] on img at bounding box center [675, 407] width 69 height 142
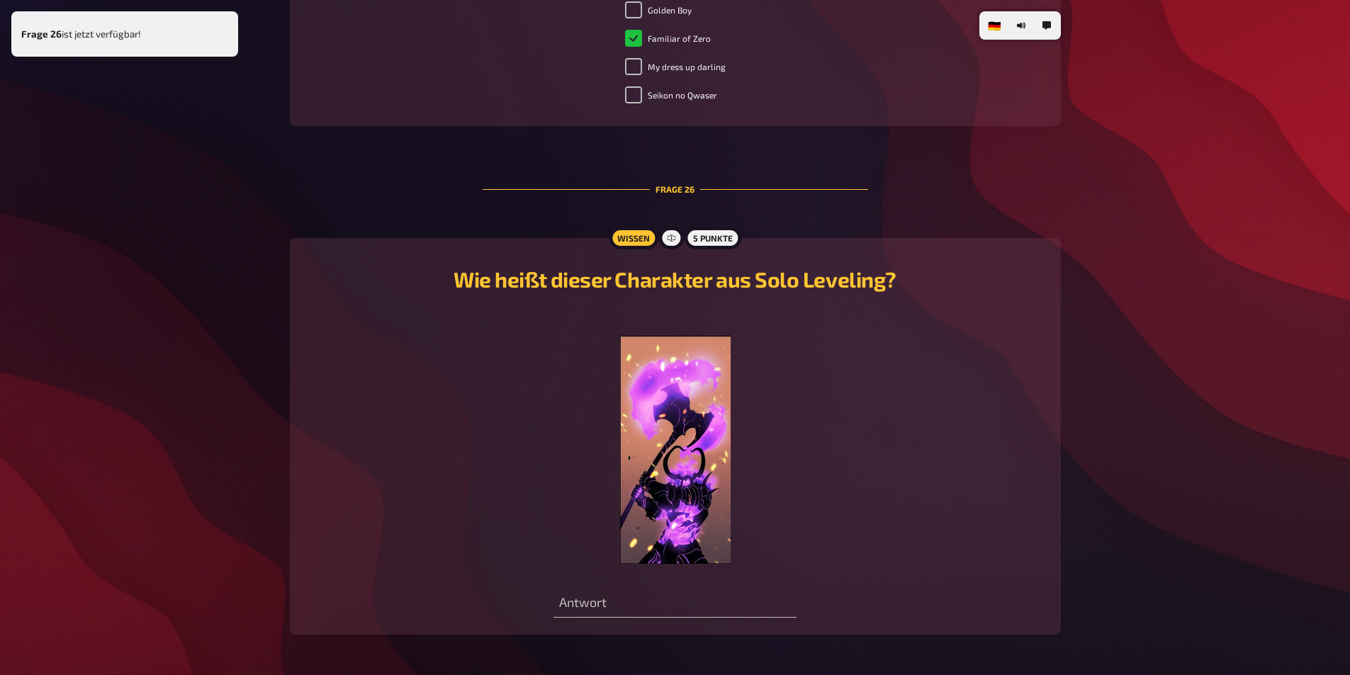
click at [665, 427] on img at bounding box center [675, 450] width 111 height 228
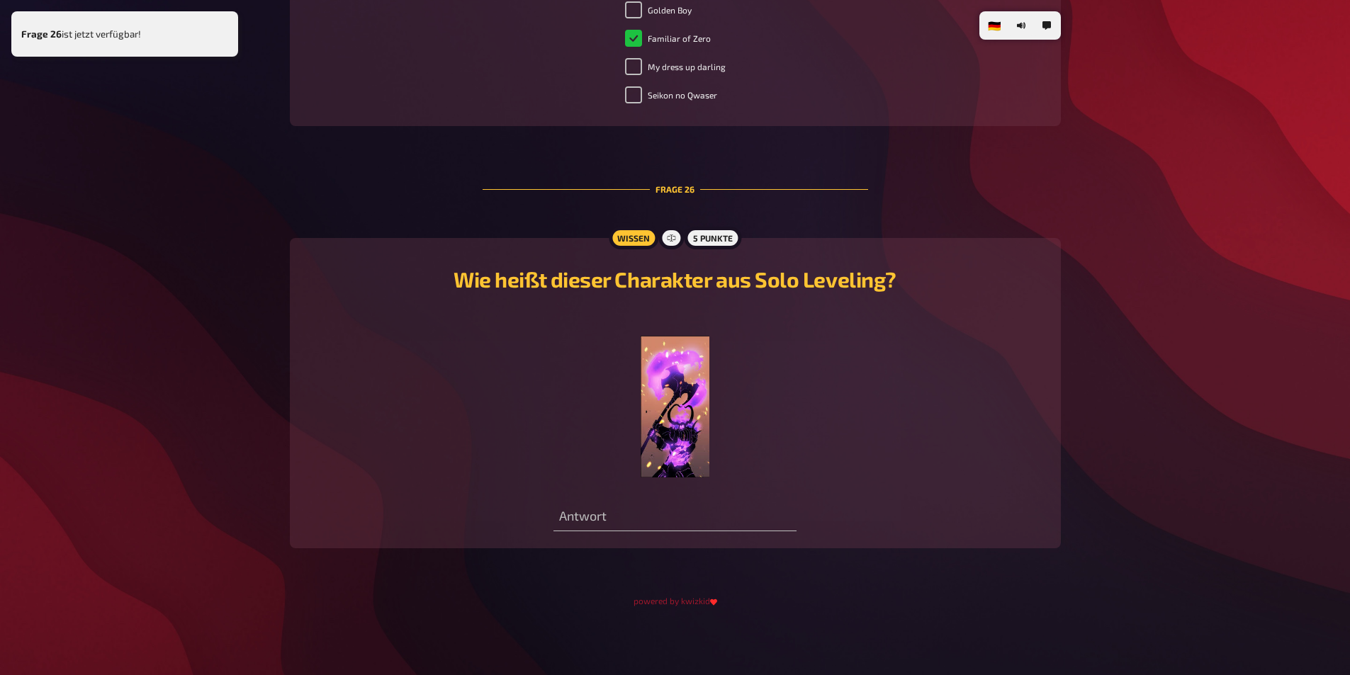
click at [664, 445] on img at bounding box center [675, 407] width 69 height 142
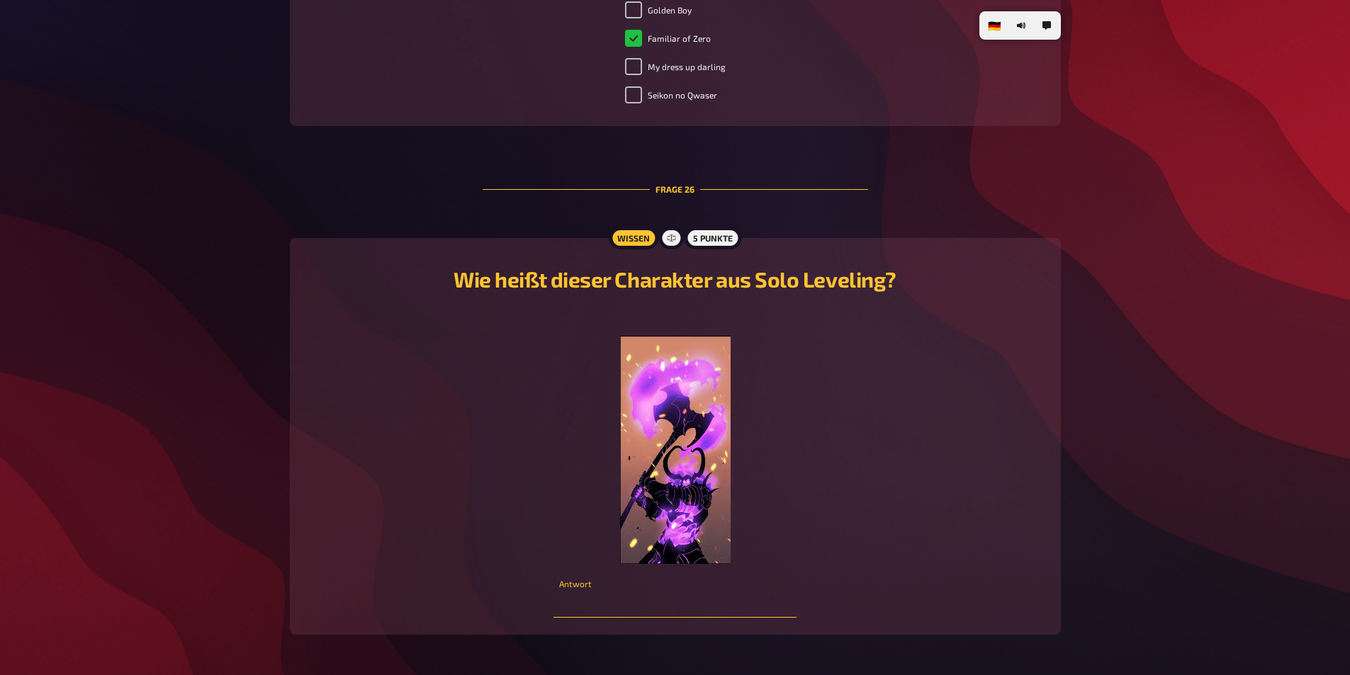
click at [705, 613] on input "text" at bounding box center [674, 604] width 243 height 28
type input "Iron"
click at [867, 417] on div "﻿" at bounding box center [675, 436] width 737 height 255
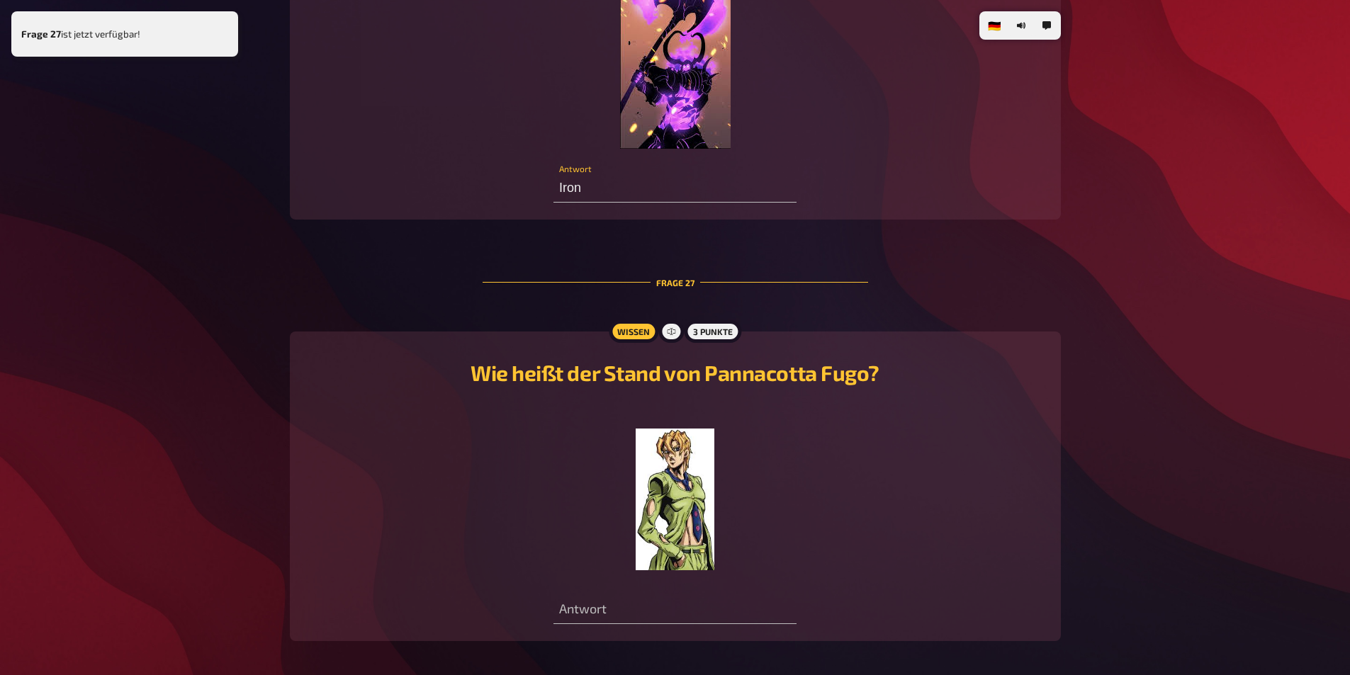
scroll to position [10966, 0]
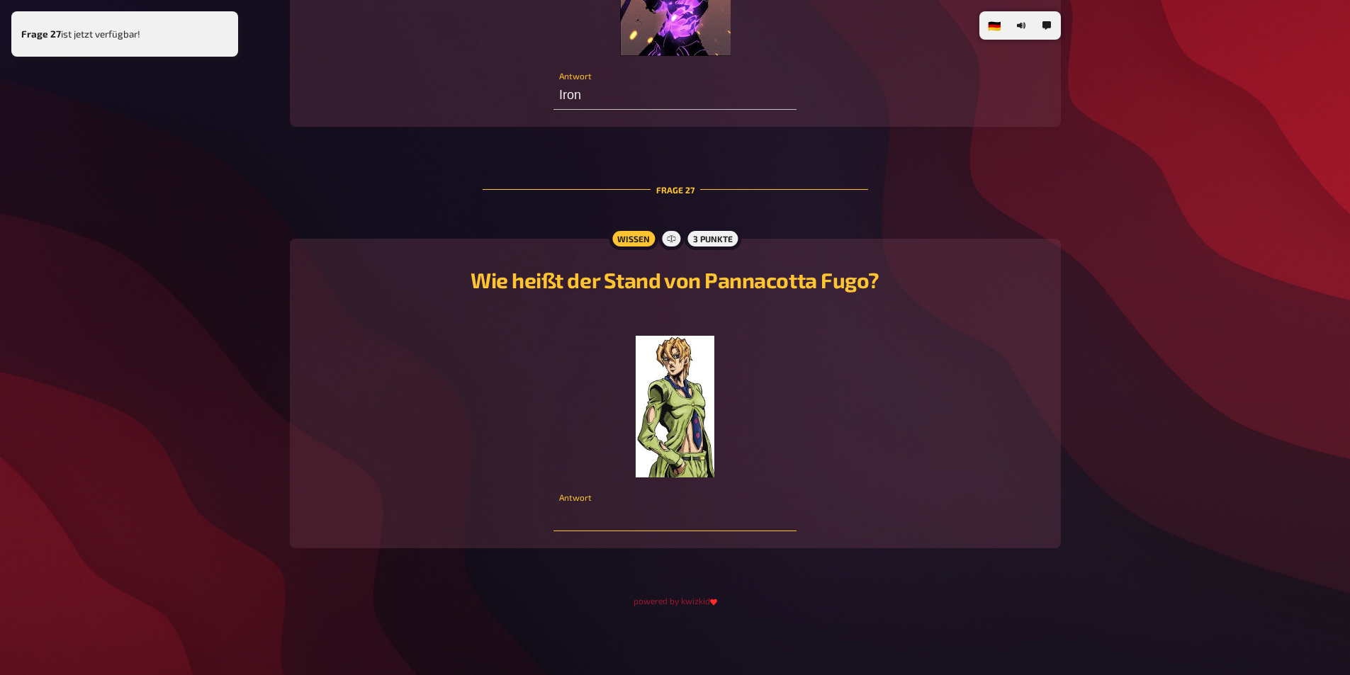
click at [723, 512] on input "text" at bounding box center [674, 517] width 243 height 28
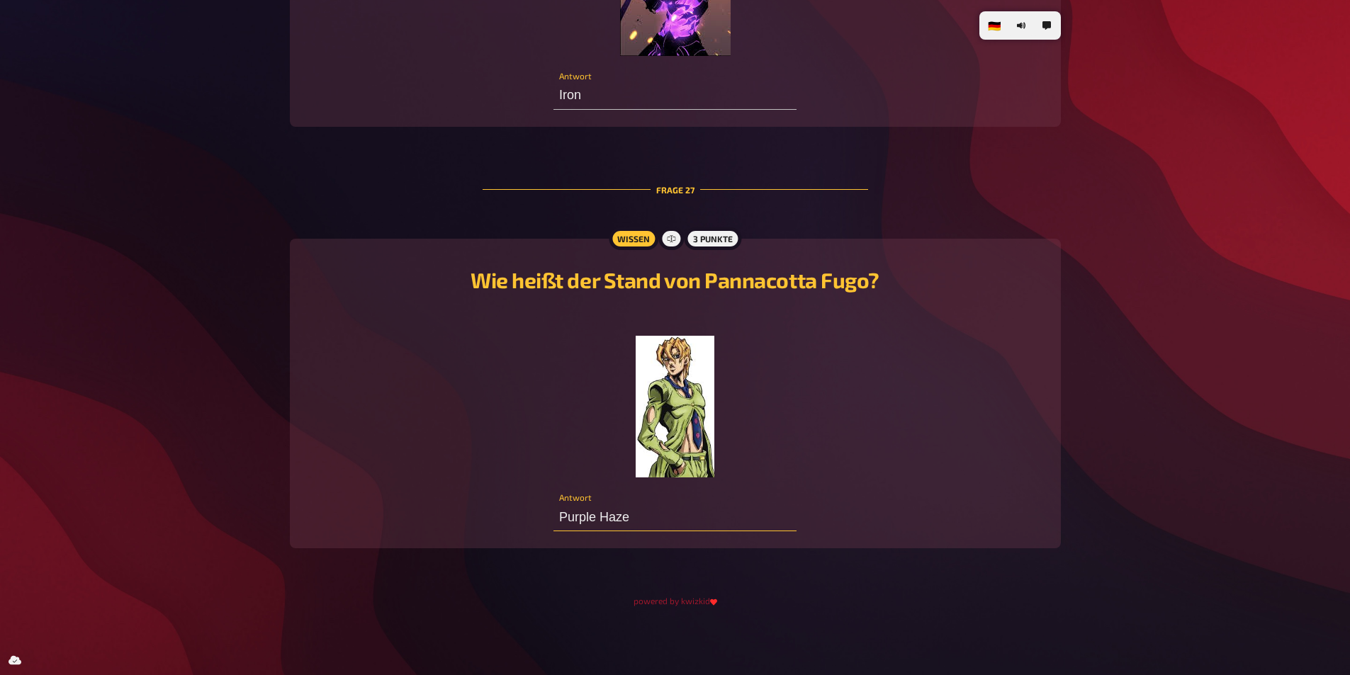
type input "Purple Haze"
click at [902, 454] on div "﻿" at bounding box center [675, 394] width 737 height 168
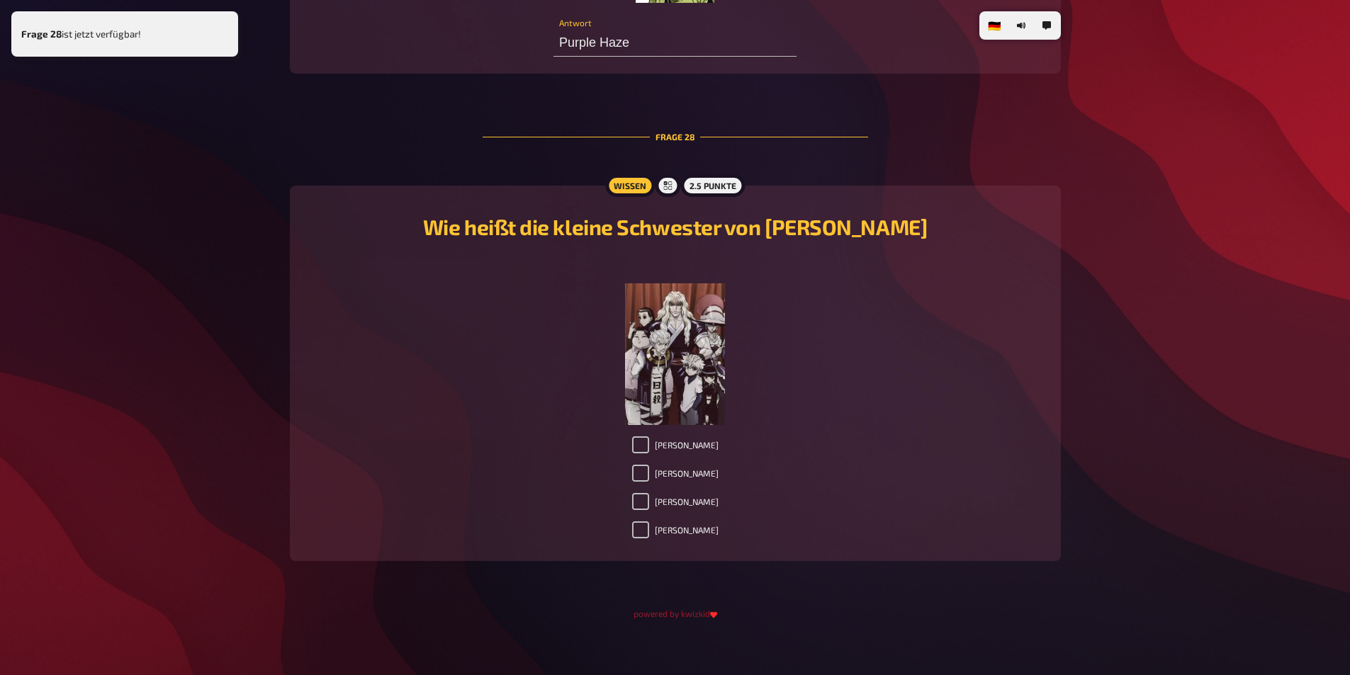
scroll to position [11453, 0]
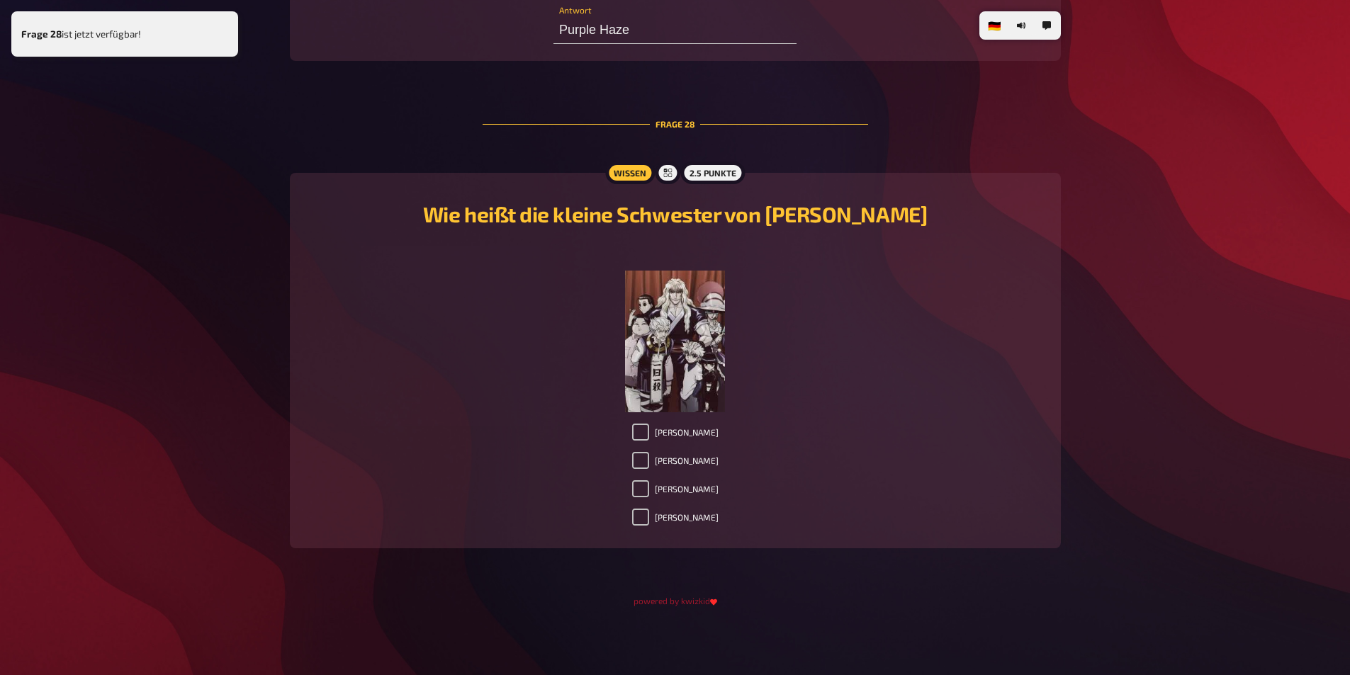
click at [683, 433] on label "[PERSON_NAME]" at bounding box center [675, 432] width 86 height 17
click at [649, 433] on input "[PERSON_NAME]" at bounding box center [640, 432] width 17 height 17
checkbox input "true"
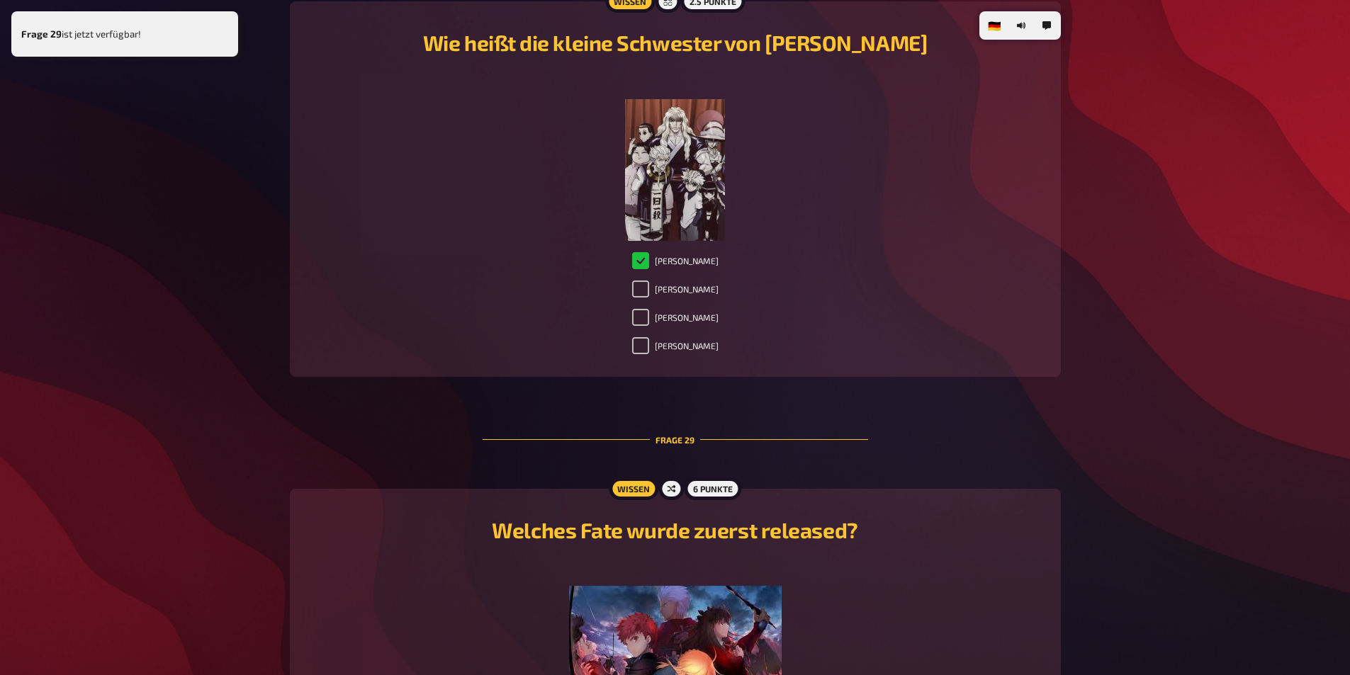
scroll to position [11955, 0]
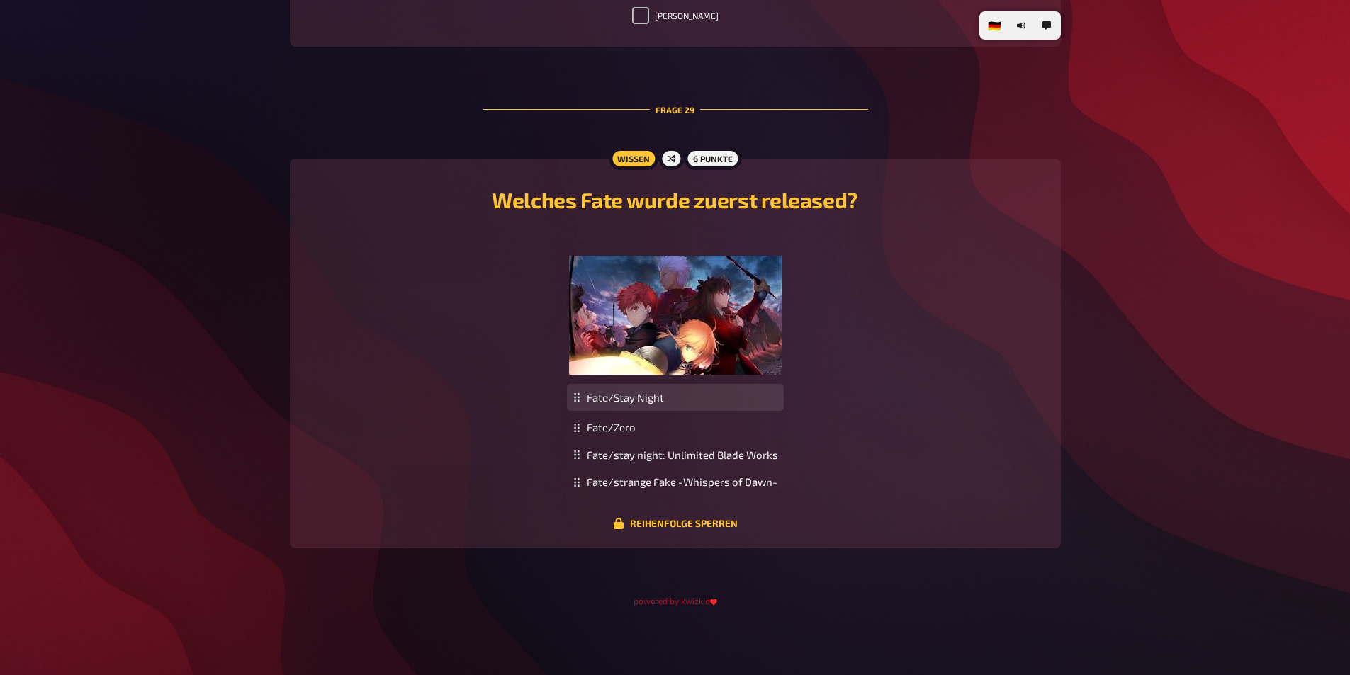
drag, startPoint x: 726, startPoint y: 491, endPoint x: 727, endPoint y: 407, distance: 84.3
click at [727, 407] on div "Fate/Stay Night" at bounding box center [675, 398] width 217 height 28
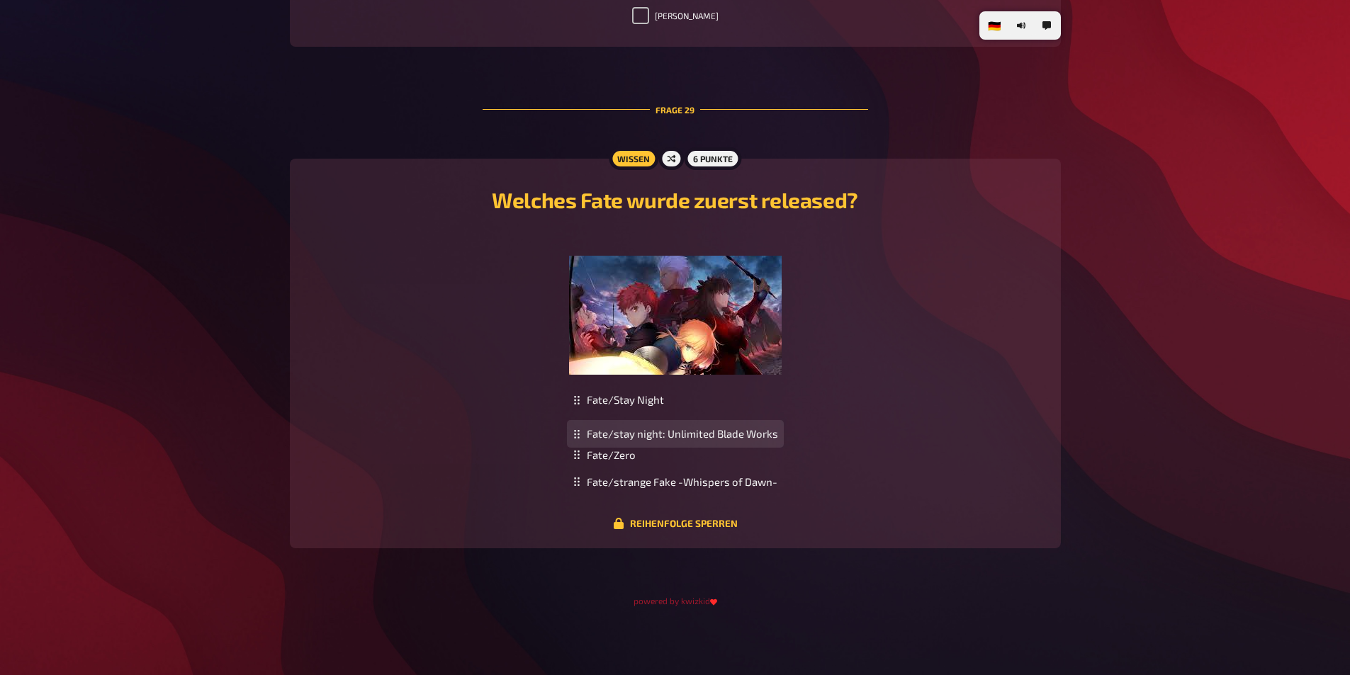
drag, startPoint x: 716, startPoint y: 458, endPoint x: 717, endPoint y: 434, distance: 23.4
click at [717, 434] on div "Fate/stay night: Unlimited Blade Works" at bounding box center [675, 434] width 217 height 28
click at [722, 524] on button "Reihenfolge sperren" at bounding box center [675, 523] width 125 height 11
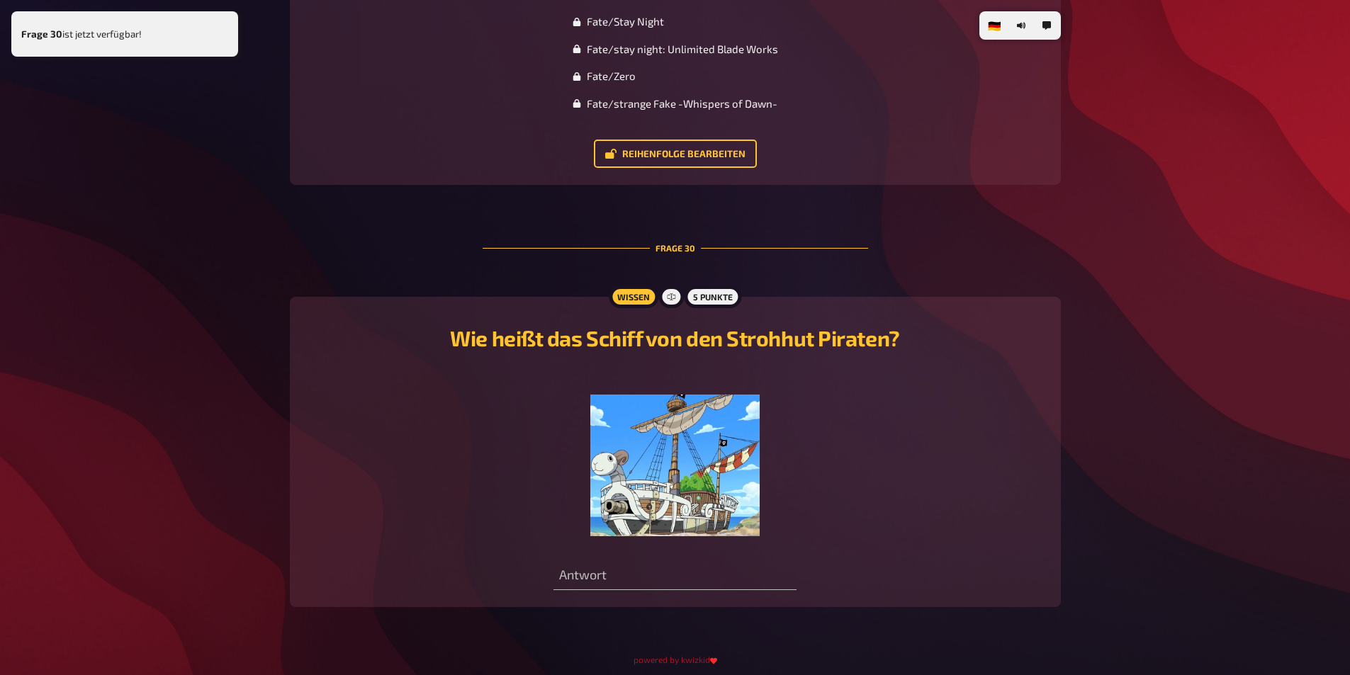
scroll to position [12392, 0]
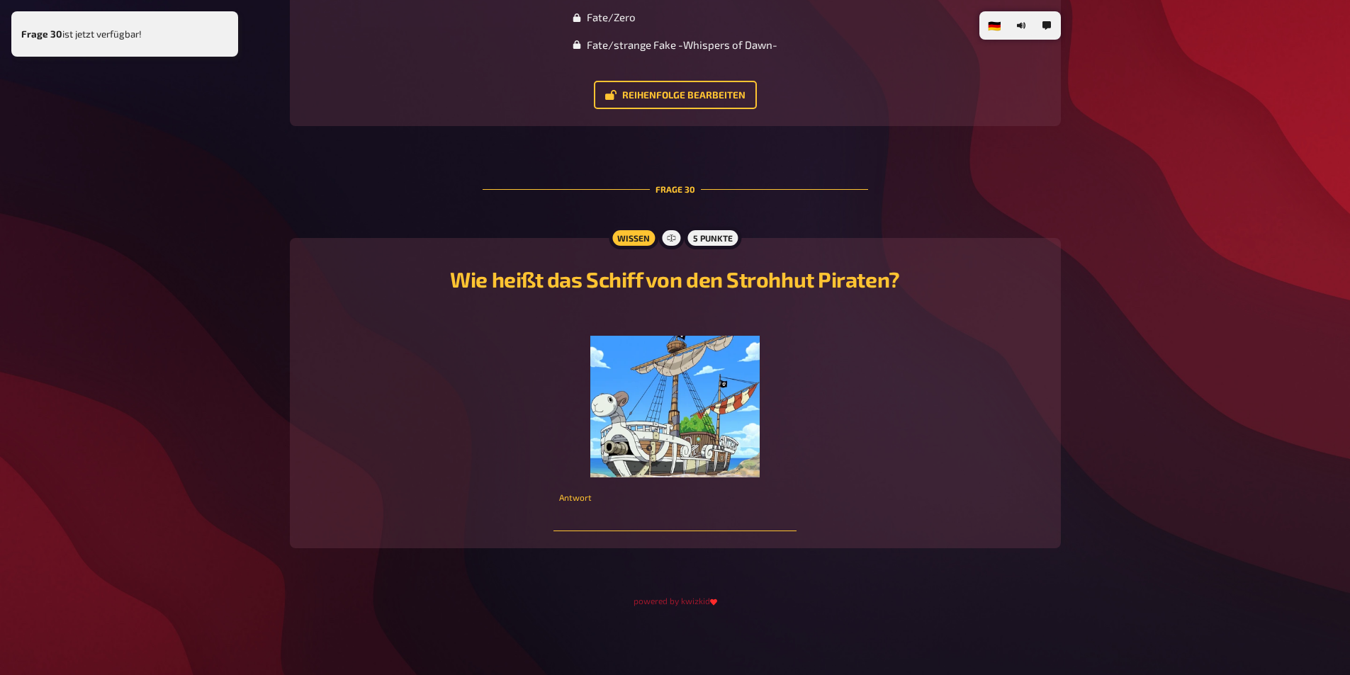
click at [726, 525] on input "text" at bounding box center [674, 517] width 243 height 28
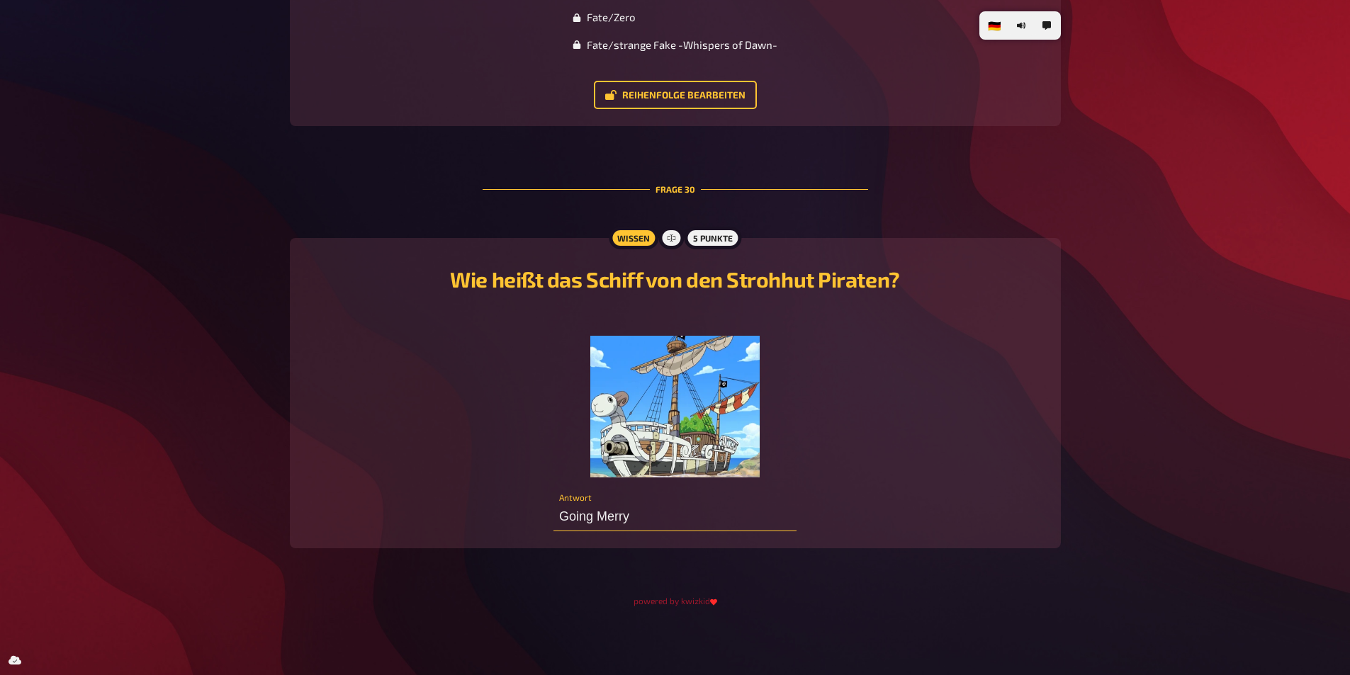
type input "Going Merry"
click at [882, 466] on div "﻿" at bounding box center [675, 393] width 737 height 168
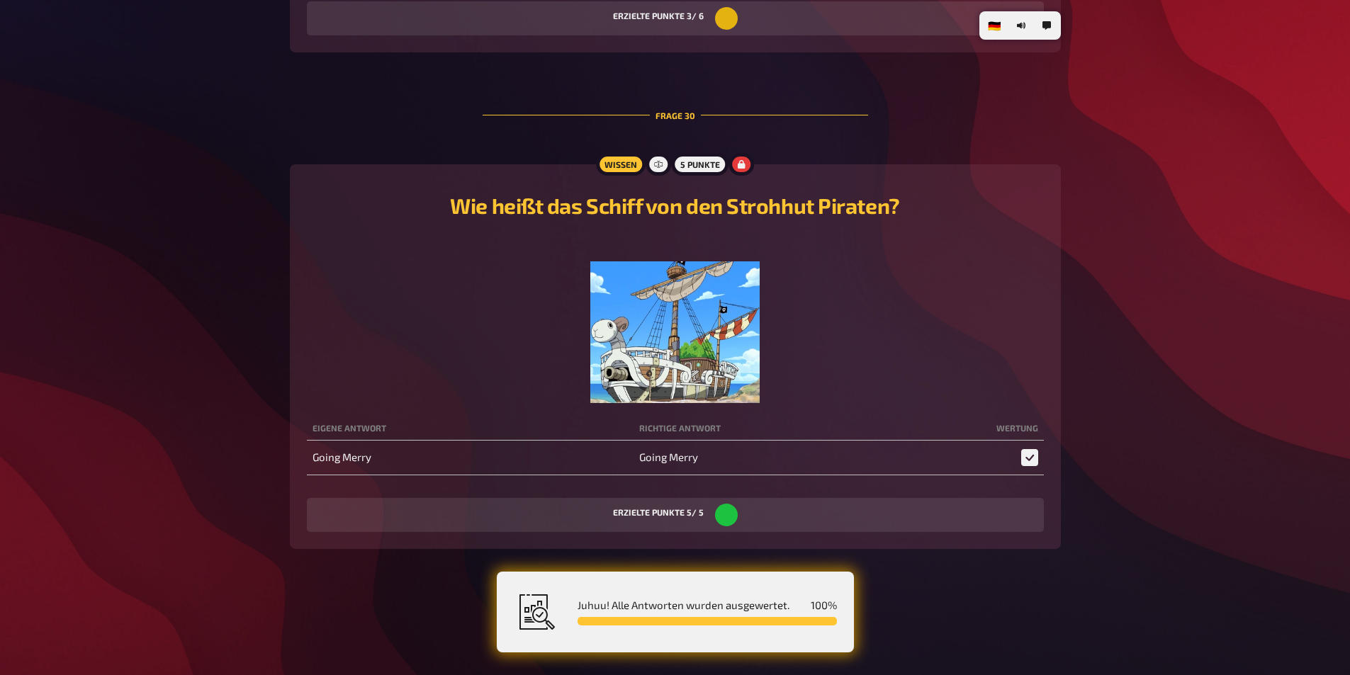
scroll to position [0, 0]
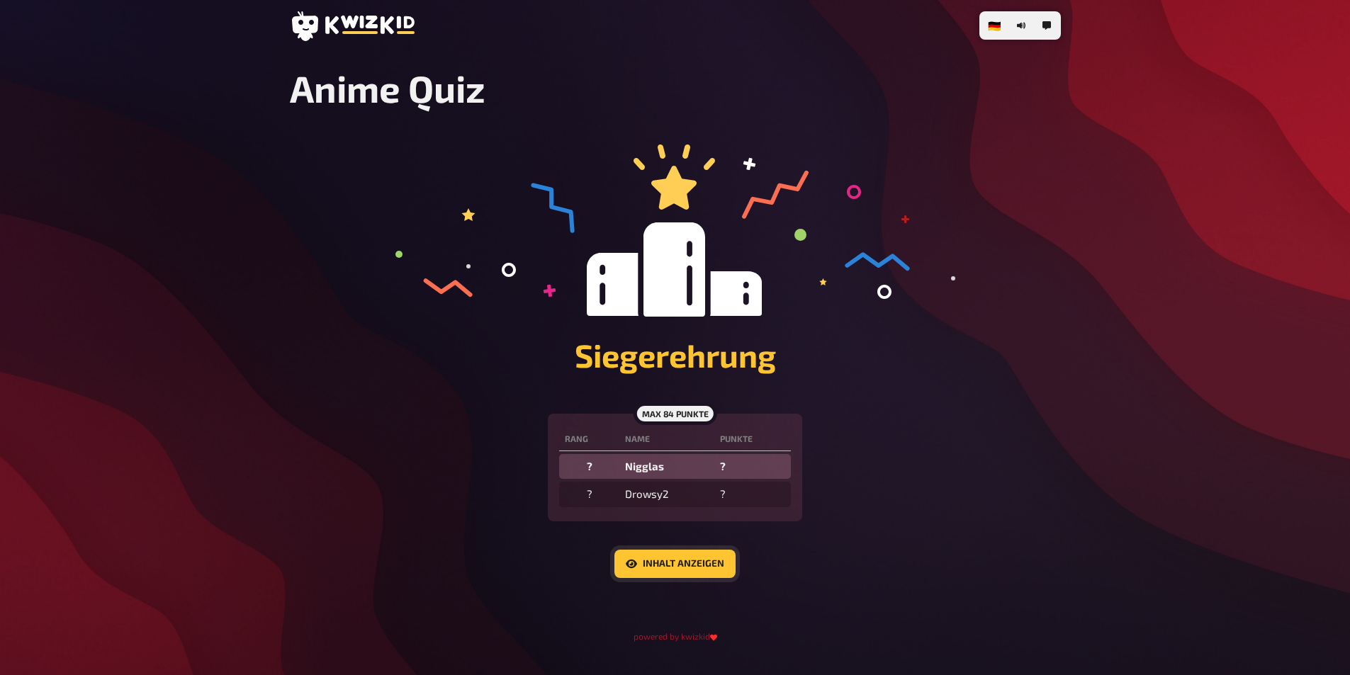
click at [700, 573] on button "Inhalt anzeigen" at bounding box center [674, 564] width 121 height 28
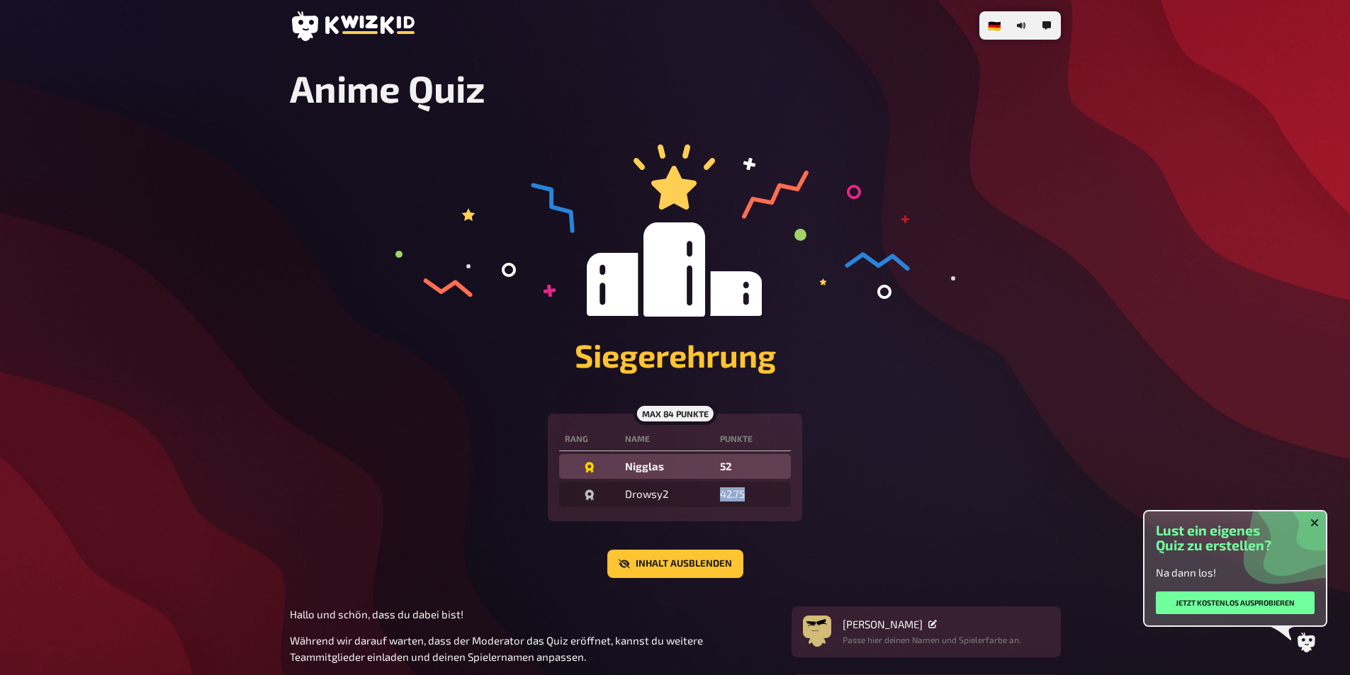
drag, startPoint x: 721, startPoint y: 499, endPoint x: 757, endPoint y: 505, distance: 36.7
click at [757, 505] on td "42.75" at bounding box center [752, 495] width 77 height 26
click at [653, 489] on div "Drowsy2" at bounding box center [667, 494] width 84 height 14
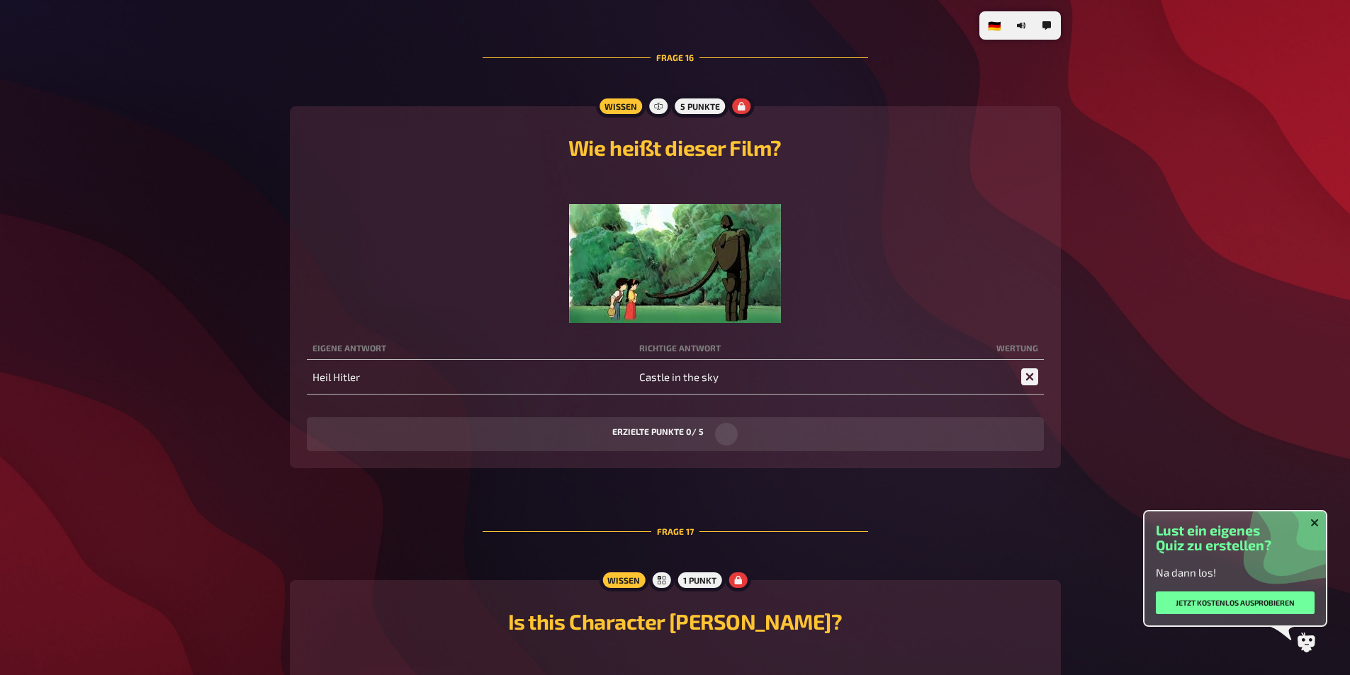
scroll to position [8219, 0]
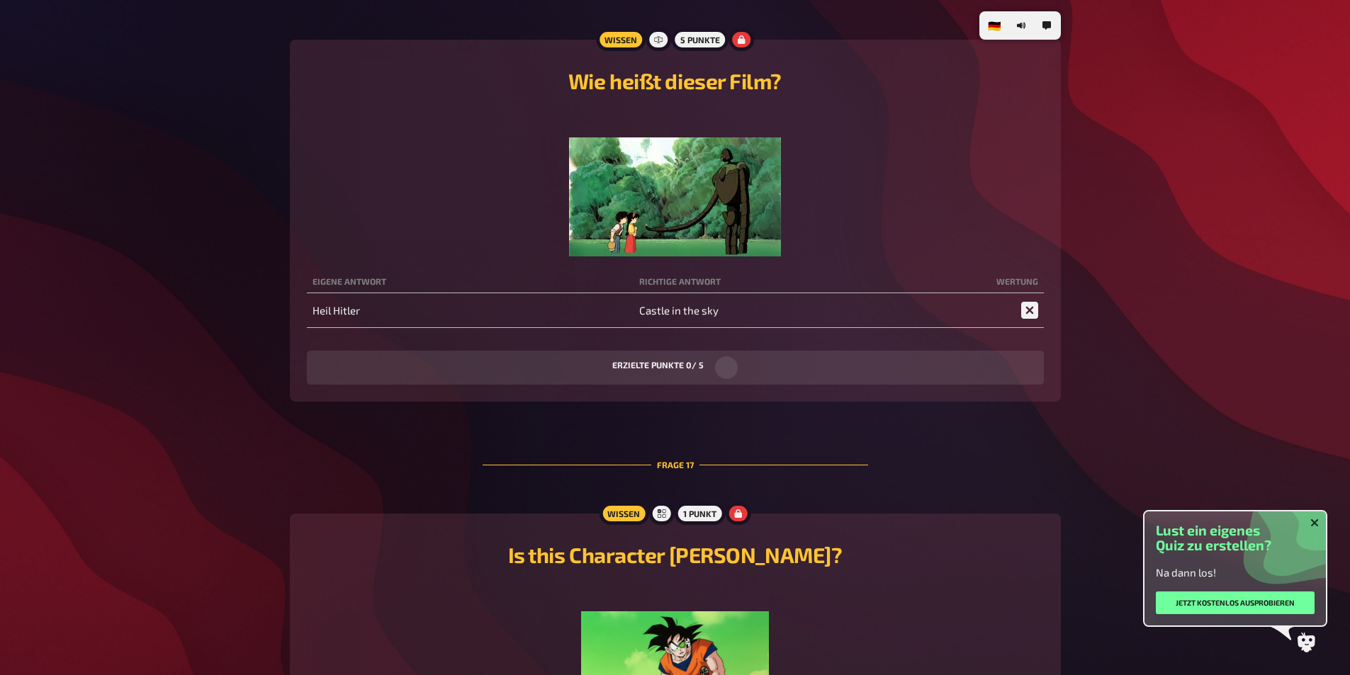
click at [1320, 524] on button "Schließen" at bounding box center [1314, 523] width 23 height 9
